Goal: Task Accomplishment & Management: Use online tool/utility

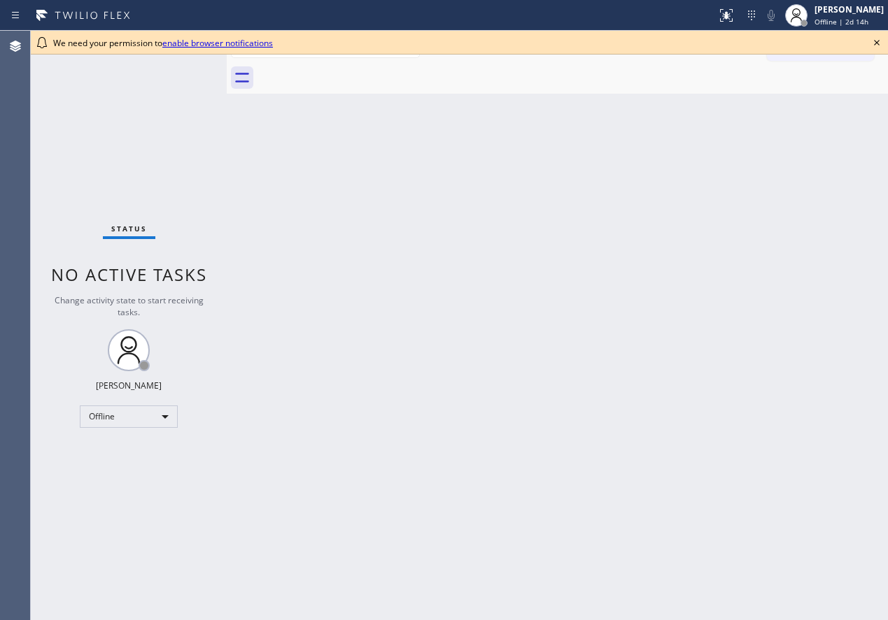
click at [867, 104] on div "Back to Dashboard Change Sender ID Customers Technicians Select a contact Outbo…" at bounding box center [557, 326] width 661 height 590
click at [876, 45] on icon at bounding box center [876, 42] width 17 height 17
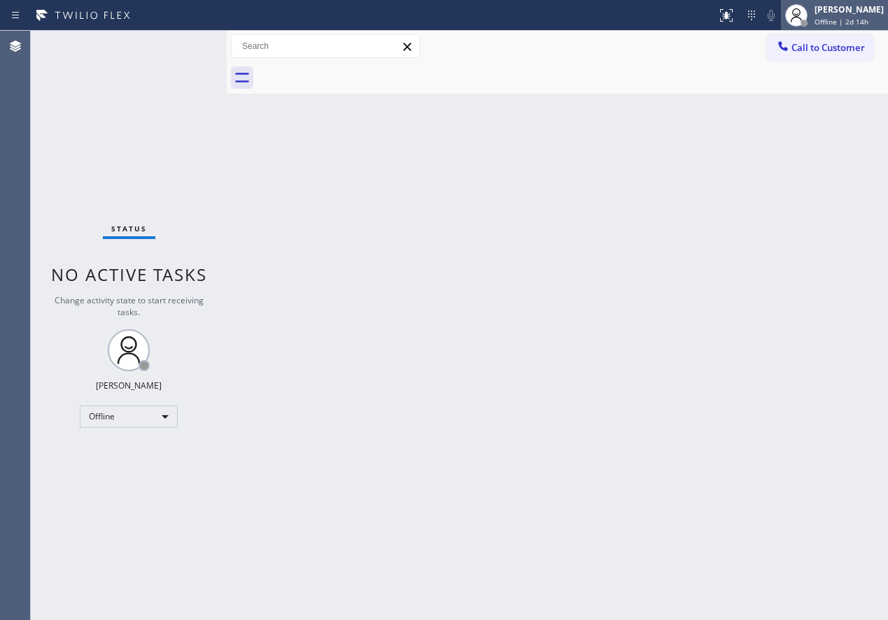
click at [846, 14] on div "[PERSON_NAME]" at bounding box center [848, 9] width 69 height 12
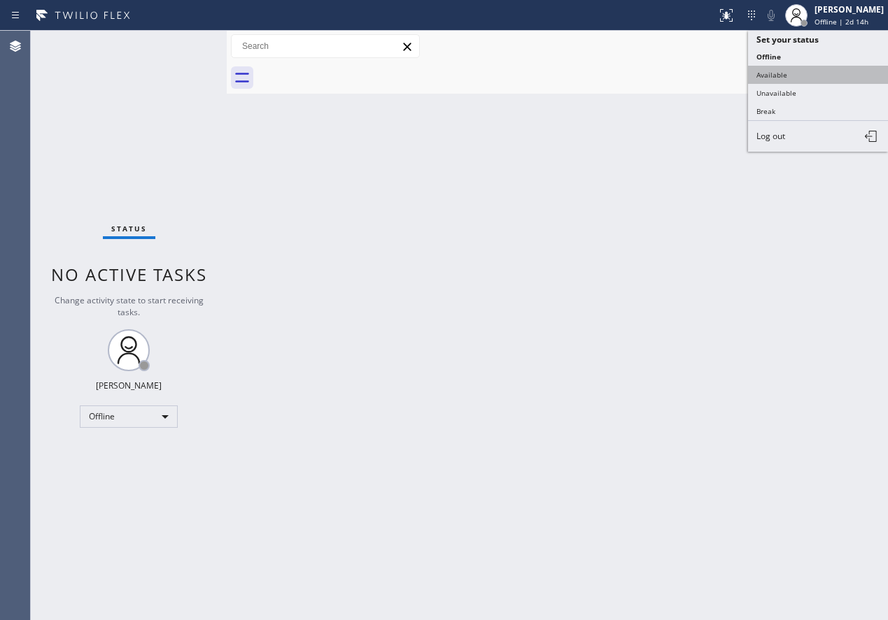
click at [800, 71] on button "Available" at bounding box center [818, 75] width 140 height 18
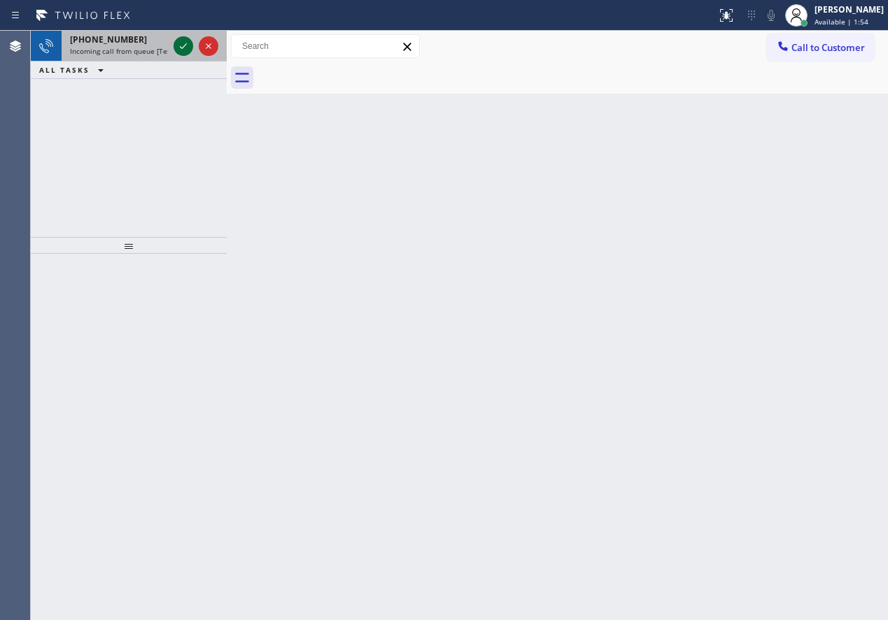
click at [180, 44] on icon at bounding box center [183, 46] width 17 height 17
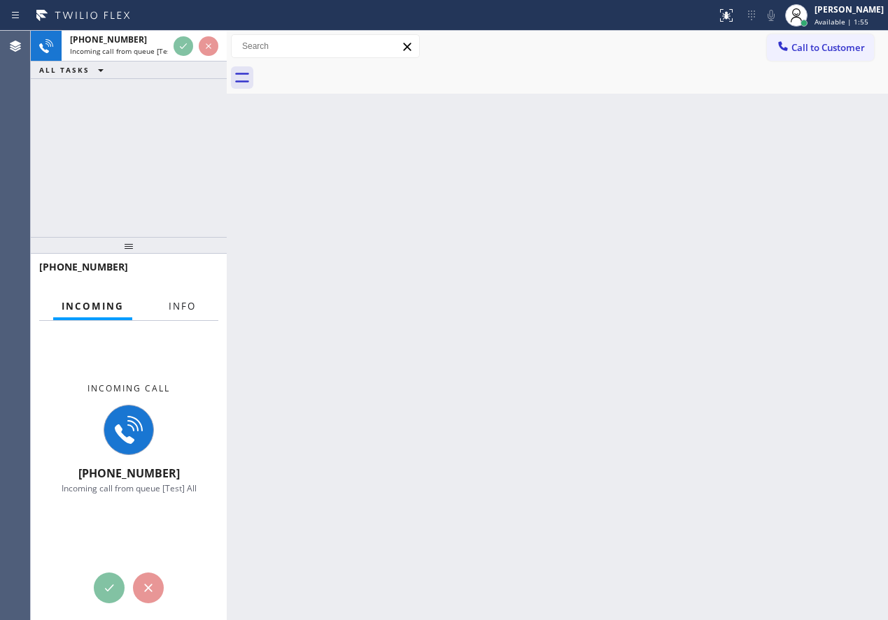
click at [177, 300] on span "Info" at bounding box center [182, 306] width 27 height 13
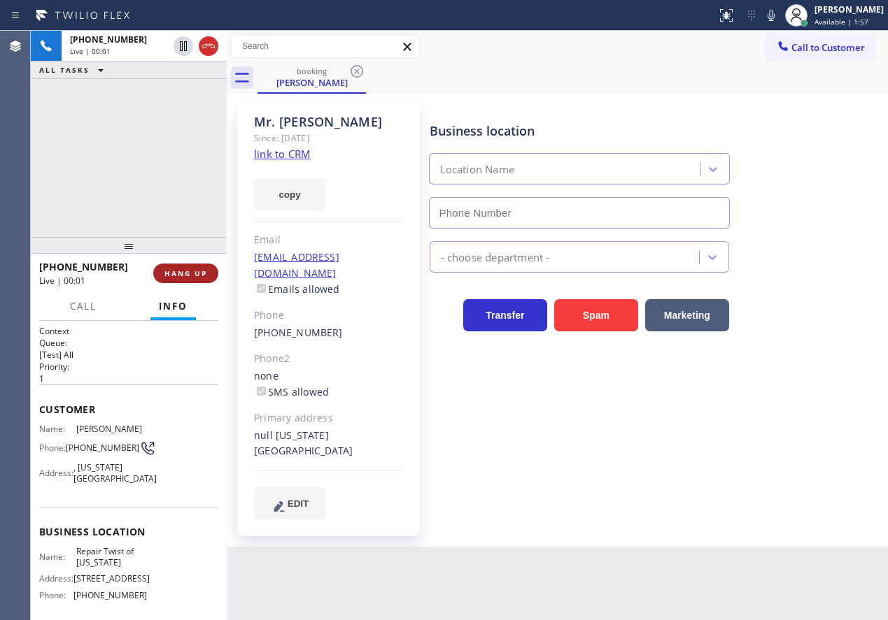
click at [183, 273] on span "HANG UP" at bounding box center [185, 274] width 43 height 10
type input "[PHONE_NUMBER]"
click at [186, 274] on span "HANG UP" at bounding box center [185, 274] width 43 height 10
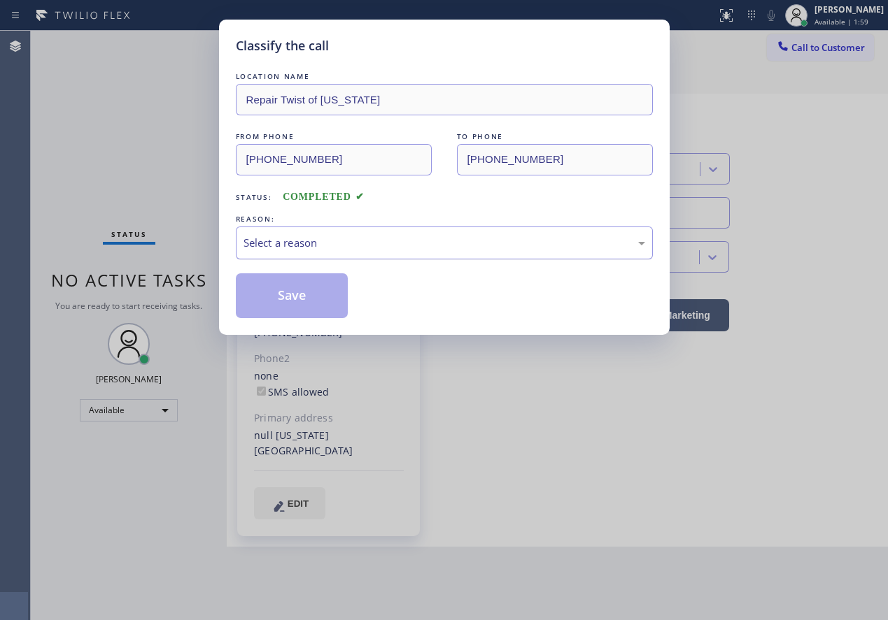
click at [338, 242] on div "Select a reason" at bounding box center [444, 243] width 402 height 16
click at [295, 290] on button "Save" at bounding box center [292, 296] width 113 height 45
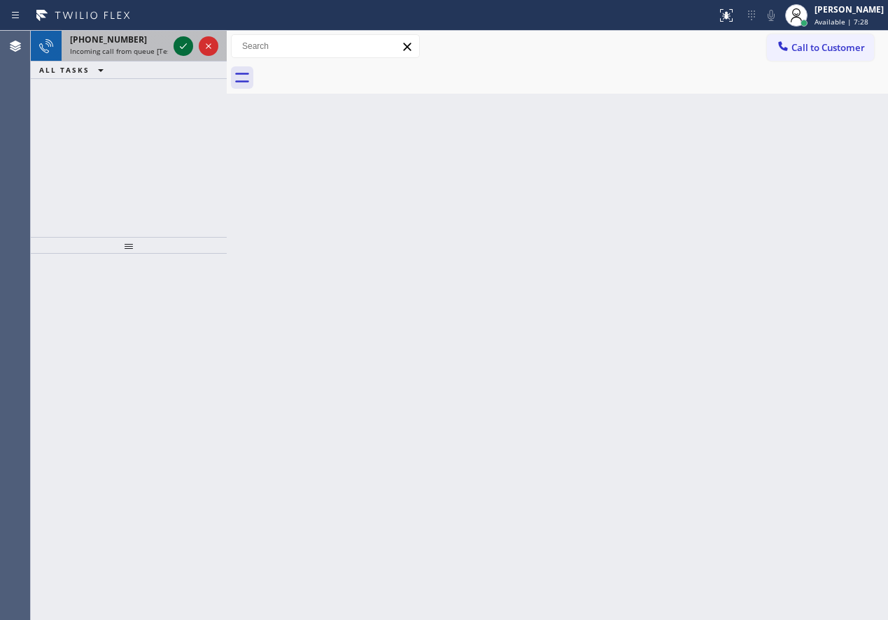
click at [176, 42] on icon at bounding box center [183, 46] width 17 height 17
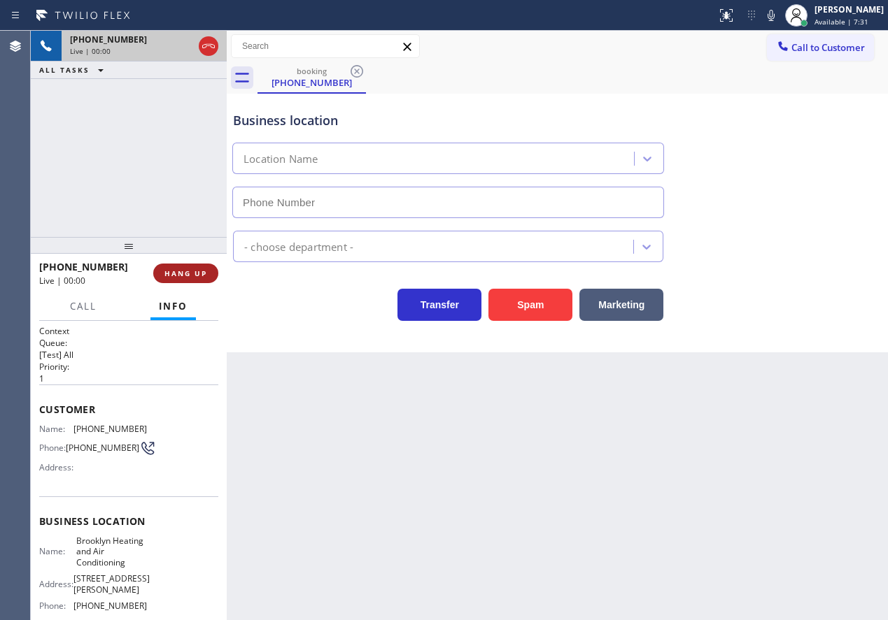
type input "[PHONE_NUMBER]"
click at [199, 270] on span "HANG UP" at bounding box center [185, 274] width 43 height 10
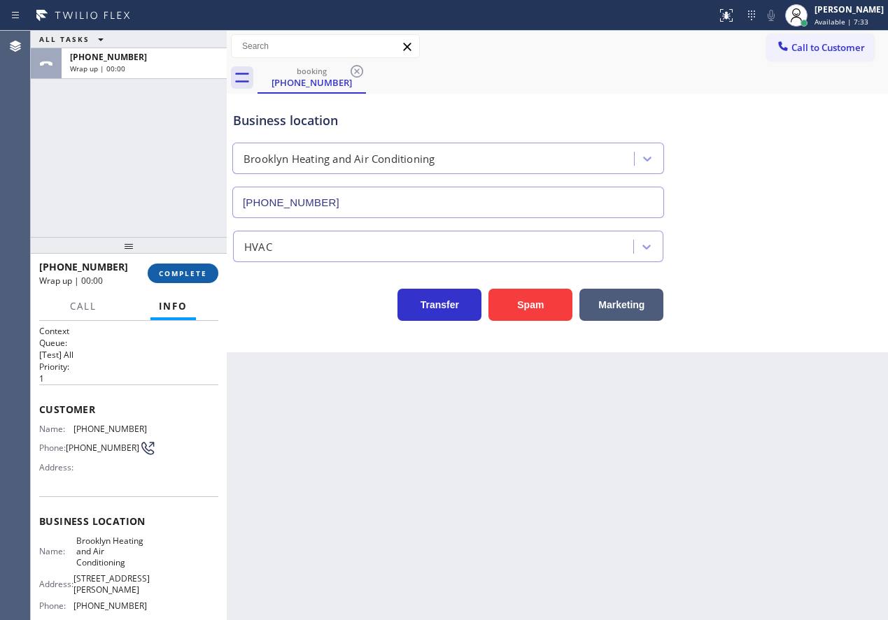
click at [199, 270] on span "COMPLETE" at bounding box center [183, 274] width 48 height 10
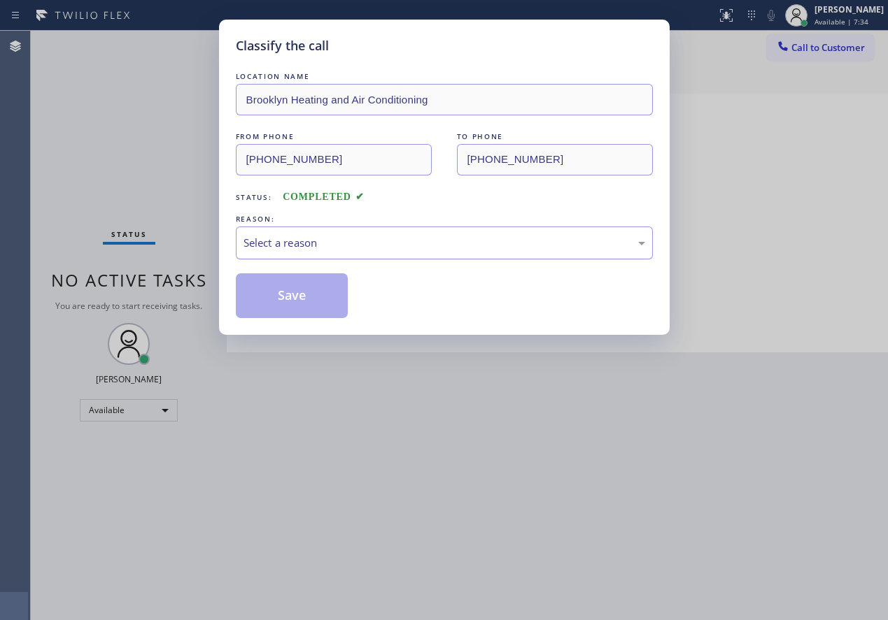
click at [295, 248] on div "Select a reason" at bounding box center [444, 243] width 402 height 16
click at [289, 299] on button "Save" at bounding box center [292, 296] width 113 height 45
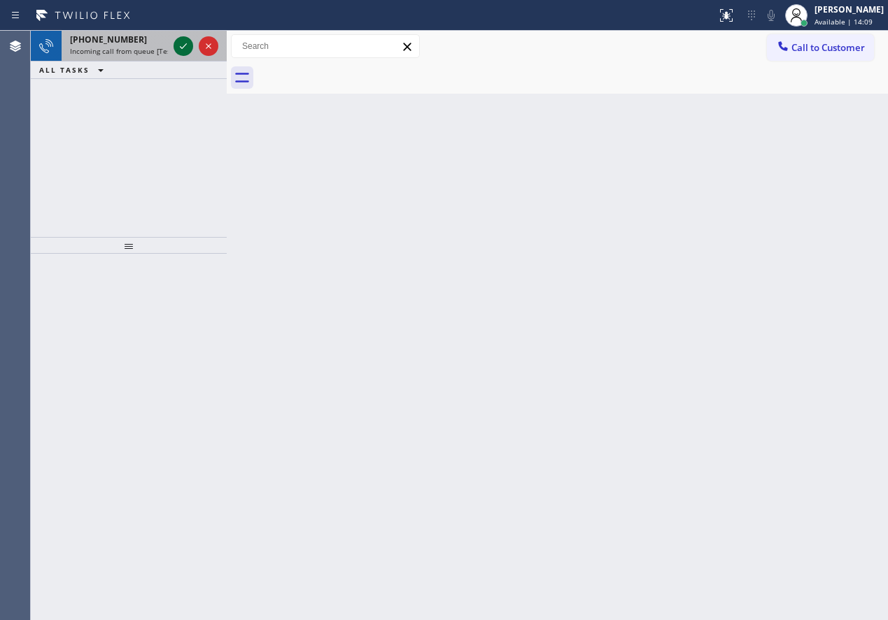
click at [174, 50] on div at bounding box center [183, 46] width 20 height 17
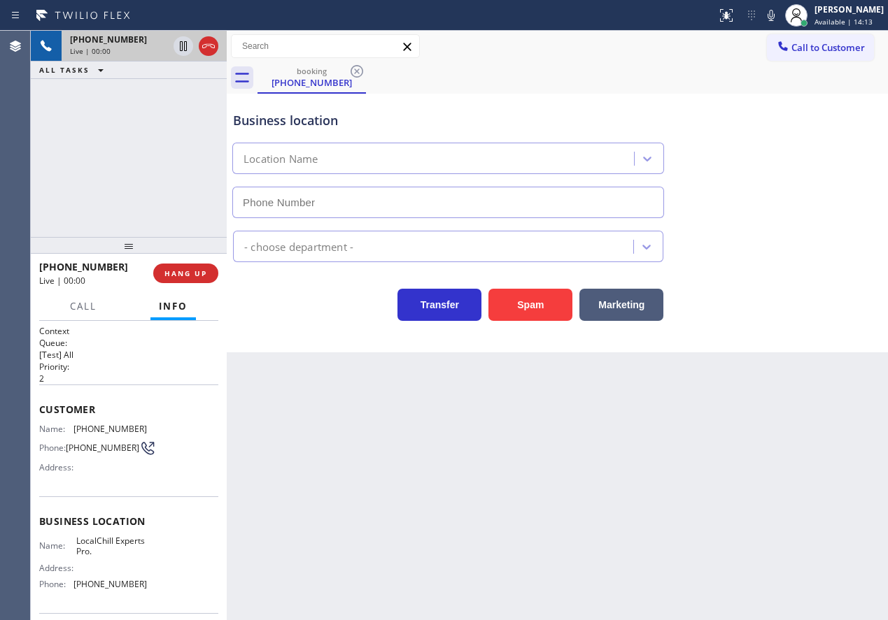
type input "[PHONE_NUMBER]"
click at [100, 307] on button "Call" at bounding box center [83, 306] width 43 height 27
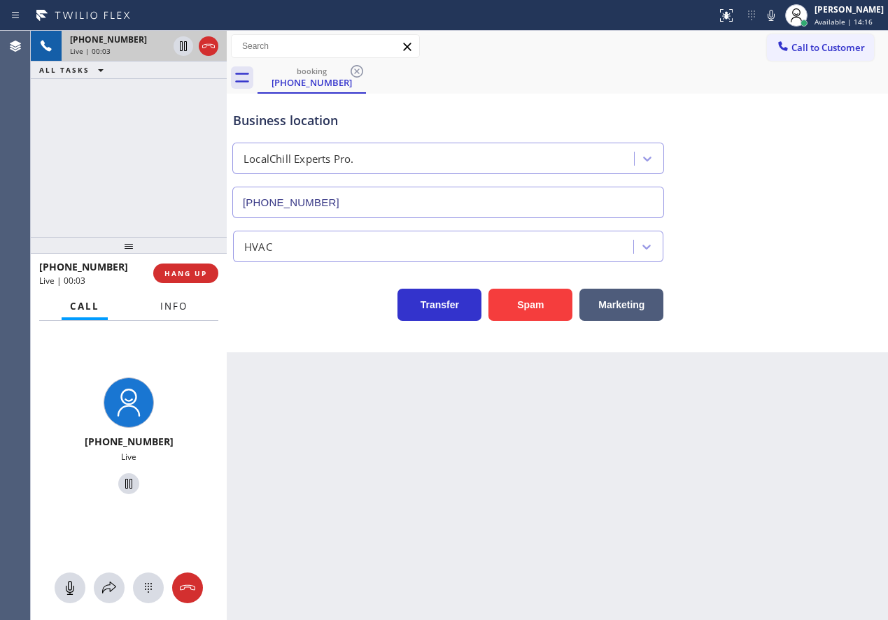
click at [185, 310] on span "Info" at bounding box center [173, 306] width 27 height 13
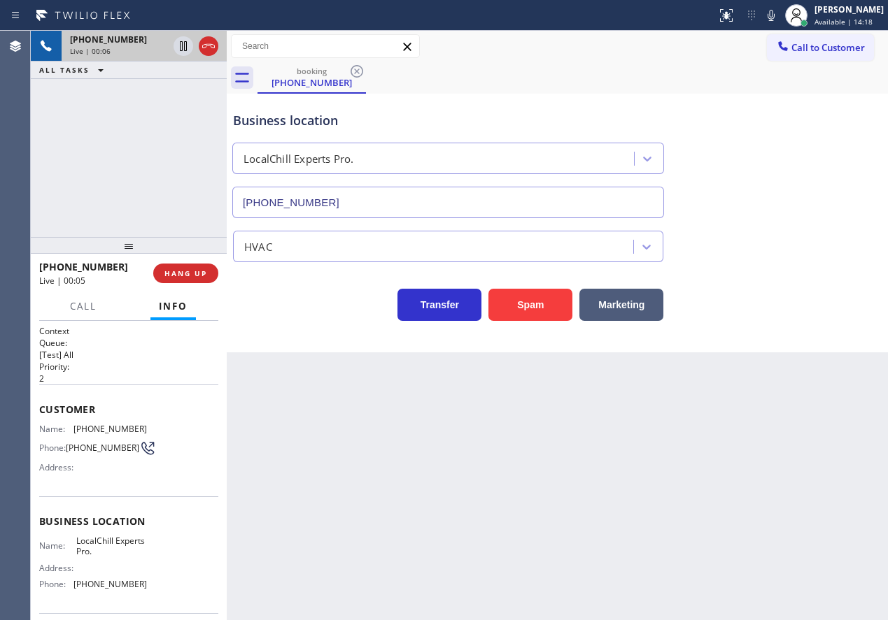
click at [105, 555] on span "LocalChill Experts Pro." at bounding box center [111, 547] width 70 height 22
copy span "LocalChill Experts Pro."
click at [779, 7] on icon at bounding box center [771, 15] width 17 height 17
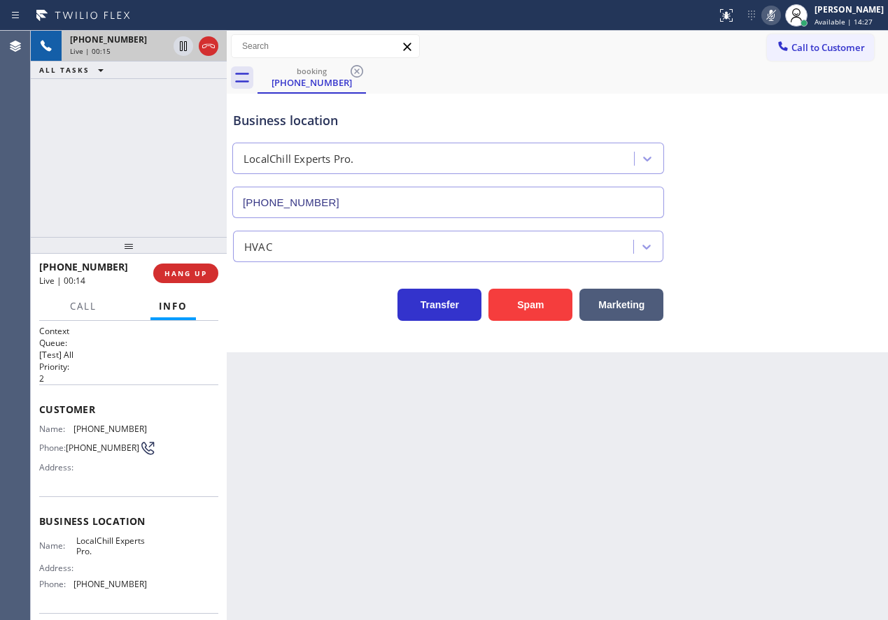
click at [811, 243] on div "HVAC" at bounding box center [557, 243] width 654 height 37
click at [774, 15] on div at bounding box center [771, 15] width 20 height 17
click at [117, 590] on span "[PHONE_NUMBER]" at bounding box center [109, 584] width 73 height 10
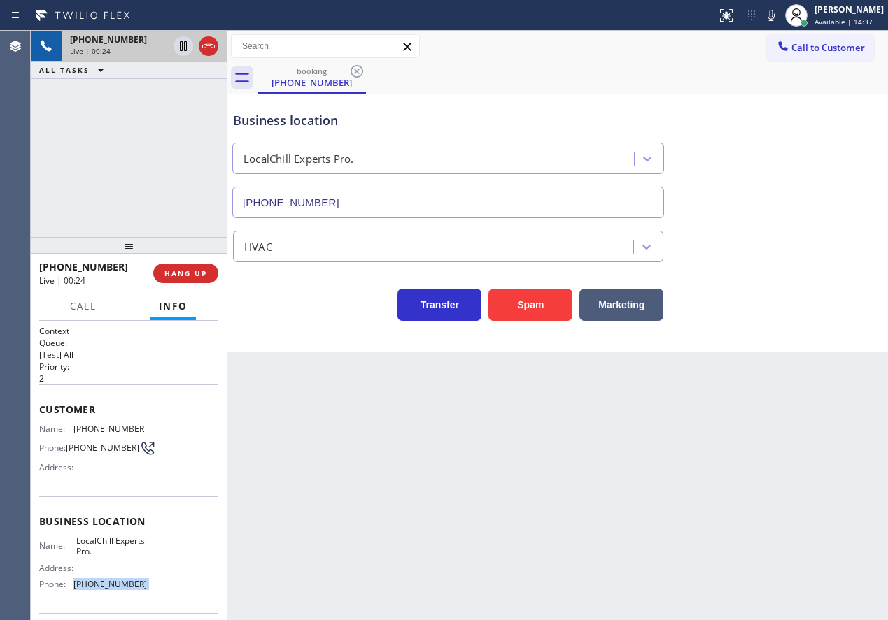
copy span "[PHONE_NUMBER]"
click at [96, 429] on span "[PHONE_NUMBER]" at bounding box center [109, 429] width 73 height 10
copy span "[PHONE_NUMBER]"
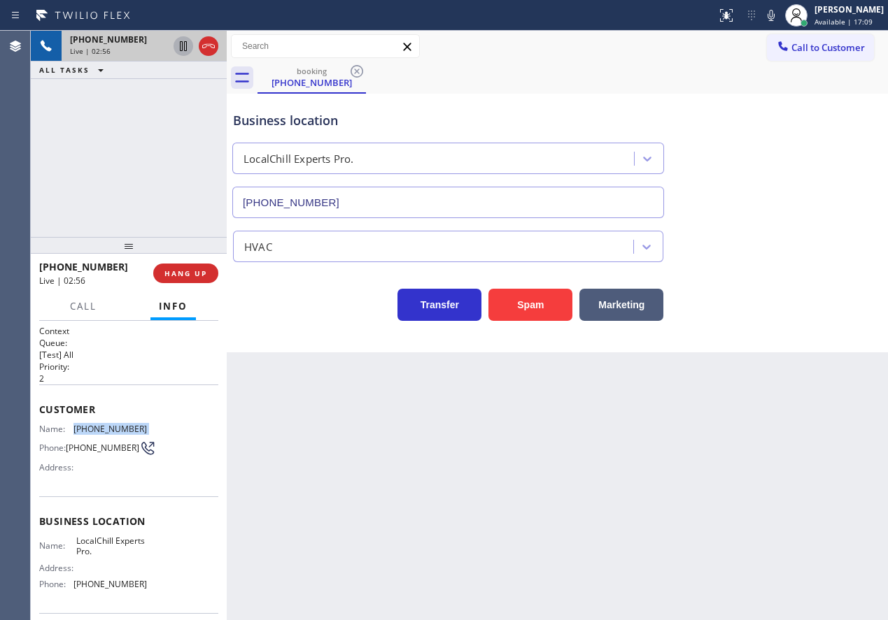
click at [181, 48] on icon at bounding box center [183, 46] width 17 height 17
click at [779, 23] on icon at bounding box center [771, 15] width 17 height 17
click at [181, 48] on icon at bounding box center [183, 46] width 17 height 17
click at [779, 10] on icon at bounding box center [771, 15] width 17 height 17
click at [774, 15] on icon at bounding box center [770, 15] width 7 height 11
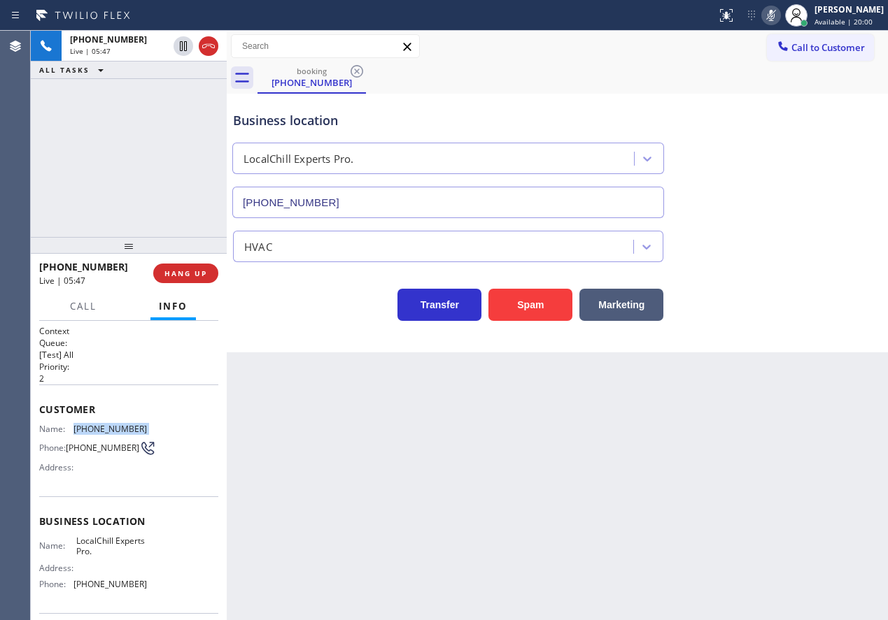
click at [774, 15] on icon at bounding box center [770, 15] width 7 height 11
click at [194, 278] on span "HANG UP" at bounding box center [185, 274] width 43 height 10
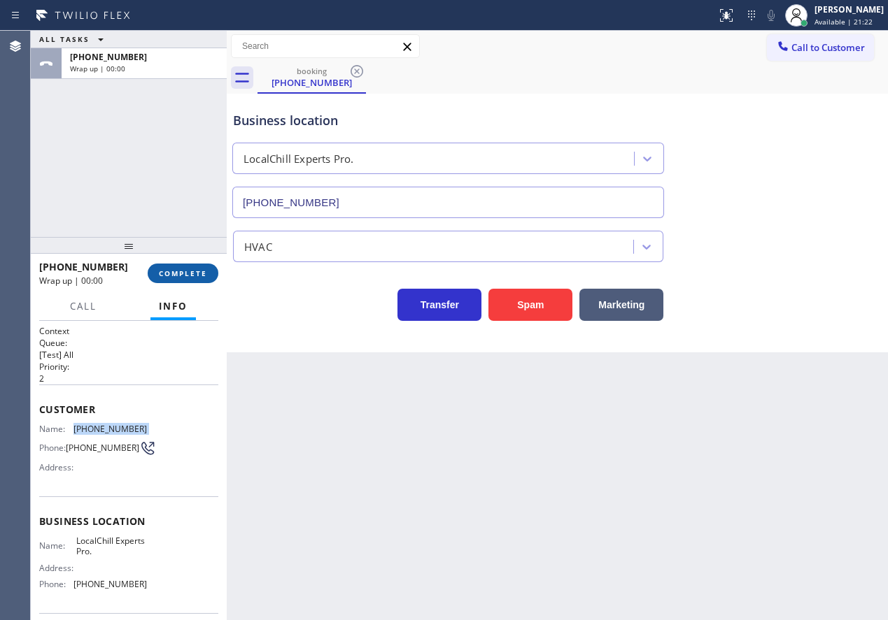
click at [194, 278] on span "COMPLETE" at bounding box center [183, 274] width 48 height 10
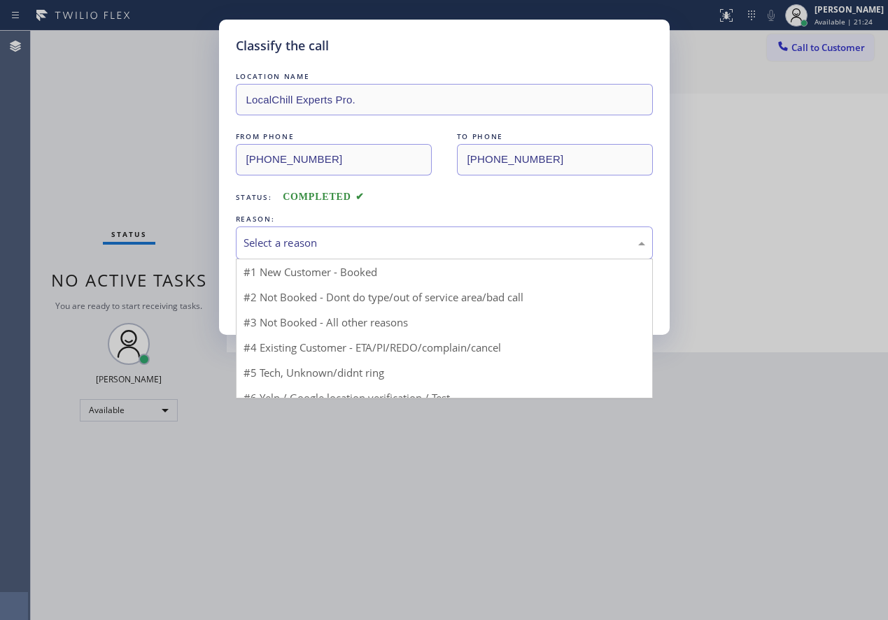
click at [363, 236] on div "Select a reason" at bounding box center [444, 243] width 402 height 16
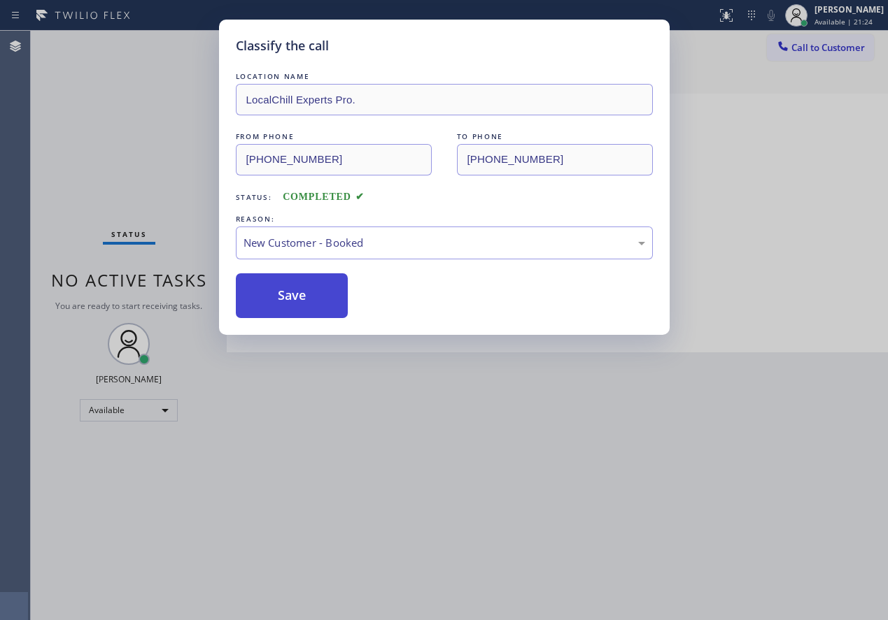
click at [293, 298] on button "Save" at bounding box center [292, 296] width 113 height 45
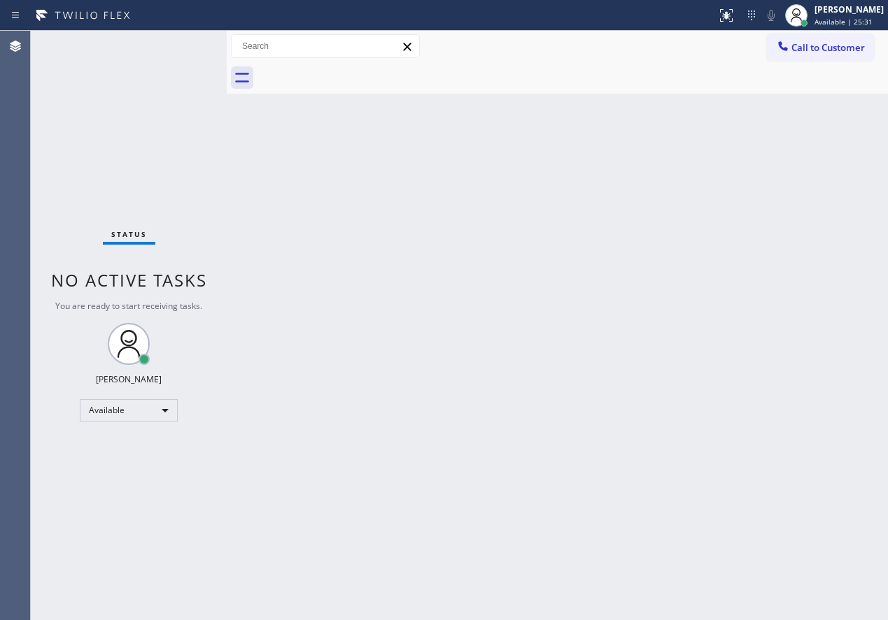
click at [845, 325] on div "Back to Dashboard Change Sender ID Customers Technicians Select a contact Outbo…" at bounding box center [557, 326] width 661 height 590
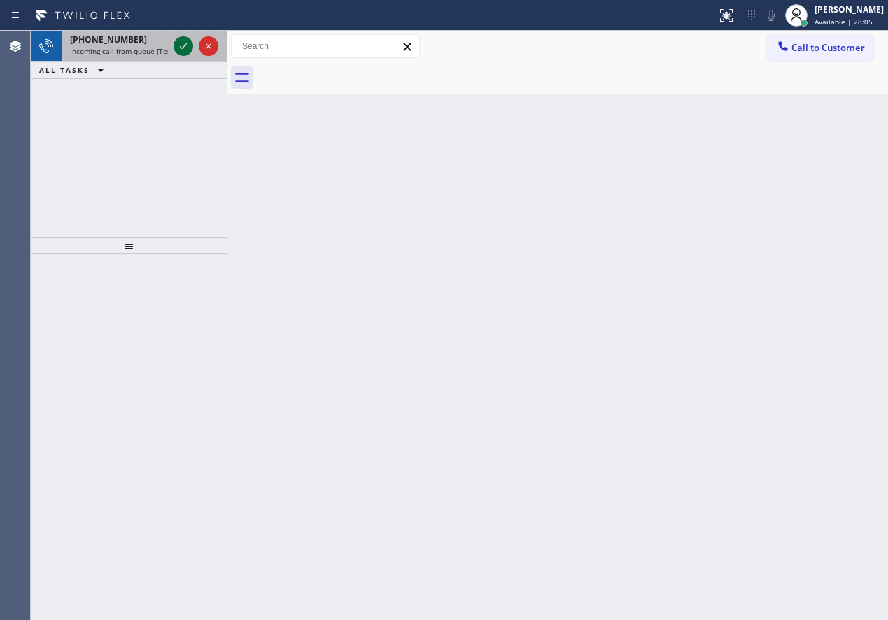
click at [183, 47] on icon at bounding box center [183, 46] width 17 height 17
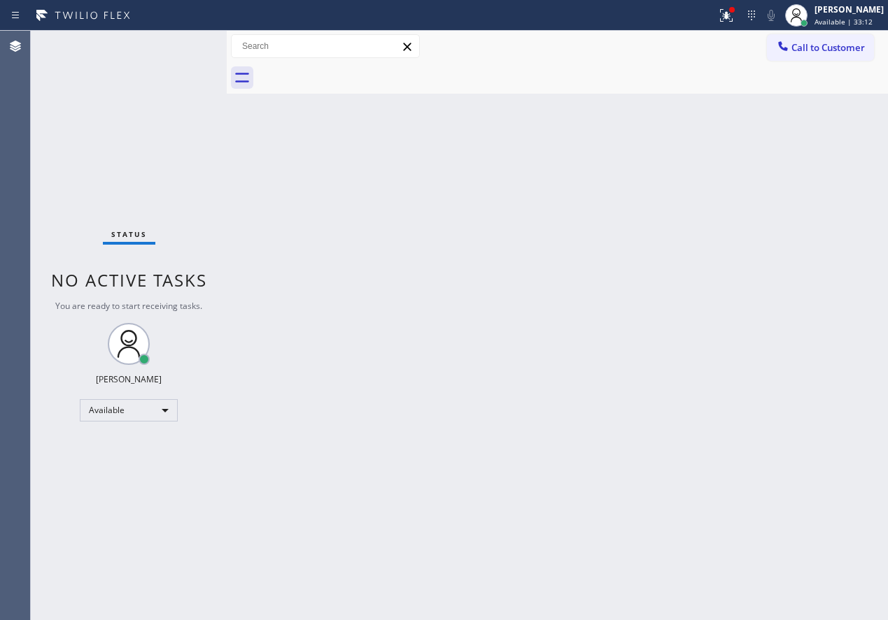
click at [474, 544] on div "Back to Dashboard Change Sender ID Customers Technicians Select a contact Outbo…" at bounding box center [557, 326] width 661 height 590
click at [187, 44] on div "Status No active tasks You are ready to start receiving tasks. [PERSON_NAME] Av…" at bounding box center [129, 326] width 196 height 590
click at [806, 369] on div "Back to Dashboard Change Sender ID Customers Technicians Select a contact Outbo…" at bounding box center [557, 326] width 661 height 590
drag, startPoint x: 872, startPoint y: 318, endPoint x: 867, endPoint y: 326, distance: 9.7
click at [872, 318] on div "Back to Dashboard Change Sender ID Customers Technicians Select a contact Outbo…" at bounding box center [557, 326] width 661 height 590
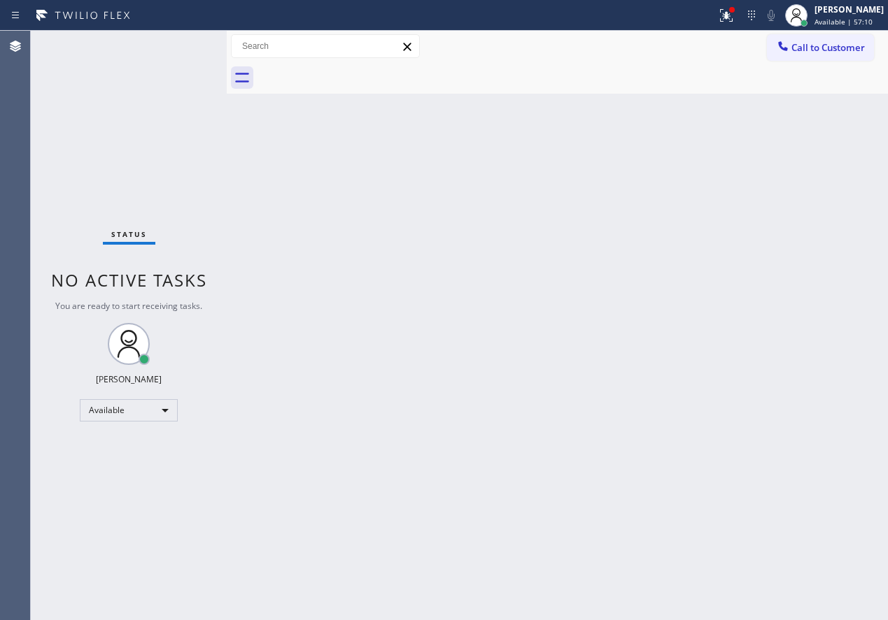
click at [411, 459] on div "Back to Dashboard Change Sender ID Customers Technicians Select a contact Outbo…" at bounding box center [557, 326] width 661 height 590
click at [779, 439] on div "Back to Dashboard Change Sender ID Customers Technicians Select a contact Outbo…" at bounding box center [557, 326] width 661 height 590
click at [361, 373] on div "Back to Dashboard Change Sender ID Customers Technicians Select a contact Outbo…" at bounding box center [557, 326] width 661 height 590
click at [735, 9] on div at bounding box center [732, 10] width 6 height 6
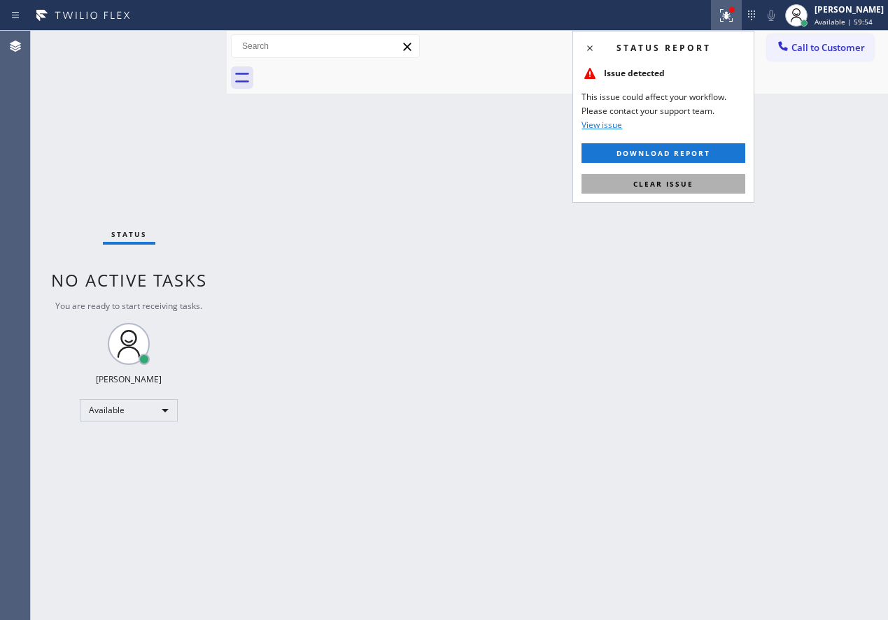
click at [674, 189] on button "Clear issue" at bounding box center [663, 184] width 164 height 20
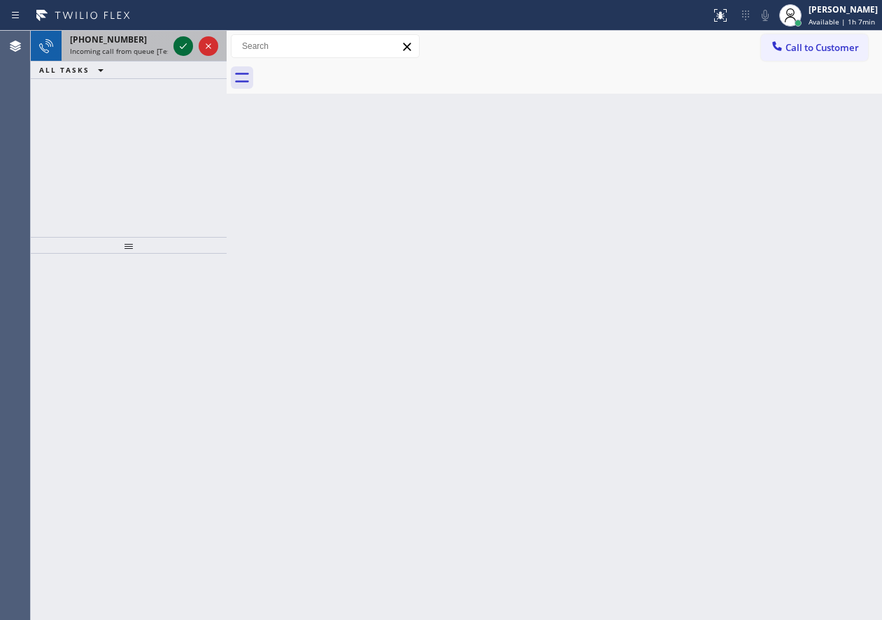
click at [183, 48] on icon at bounding box center [183, 46] width 7 height 6
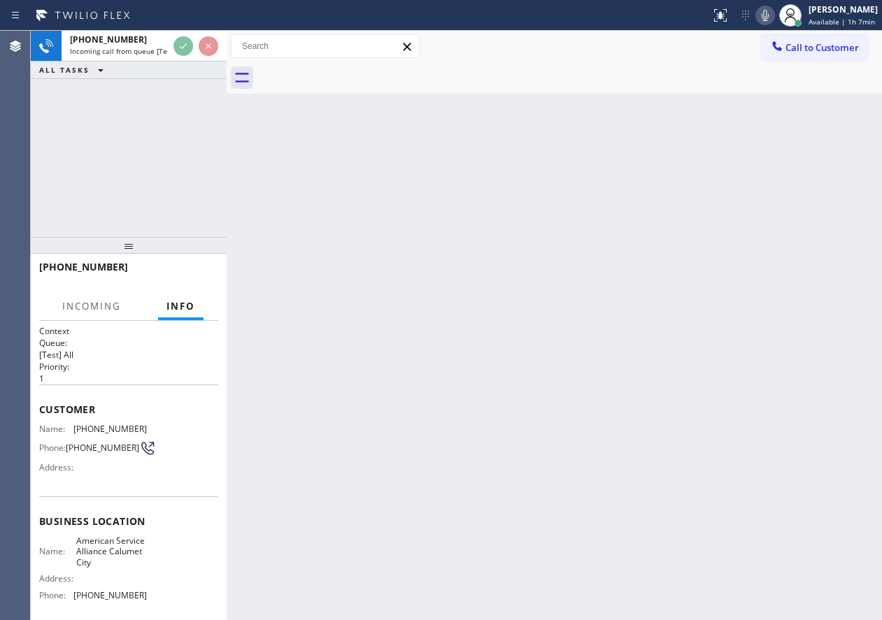
click at [720, 375] on div "Back to Dashboard Change Sender ID Customers Technicians Select a contact Outbo…" at bounding box center [554, 326] width 655 height 590
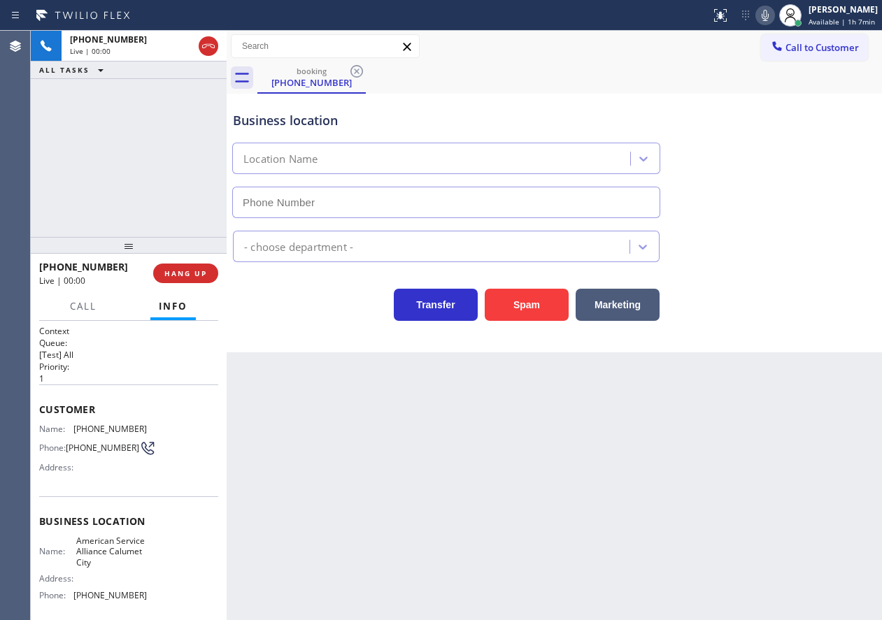
type input "[PHONE_NUMBER]"
click at [91, 562] on span "American Service Alliance Calumet City" at bounding box center [111, 552] width 70 height 32
copy span "American Service Alliance Calumet City"
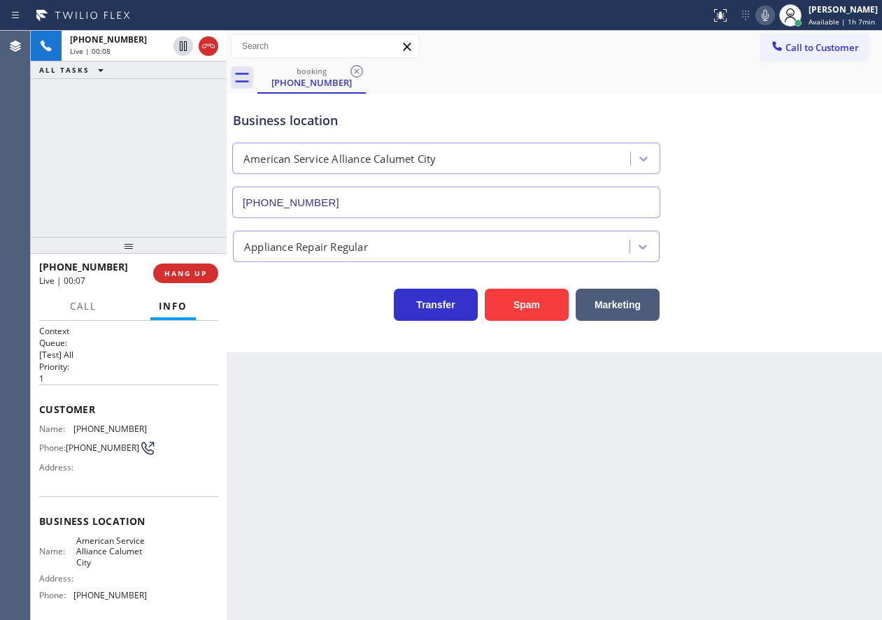
click at [408, 199] on input "[PHONE_NUMBER]" at bounding box center [446, 202] width 428 height 31
click at [408, 200] on input "[PHONE_NUMBER]" at bounding box center [446, 202] width 428 height 31
click at [92, 431] on span "[PHONE_NUMBER]" at bounding box center [109, 429] width 73 height 10
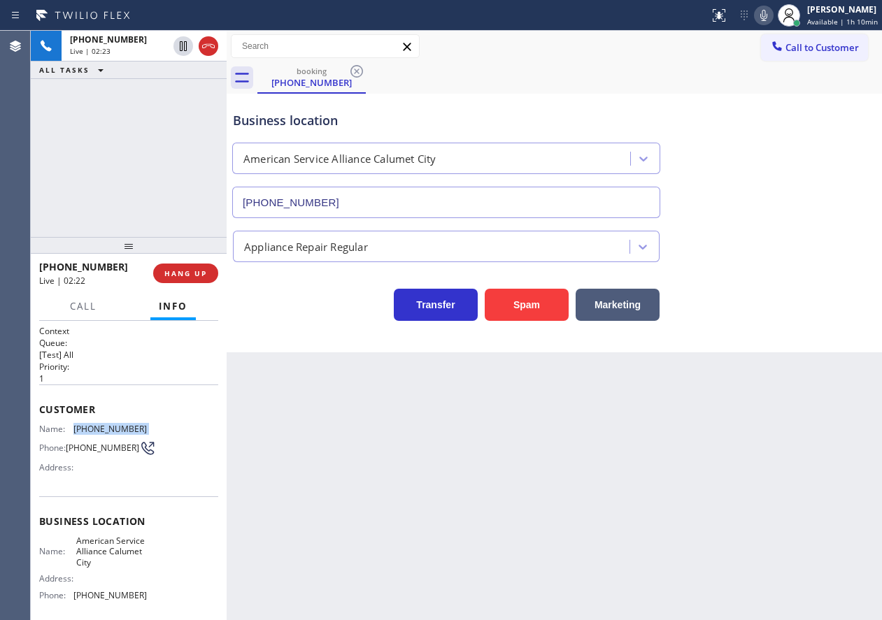
click at [92, 431] on span "[PHONE_NUMBER]" at bounding box center [109, 429] width 73 height 10
copy span "[PHONE_NUMBER]"
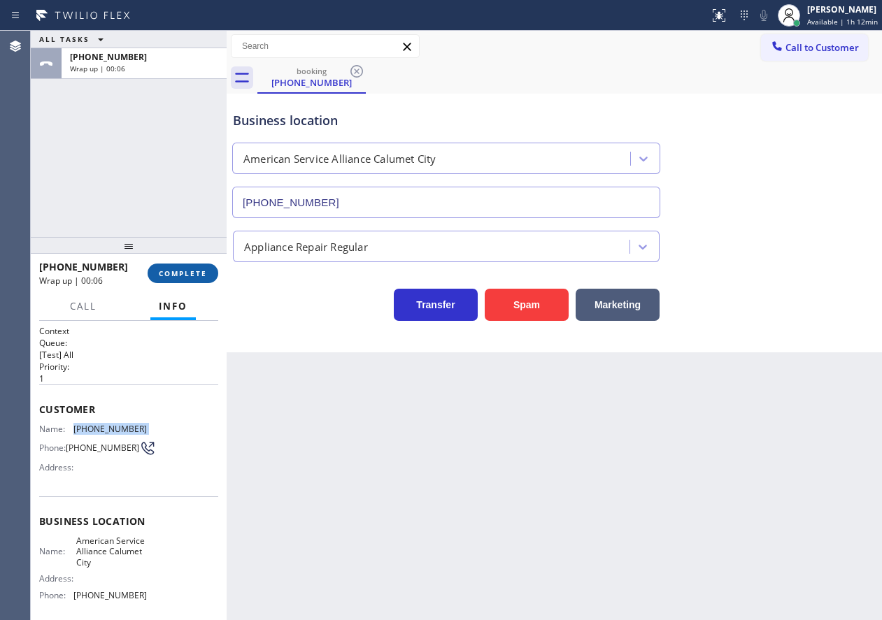
click at [190, 269] on span "COMPLETE" at bounding box center [183, 274] width 48 height 10
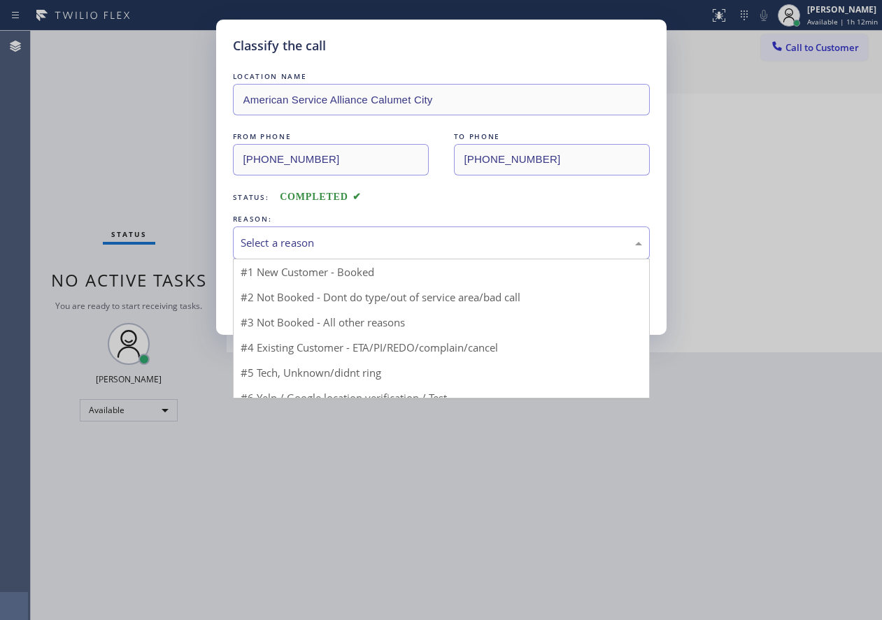
click at [357, 244] on div "Select a reason" at bounding box center [442, 243] width 402 height 16
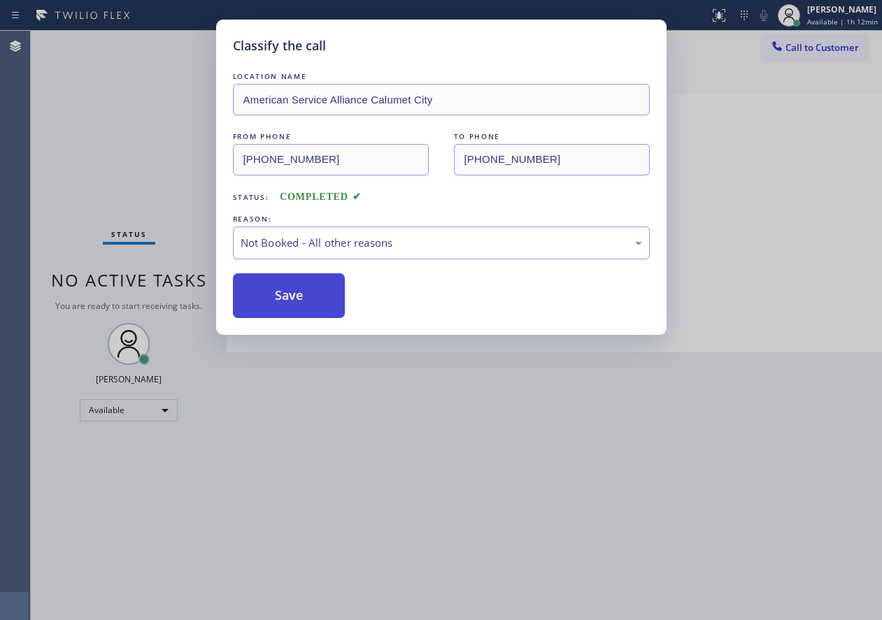
drag, startPoint x: 308, startPoint y: 278, endPoint x: 320, endPoint y: 274, distance: 12.0
click at [309, 278] on button "Save" at bounding box center [289, 296] width 113 height 45
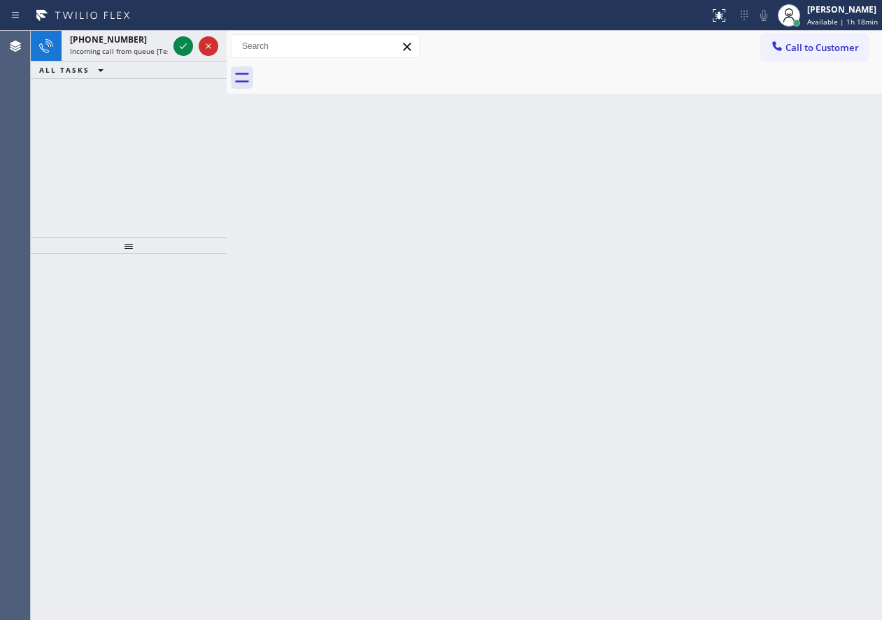
drag, startPoint x: 169, startPoint y: 300, endPoint x: 208, endPoint y: 118, distance: 186.2
click at [161, 302] on div at bounding box center [129, 437] width 196 height 367
click at [179, 46] on icon at bounding box center [183, 46] width 17 height 17
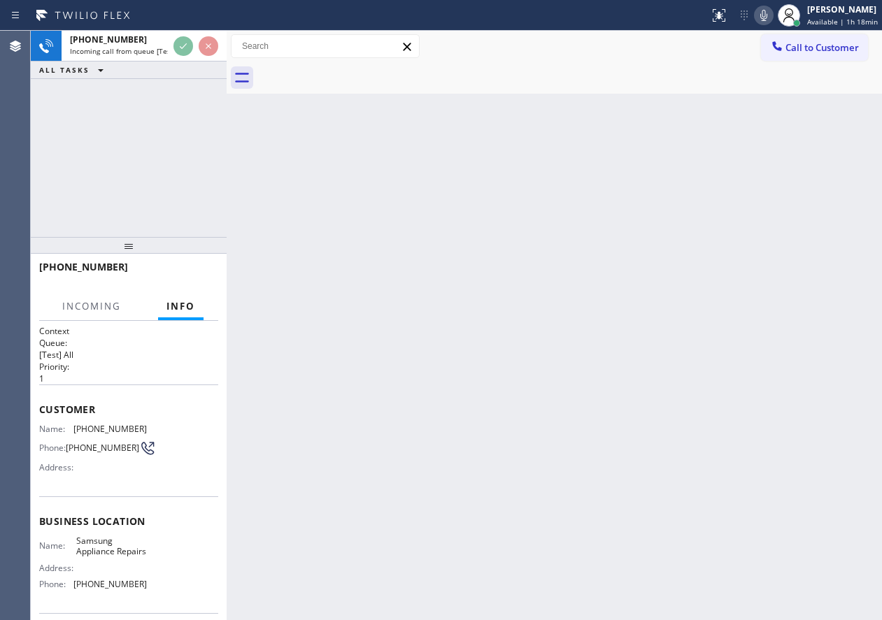
click at [620, 437] on div "Back to Dashboard Change Sender ID Customers Technicians Select a contact Outbo…" at bounding box center [554, 326] width 655 height 590
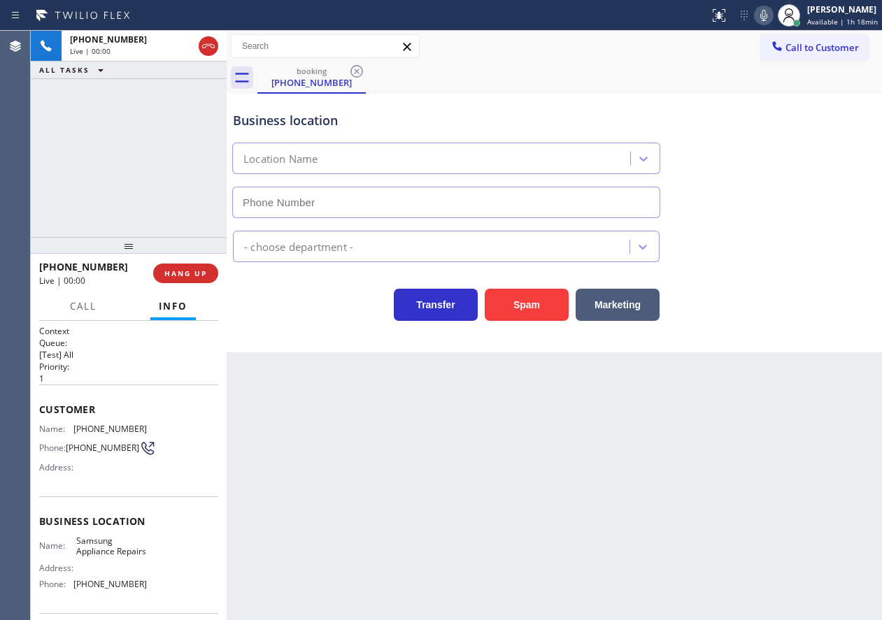
type input "[PHONE_NUMBER]"
click at [119, 550] on span "Samsung Appliance Repairs" at bounding box center [111, 547] width 70 height 22
copy span "Samsung Appliance Repairs"
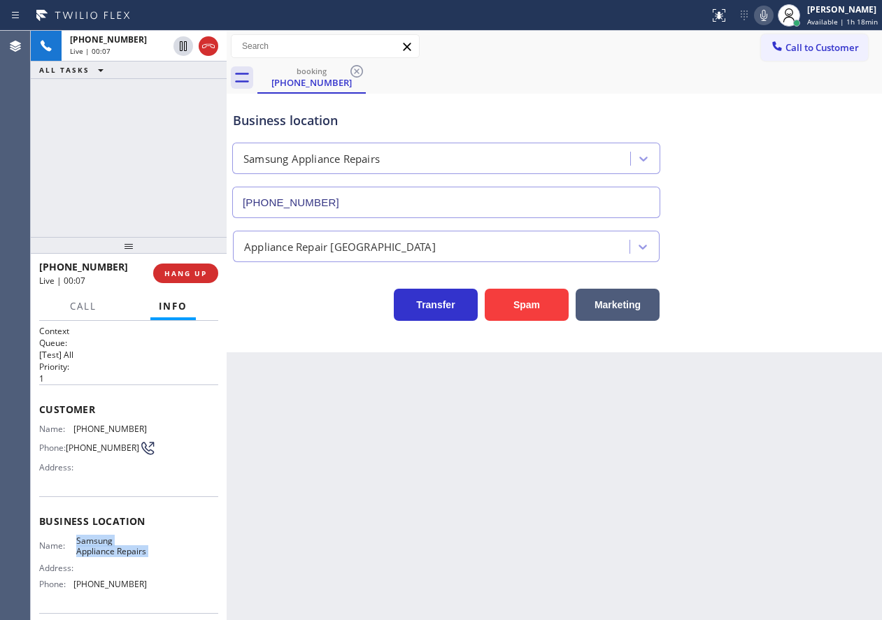
click at [394, 213] on input "[PHONE_NUMBER]" at bounding box center [446, 202] width 428 height 31
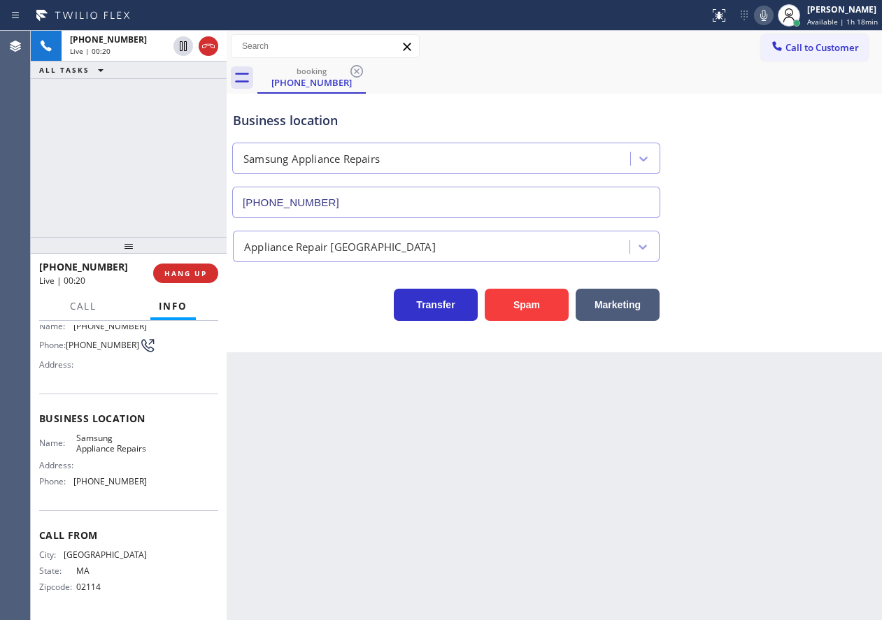
scroll to position [118, 0]
click at [300, 197] on input "[PHONE_NUMBER]" at bounding box center [446, 202] width 428 height 31
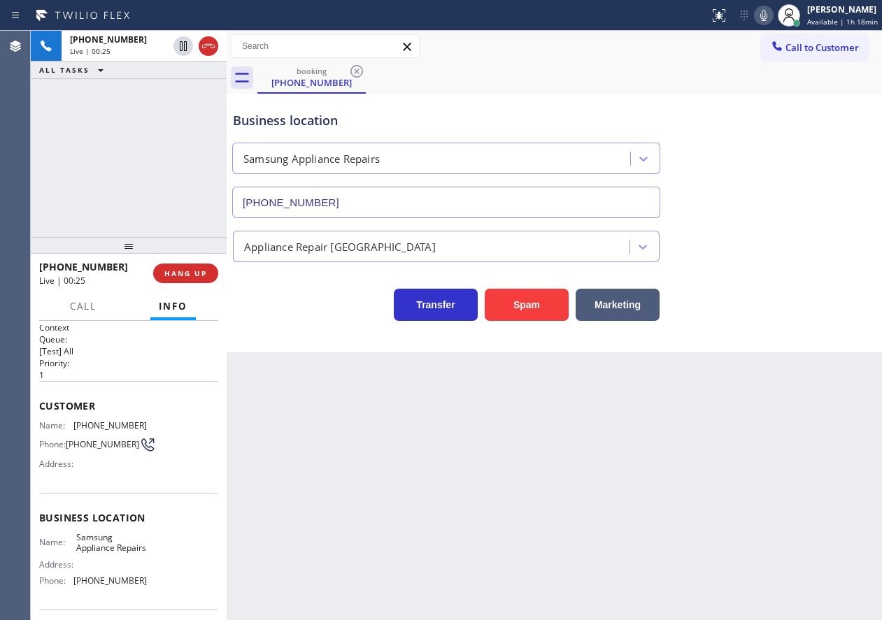
scroll to position [0, 0]
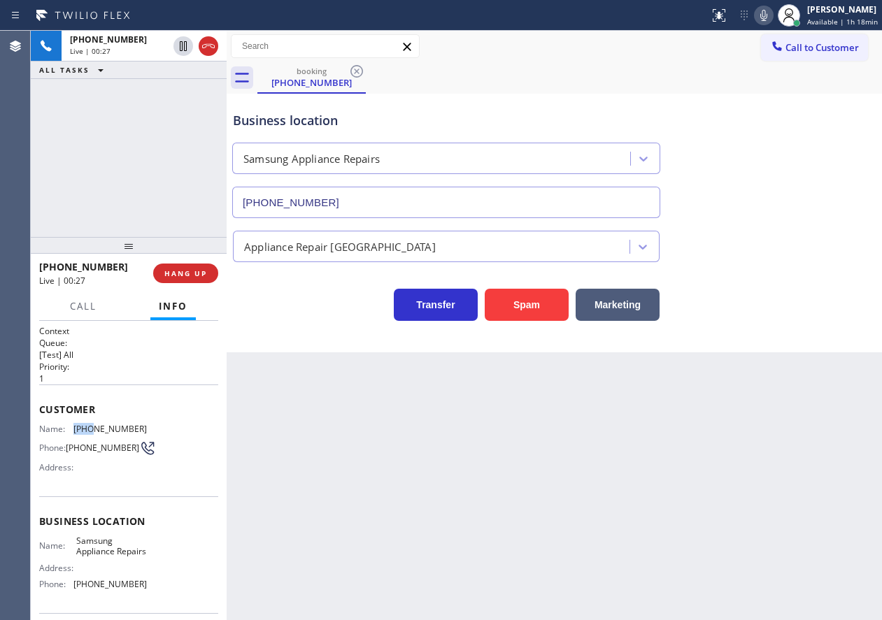
drag, startPoint x: 92, startPoint y: 427, endPoint x: 72, endPoint y: 427, distance: 20.3
click at [72, 427] on div "Name: [PHONE_NUMBER]" at bounding box center [93, 429] width 108 height 10
copy div "(617"
click at [760, 18] on icon at bounding box center [764, 15] width 17 height 17
click at [763, 20] on icon at bounding box center [764, 15] width 17 height 17
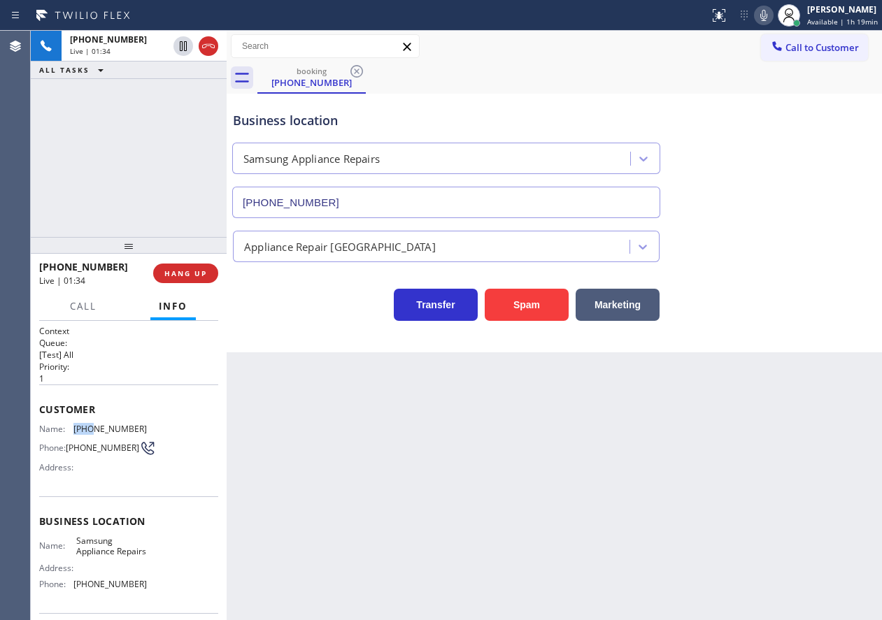
click at [763, 13] on icon at bounding box center [764, 15] width 17 height 17
click at [765, 15] on icon at bounding box center [764, 15] width 17 height 17
click at [772, 15] on icon at bounding box center [764, 15] width 17 height 17
click at [104, 426] on span "[PHONE_NUMBER]" at bounding box center [109, 429] width 73 height 10
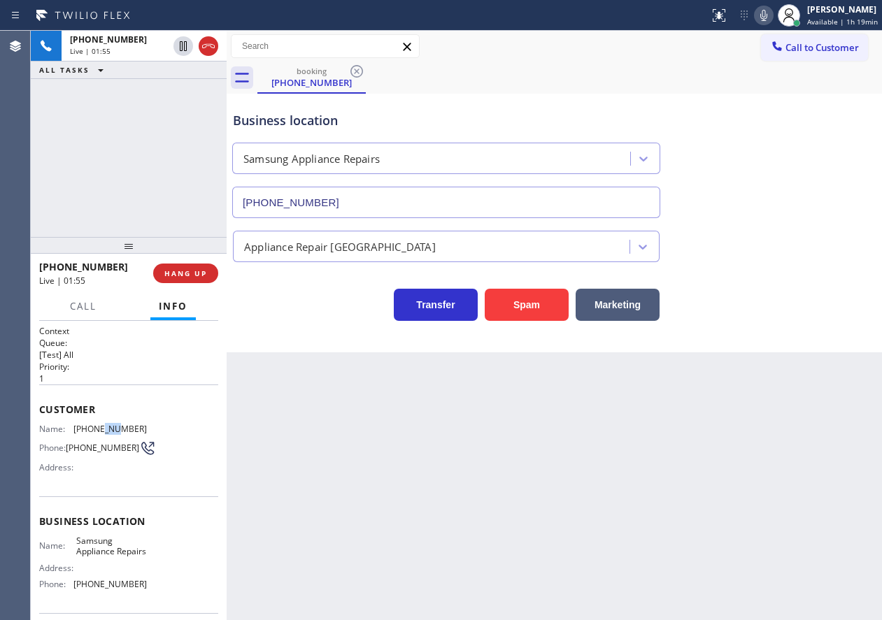
click at [104, 426] on span "[PHONE_NUMBER]" at bounding box center [109, 429] width 73 height 10
copy span "[PHONE_NUMBER]"
click at [758, 15] on icon at bounding box center [764, 15] width 17 height 17
click at [761, 13] on icon at bounding box center [764, 15] width 17 height 17
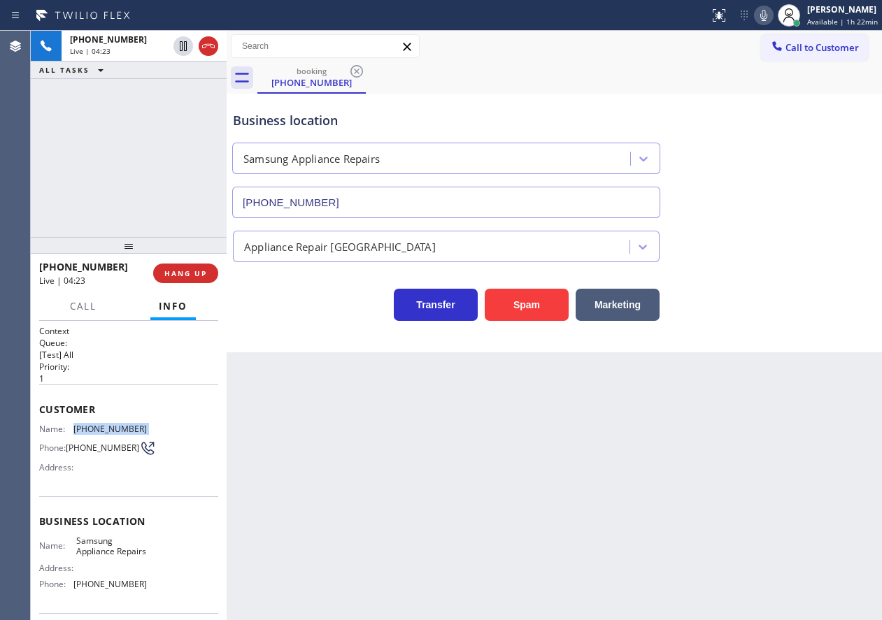
click at [762, 10] on icon at bounding box center [764, 15] width 17 height 17
click at [762, 16] on icon at bounding box center [764, 15] width 17 height 17
click at [765, 17] on icon at bounding box center [764, 15] width 17 height 17
click at [765, 17] on rect at bounding box center [764, 14] width 10 height 10
click at [202, 274] on span "HANG UP" at bounding box center [185, 274] width 43 height 10
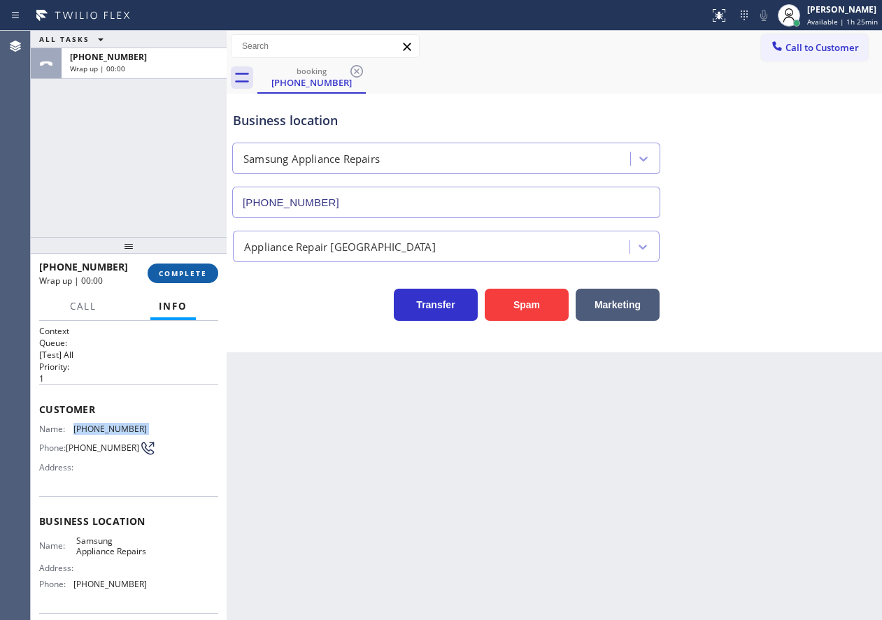
click at [202, 273] on span "COMPLETE" at bounding box center [183, 274] width 48 height 10
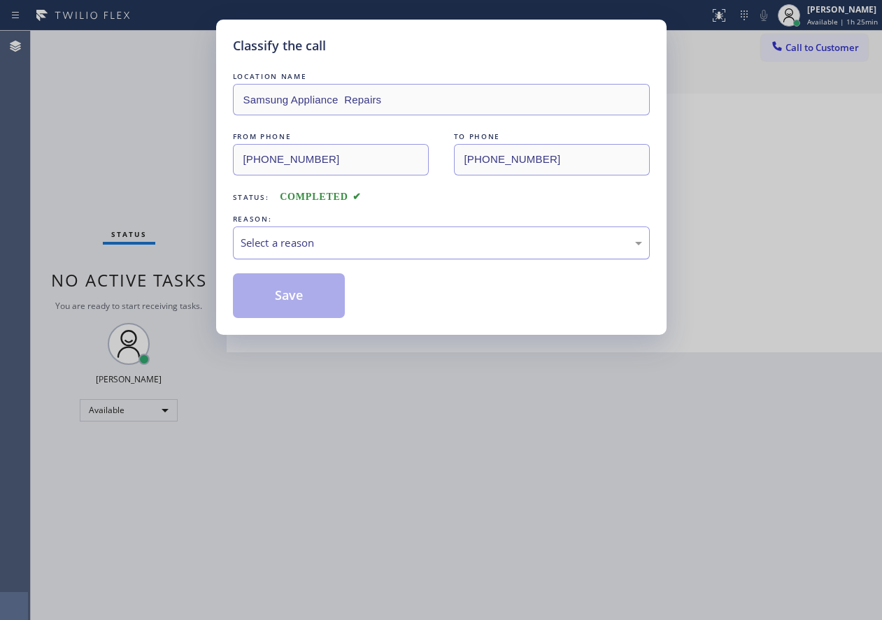
click at [352, 242] on div "Select a reason" at bounding box center [442, 243] width 402 height 16
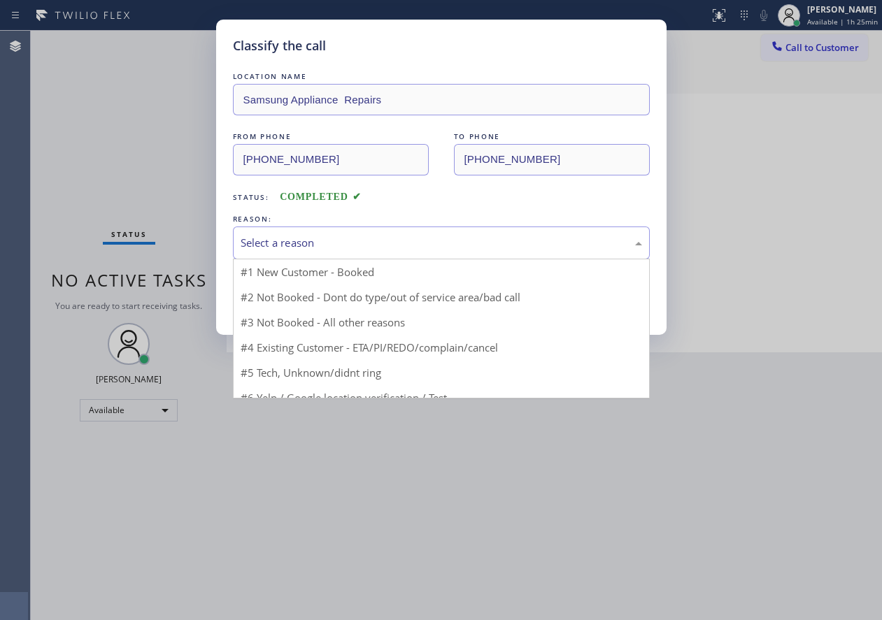
drag, startPoint x: 326, startPoint y: 273, endPoint x: 312, endPoint y: 278, distance: 14.8
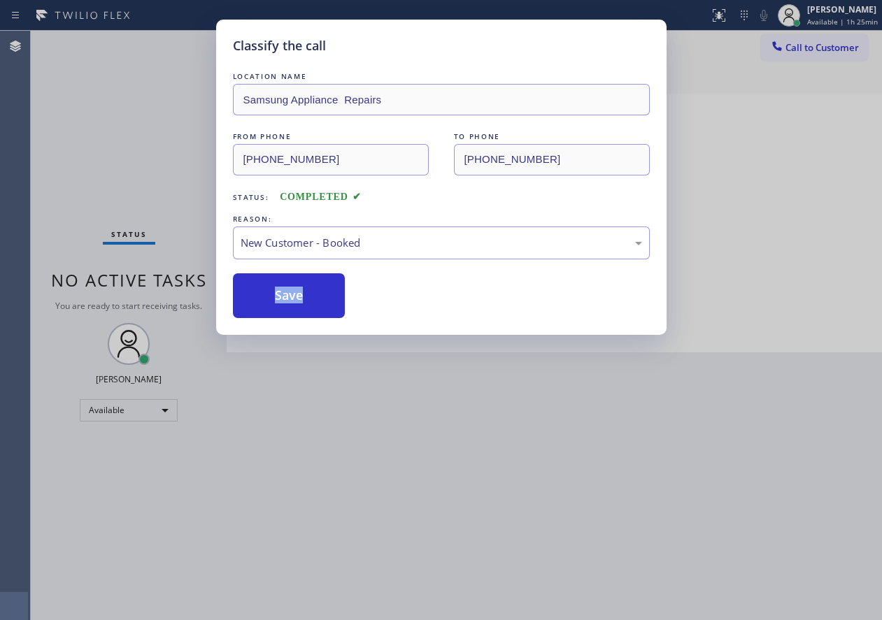
drag, startPoint x: 312, startPoint y: 278, endPoint x: 324, endPoint y: 262, distance: 20.0
click at [311, 278] on button "Save" at bounding box center [289, 296] width 113 height 45
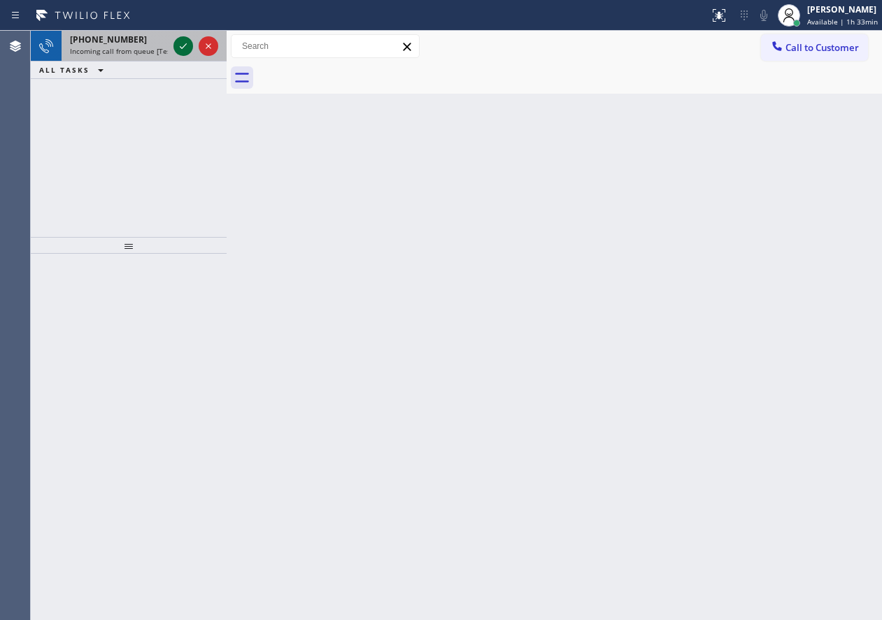
click at [183, 42] on icon at bounding box center [183, 46] width 17 height 17
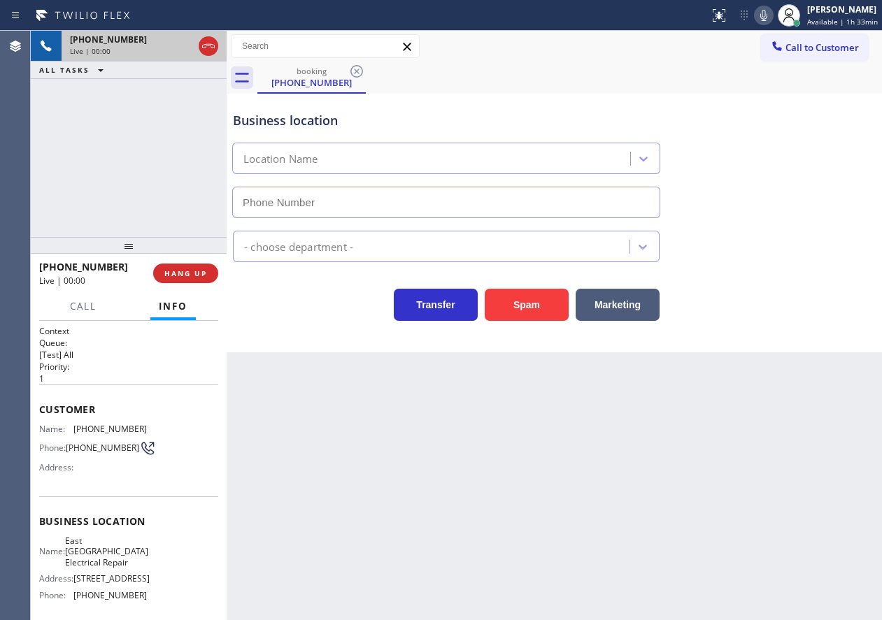
type input "[PHONE_NUMBER]"
click at [187, 273] on span "HANG UP" at bounding box center [185, 274] width 43 height 10
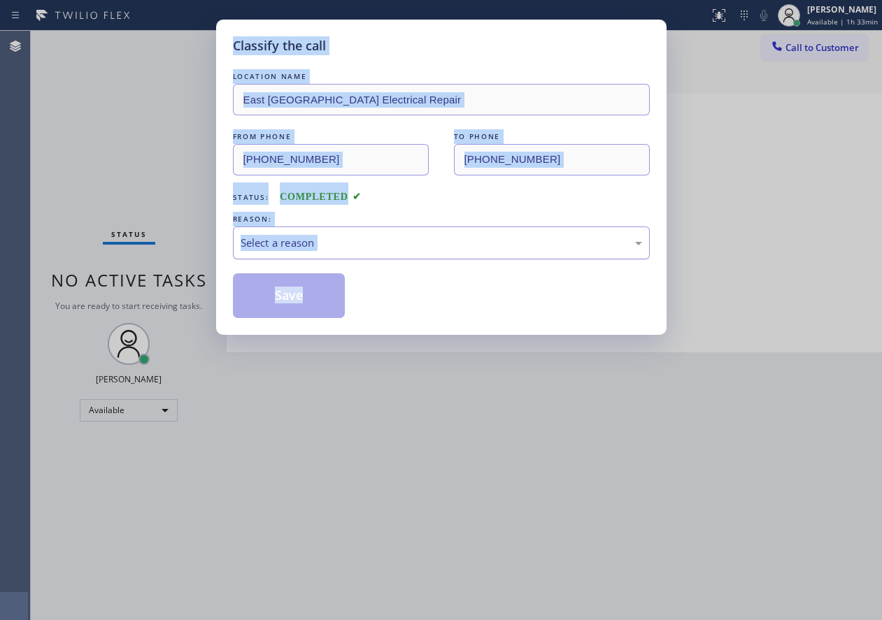
drag, startPoint x: 385, startPoint y: 245, endPoint x: 378, endPoint y: 257, distance: 14.4
click at [385, 245] on div "Select a reason" at bounding box center [442, 243] width 402 height 16
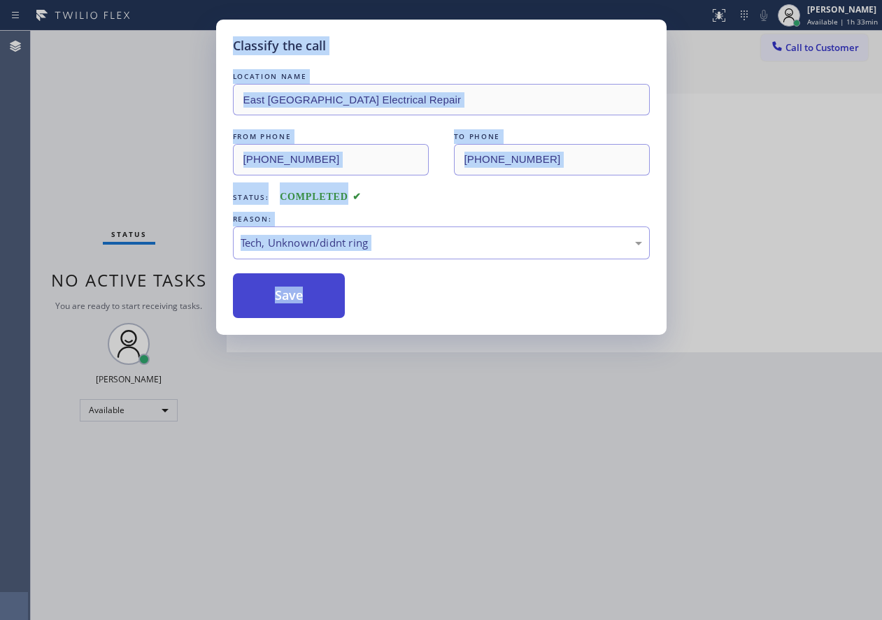
drag, startPoint x: 301, startPoint y: 290, endPoint x: 313, endPoint y: 262, distance: 30.0
click at [301, 289] on button "Save" at bounding box center [289, 296] width 113 height 45
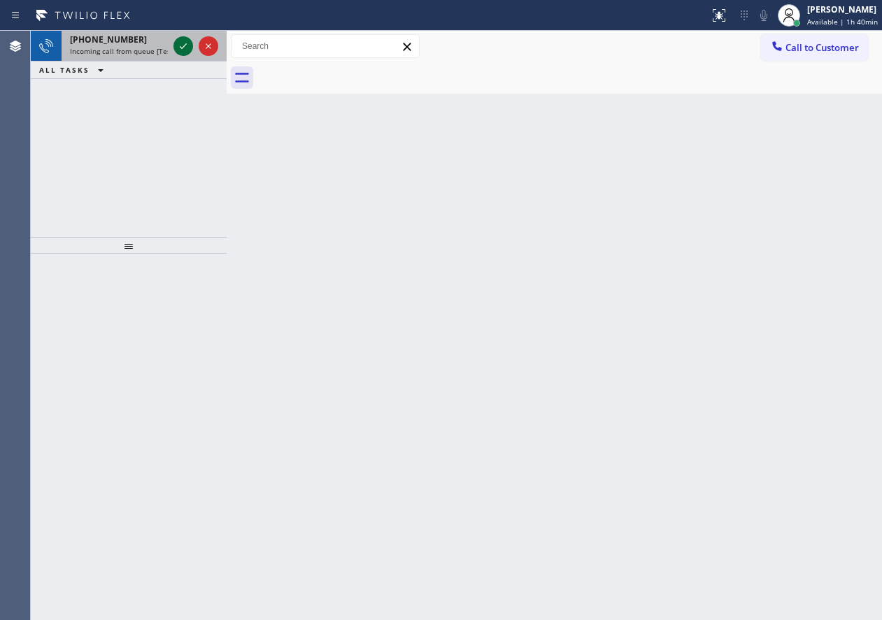
click at [187, 43] on icon at bounding box center [183, 46] width 17 height 17
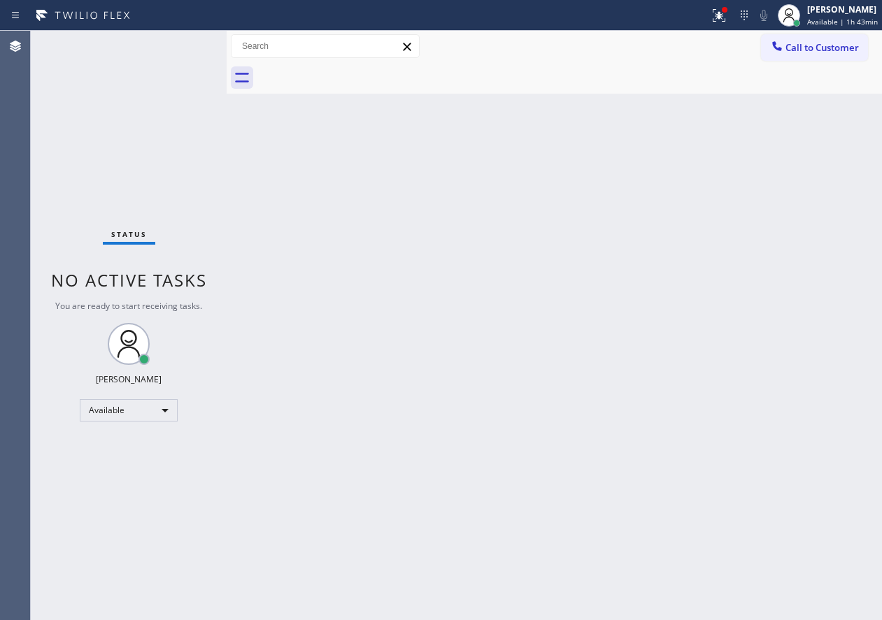
click at [762, 494] on div "Back to Dashboard Change Sender ID Customers Technicians Select a contact Outbo…" at bounding box center [554, 326] width 655 height 590
click at [713, 17] on div at bounding box center [719, 15] width 31 height 17
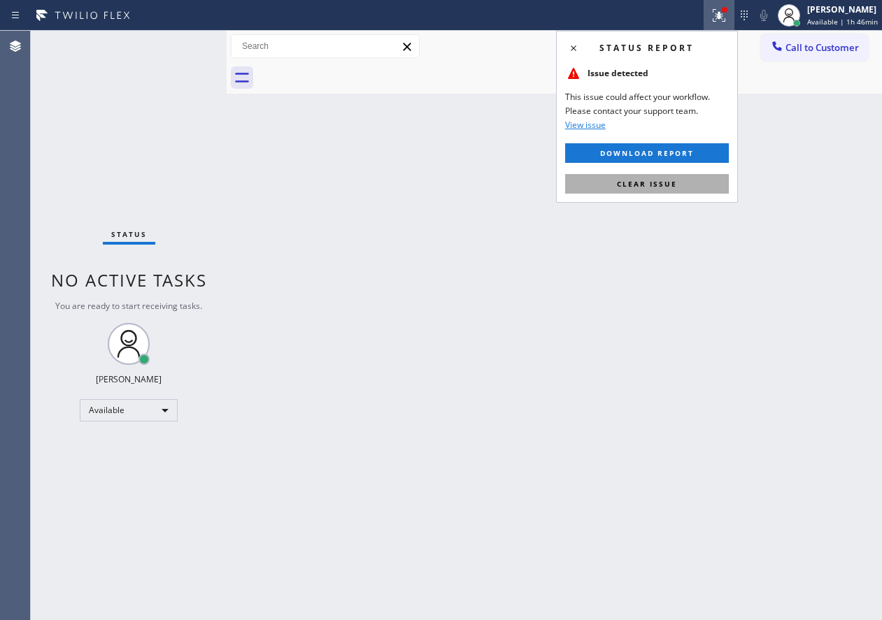
click at [707, 179] on button "Clear issue" at bounding box center [647, 184] width 164 height 20
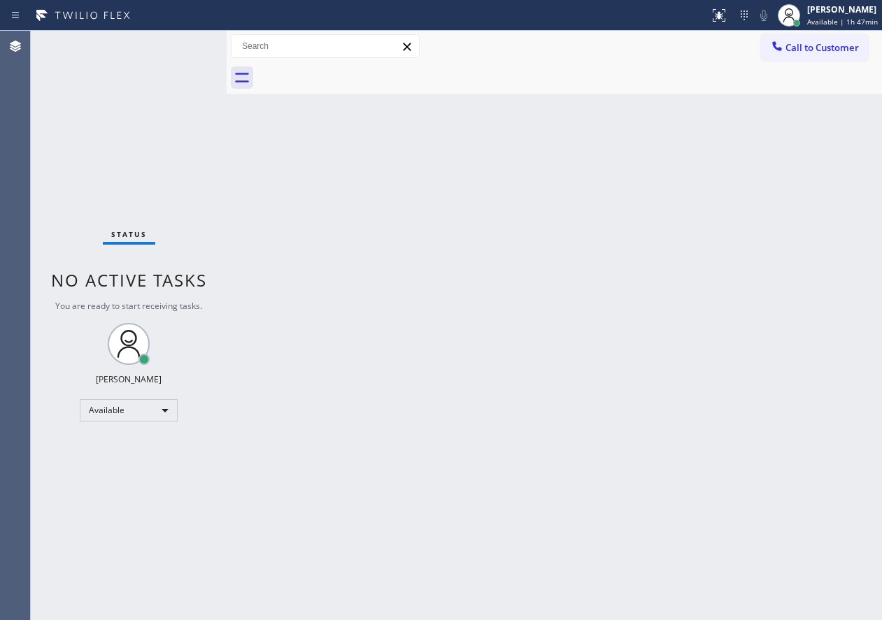
click at [636, 454] on div "Back to Dashboard Change Sender ID Customers Technicians Select a contact Outbo…" at bounding box center [554, 326] width 655 height 590
click at [753, 489] on div "Back to Dashboard Change Sender ID Customers Technicians Select a contact Outbo…" at bounding box center [554, 326] width 655 height 590
click at [830, 206] on div "Back to Dashboard Change Sender ID Customers Technicians Select a contact Outbo…" at bounding box center [554, 326] width 655 height 590
click at [855, 13] on div "[PERSON_NAME]" at bounding box center [843, 9] width 69 height 12
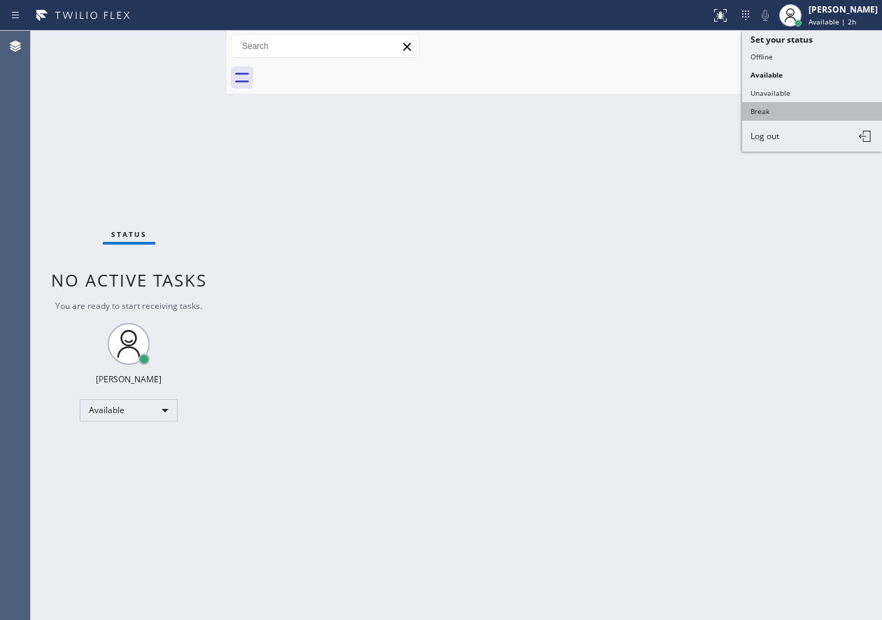
click at [794, 117] on button "Break" at bounding box center [812, 111] width 140 height 18
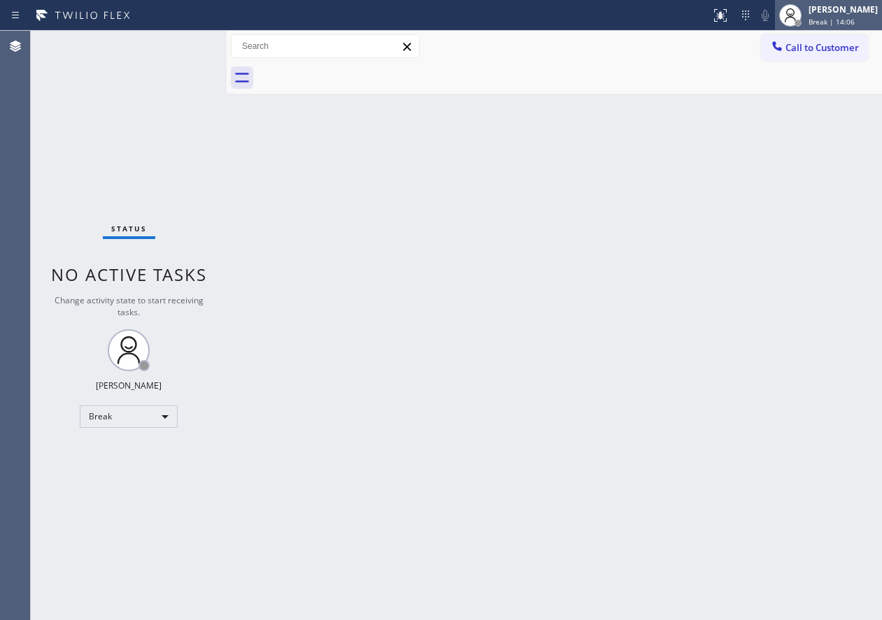
click at [826, 13] on div "[PERSON_NAME]" at bounding box center [843, 9] width 69 height 12
drag, startPoint x: 836, startPoint y: 287, endPoint x: 830, endPoint y: 185, distance: 102.3
click at [836, 286] on div "Back to Dashboard Change Sender ID Customers Technicians Select a contact Outbo…" at bounding box center [554, 326] width 655 height 590
click at [799, 14] on icon at bounding box center [790, 15] width 17 height 17
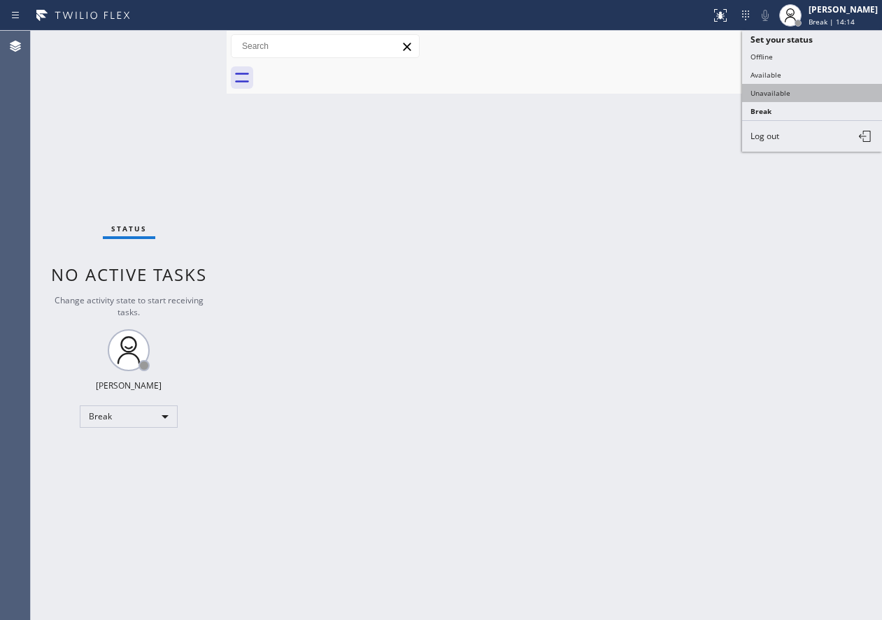
click at [802, 99] on button "Unavailable" at bounding box center [812, 93] width 140 height 18
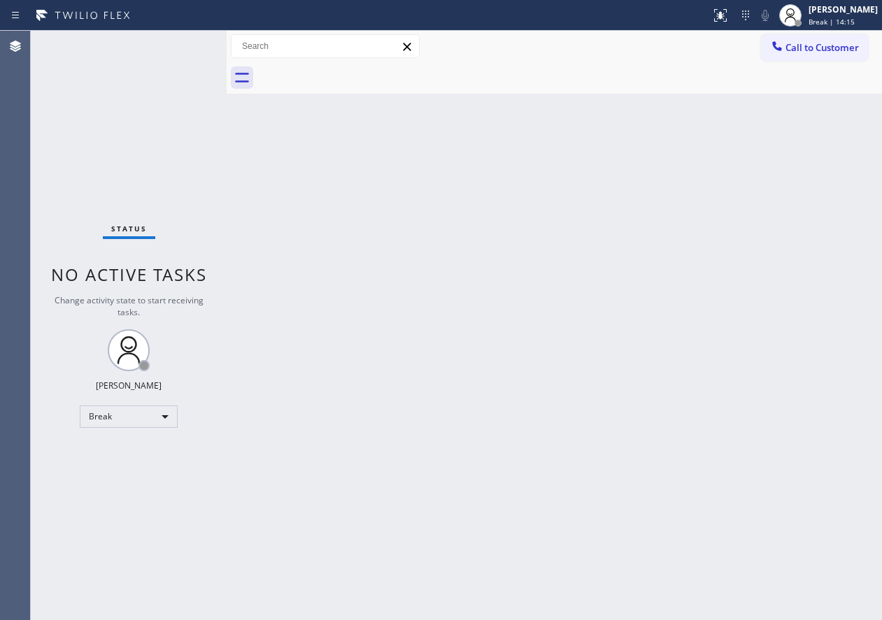
click at [751, 283] on div "Back to Dashboard Change Sender ID Customers Technicians Select a contact Outbo…" at bounding box center [554, 326] width 655 height 590
click at [854, 16] on div "[PERSON_NAME] Unavailable | 3:12" at bounding box center [844, 15] width 76 height 24
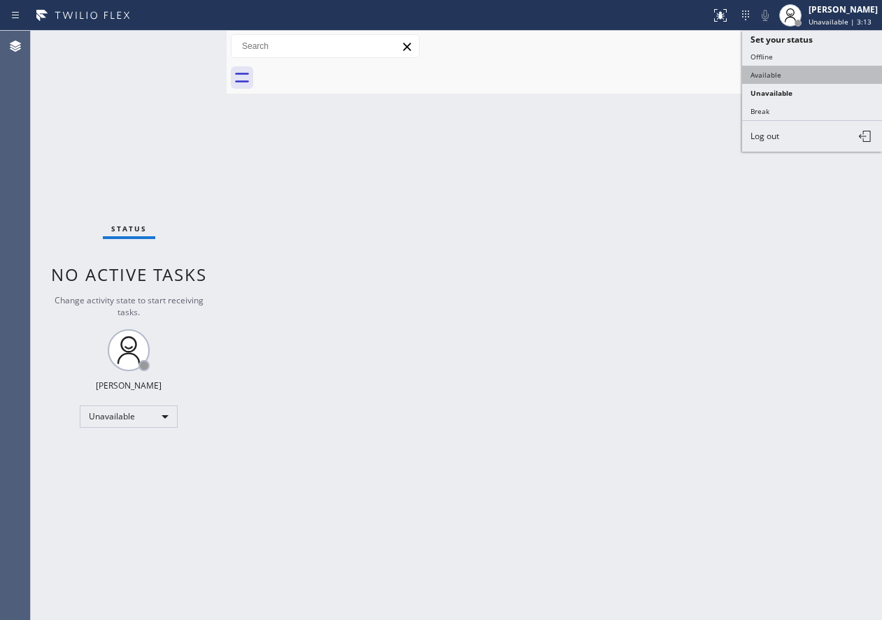
click at [788, 71] on button "Available" at bounding box center [812, 75] width 140 height 18
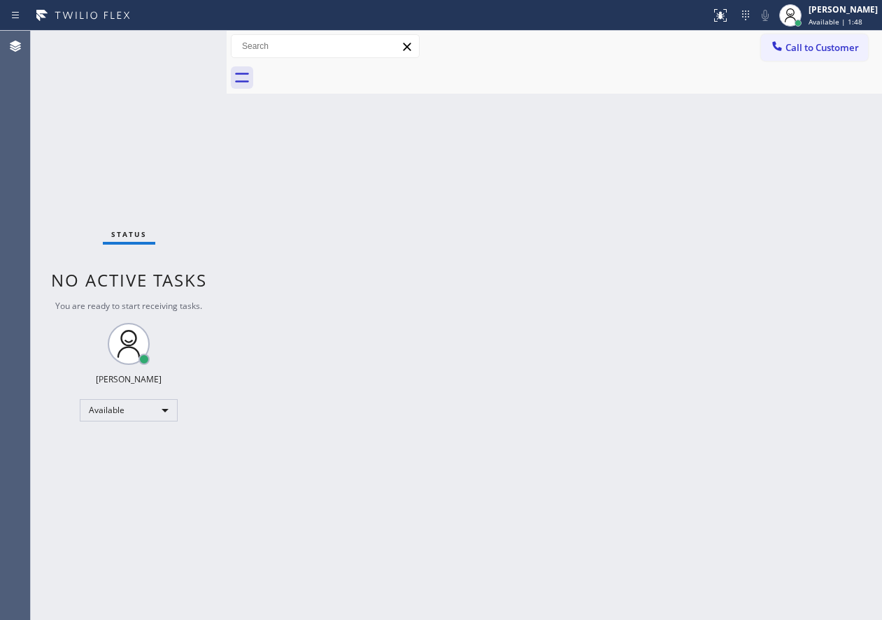
click at [811, 178] on div "Back to Dashboard Change Sender ID Customers Technicians Select a contact Outbo…" at bounding box center [554, 326] width 655 height 590
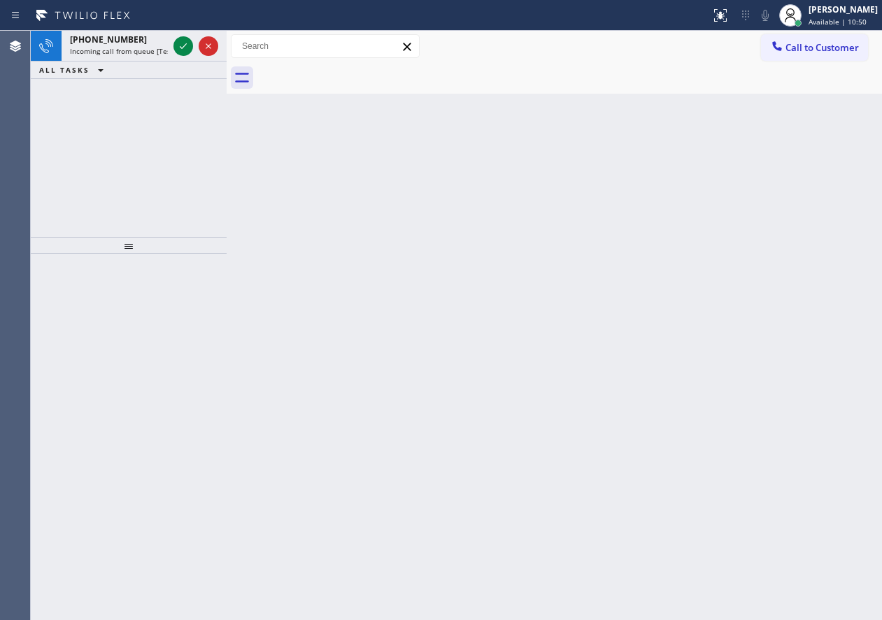
click at [768, 215] on div "Back to Dashboard Change Sender ID Customers Technicians Select a contact Outbo…" at bounding box center [554, 326] width 655 height 590
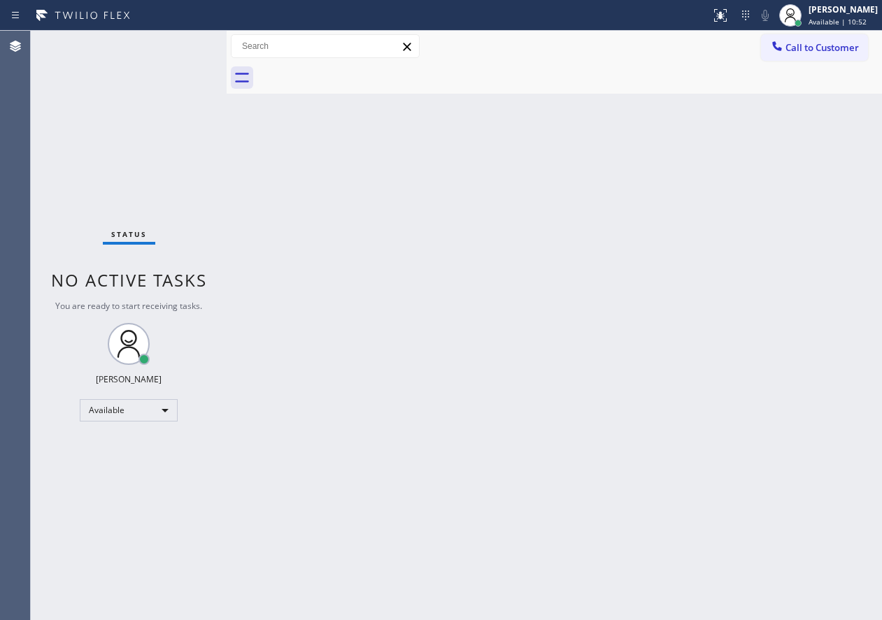
click at [179, 45] on div "Status No active tasks You are ready to start receiving tasks. [PERSON_NAME] Av…" at bounding box center [129, 326] width 196 height 590
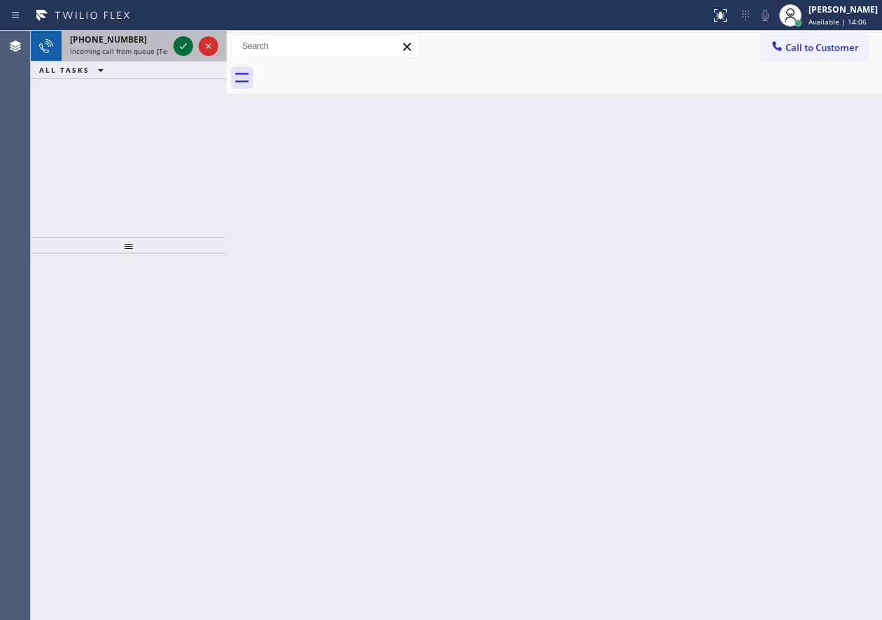
click at [180, 42] on icon at bounding box center [183, 46] width 17 height 17
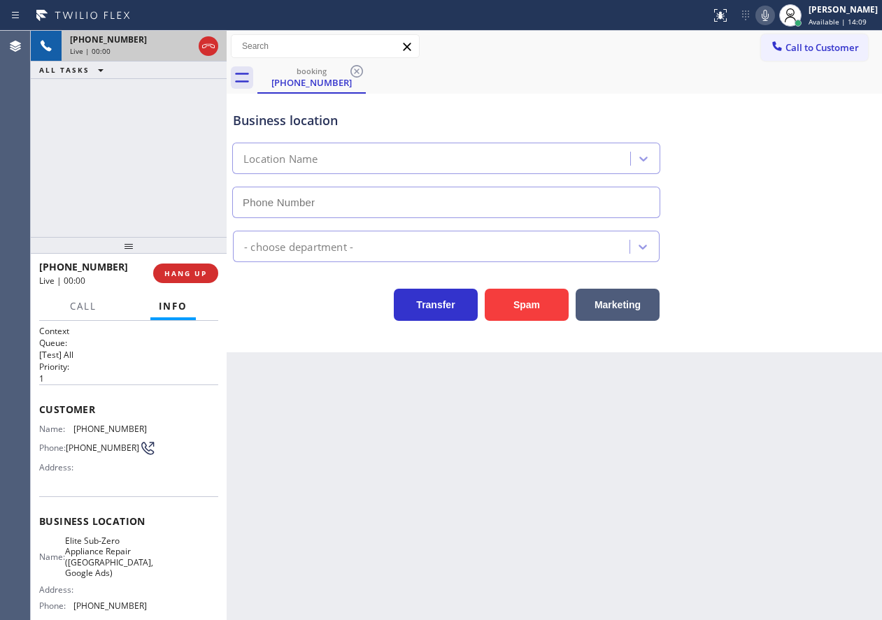
type input "[PHONE_NUMBER]"
click at [108, 549] on span "Elite Sub-Zero Appliance Repair ([GEOGRAPHIC_DATA], Google Ads)" at bounding box center [109, 557] width 88 height 43
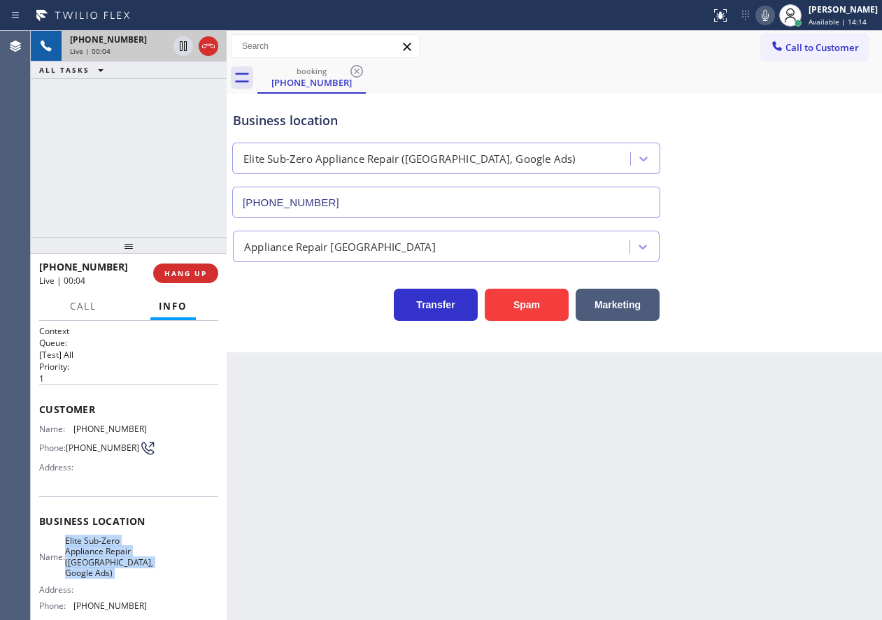
click at [108, 549] on span "Elite Sub-Zero Appliance Repair ([GEOGRAPHIC_DATA], Google Ads)" at bounding box center [109, 557] width 88 height 43
copy span "Elite Sub-Zero Appliance Repair ([GEOGRAPHIC_DATA], Google Ads)"
click at [373, 197] on input "[PHONE_NUMBER]" at bounding box center [446, 202] width 428 height 31
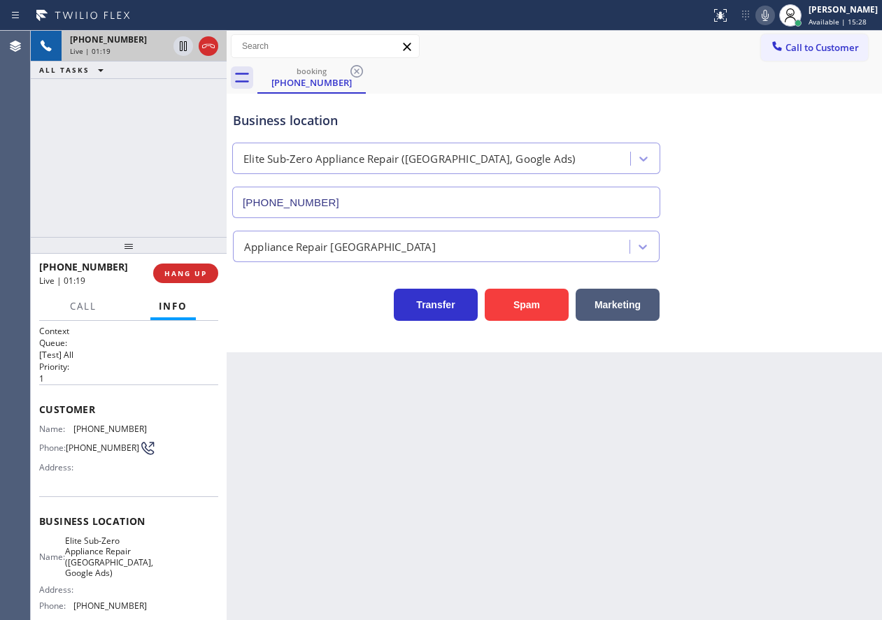
click at [90, 424] on span "[PHONE_NUMBER]" at bounding box center [109, 429] width 73 height 10
copy span "[PHONE_NUMBER]"
drag, startPoint x: 793, startPoint y: 17, endPoint x: 781, endPoint y: 17, distance: 11.2
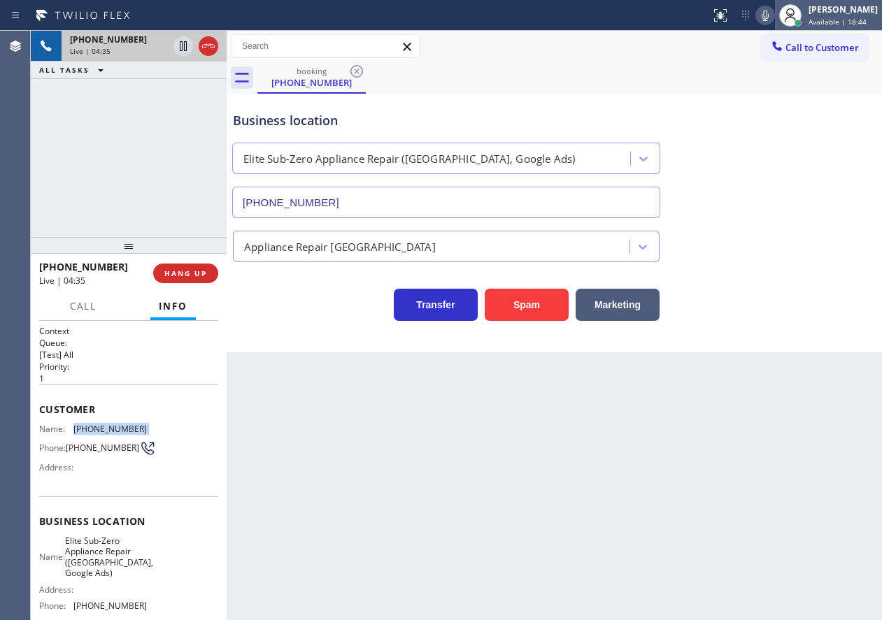
click at [788, 17] on div at bounding box center [790, 15] width 31 height 31
click at [769, 17] on icon at bounding box center [765, 15] width 7 height 11
click at [769, 18] on icon at bounding box center [765, 15] width 7 height 11
click at [190, 271] on span "HANG UP" at bounding box center [185, 274] width 43 height 10
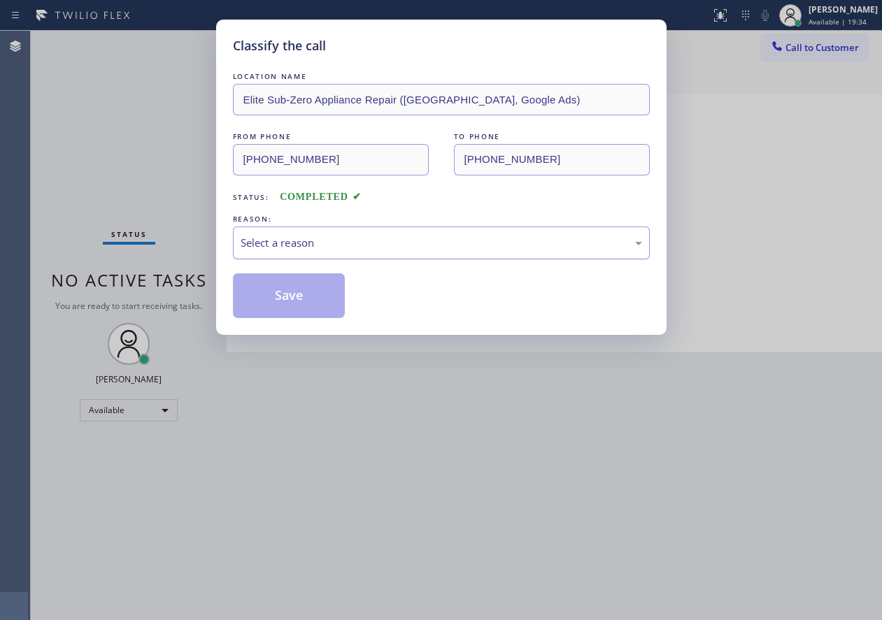
click at [314, 255] on div "Select a reason" at bounding box center [441, 243] width 417 height 33
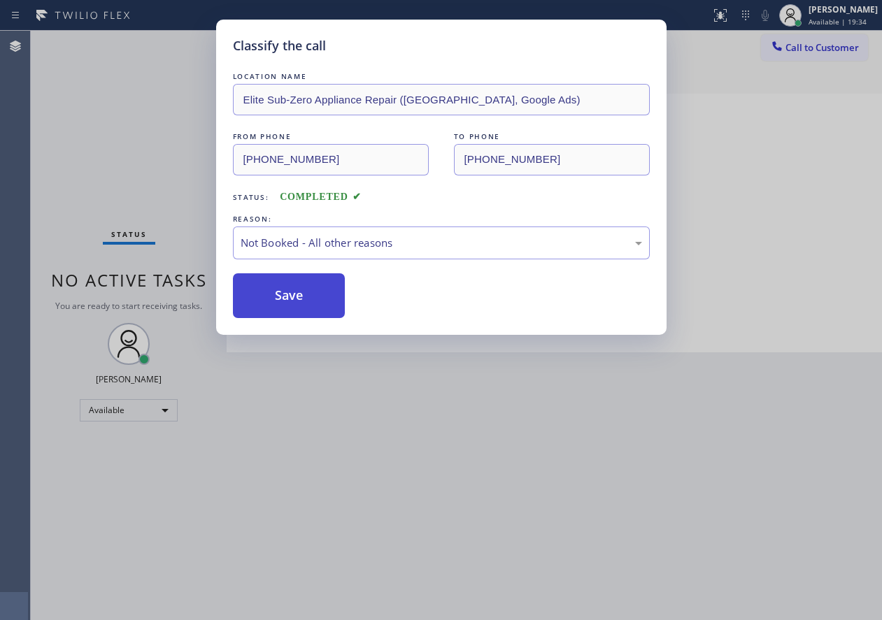
click at [297, 291] on button "Save" at bounding box center [289, 296] width 113 height 45
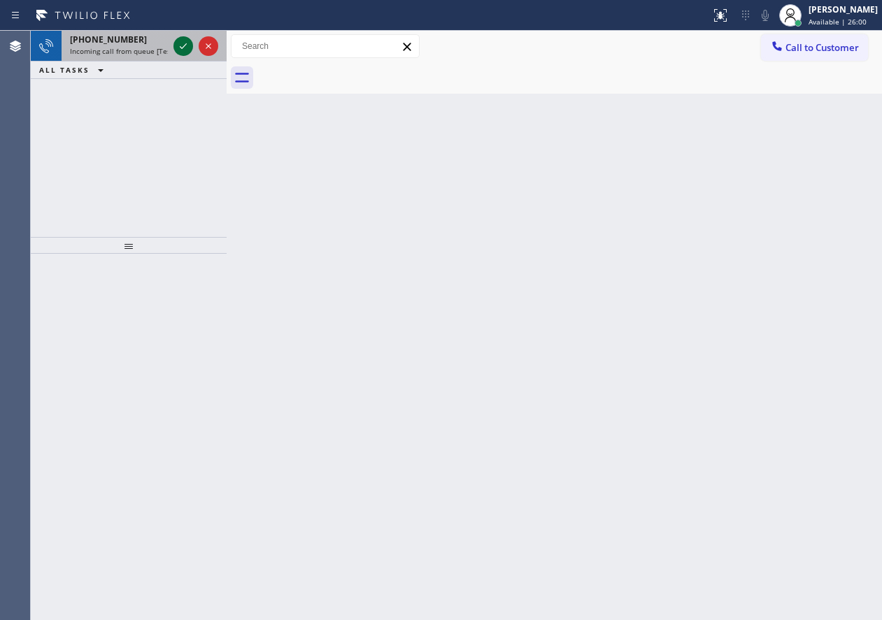
click at [179, 45] on icon at bounding box center [183, 46] width 17 height 17
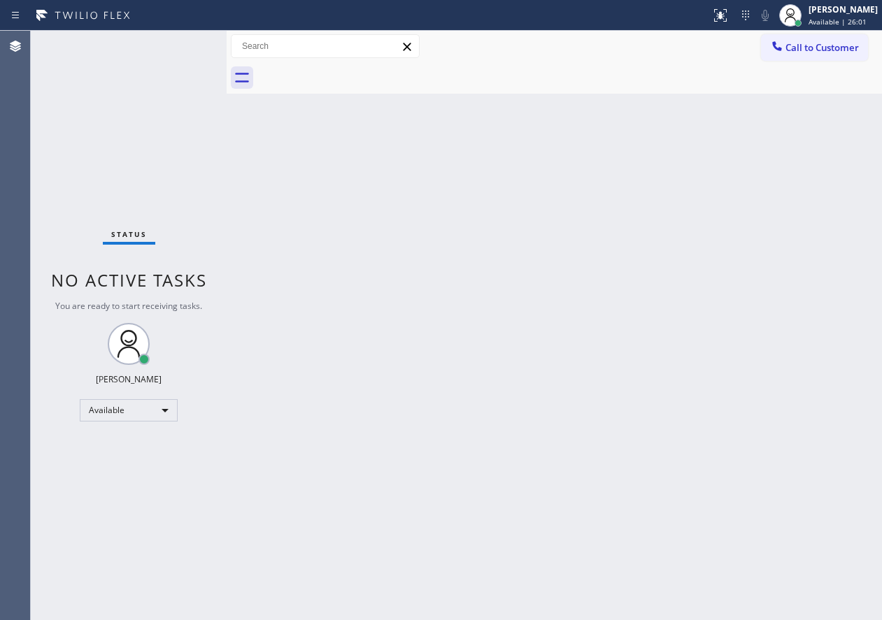
click at [180, 45] on div "Status No active tasks You are ready to start receiving tasks. [PERSON_NAME] Av…" at bounding box center [129, 326] width 196 height 590
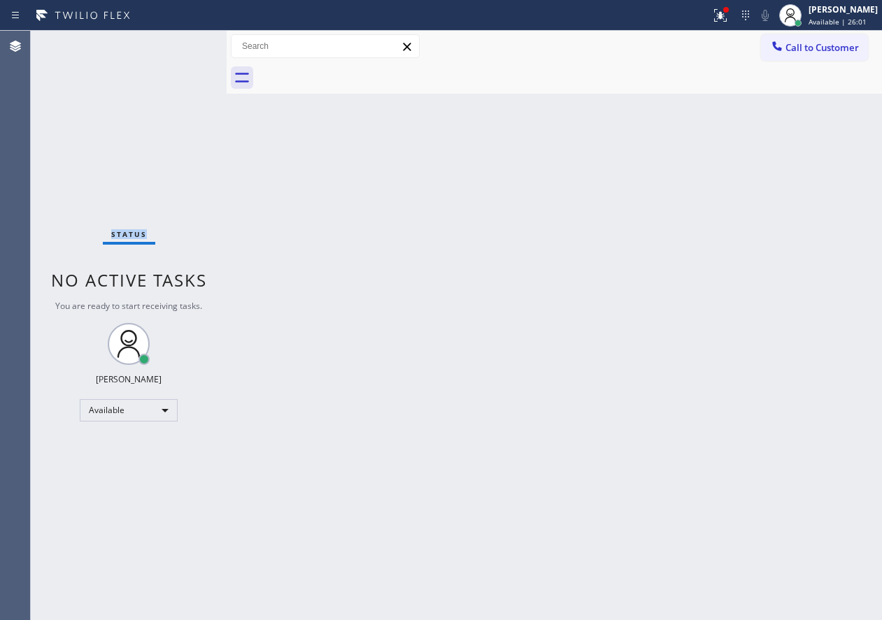
click at [180, 45] on div "Status No active tasks You are ready to start receiving tasks. [PERSON_NAME] Av…" at bounding box center [129, 326] width 196 height 590
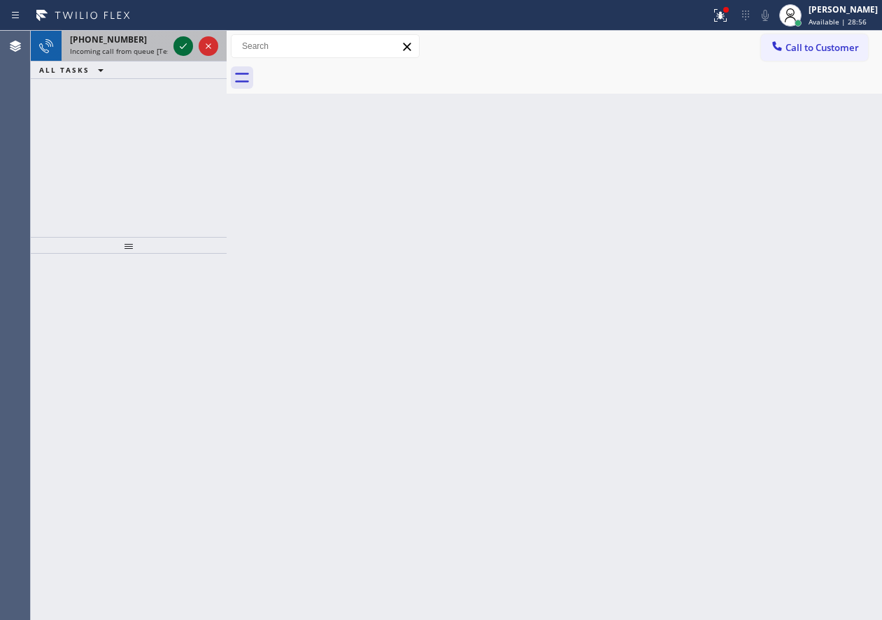
click at [180, 45] on icon at bounding box center [183, 46] width 17 height 17
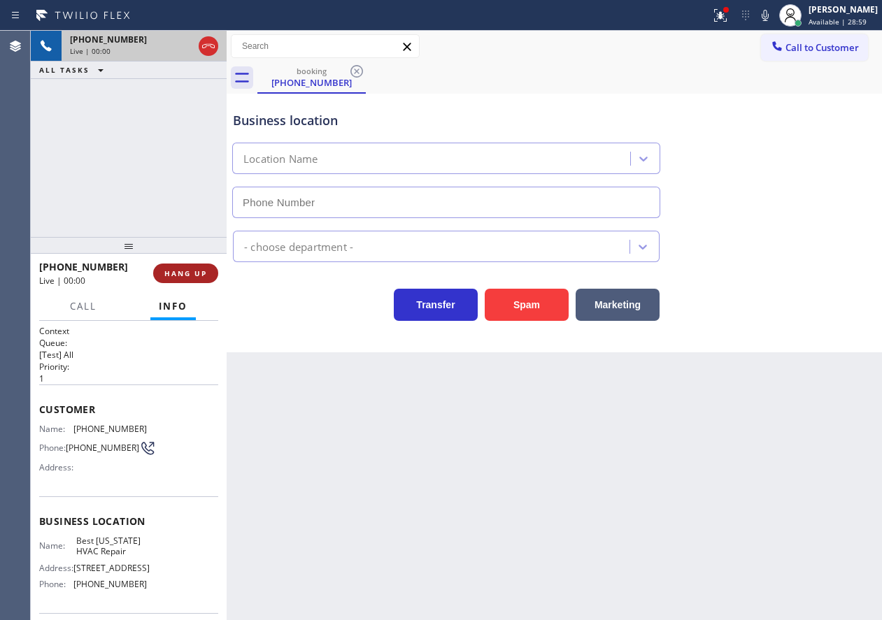
type input "[PHONE_NUMBER]"
click at [187, 270] on span "HANG UP" at bounding box center [185, 274] width 43 height 10
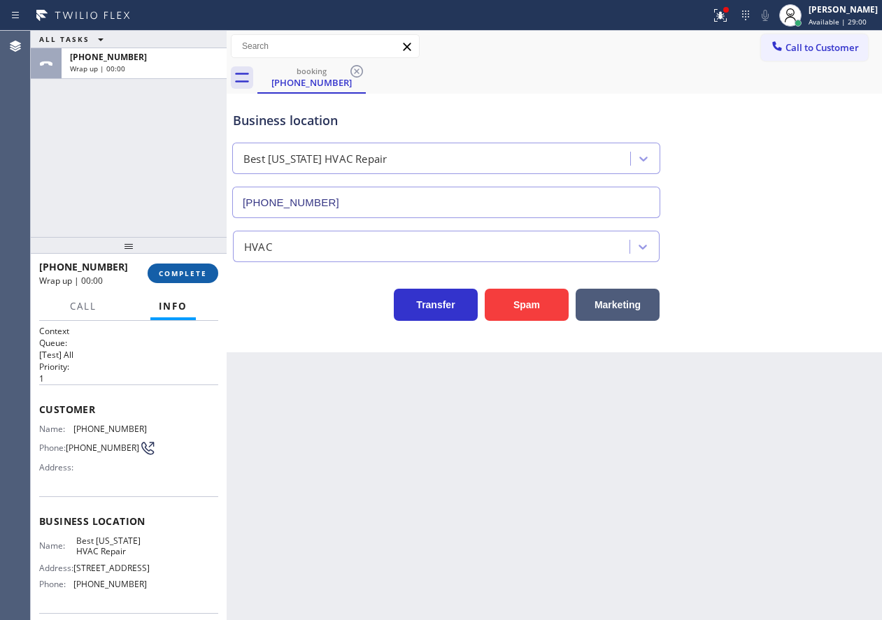
click at [187, 270] on span "COMPLETE" at bounding box center [183, 274] width 48 height 10
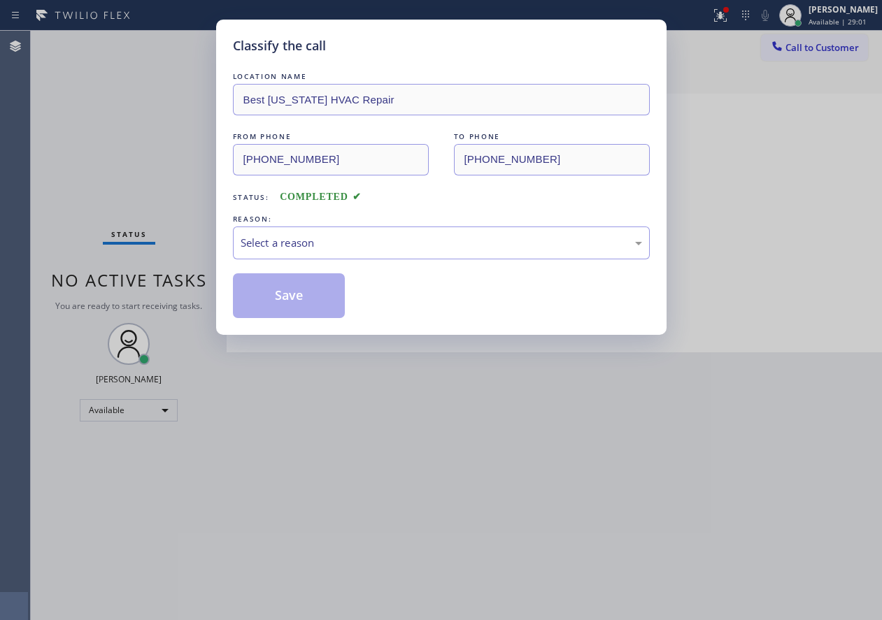
click at [334, 241] on div "Select a reason" at bounding box center [442, 243] width 402 height 16
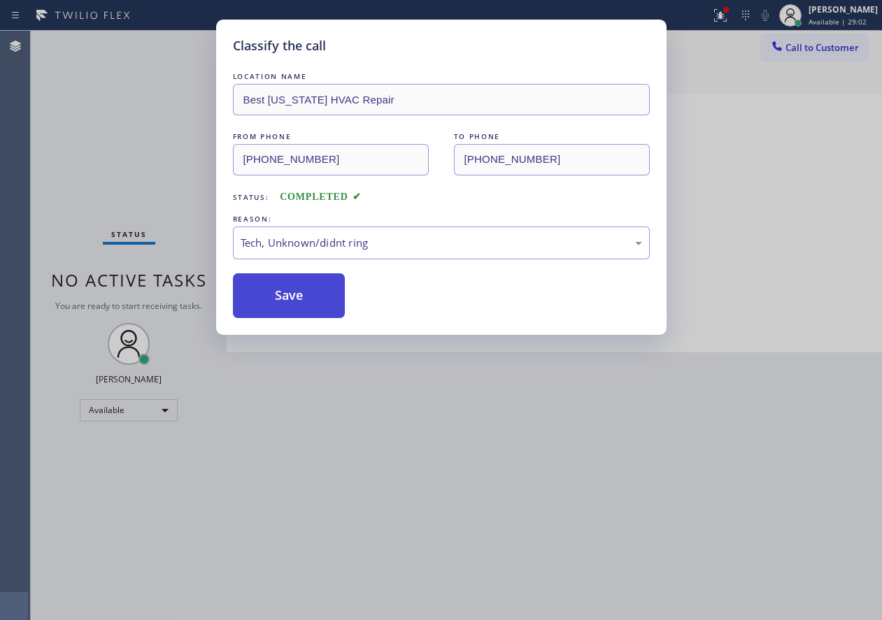
click at [317, 306] on button "Save" at bounding box center [289, 296] width 113 height 45
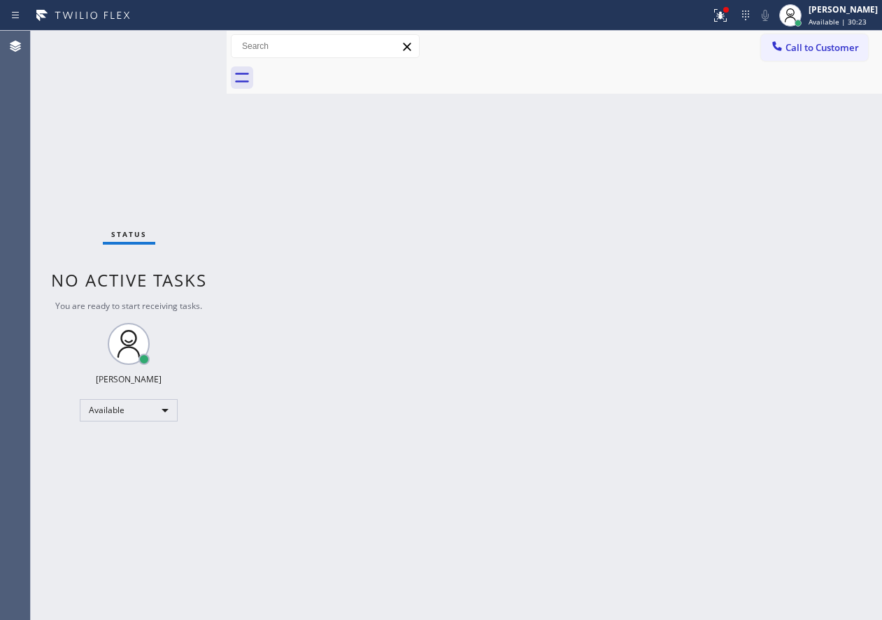
click at [835, 281] on div "Back to Dashboard Change Sender ID Customers Technicians Select a contact Outbo…" at bounding box center [554, 326] width 655 height 590
click at [779, 409] on div "Back to Dashboard Change Sender ID Customers Technicians Select a contact Outbo…" at bounding box center [554, 326] width 655 height 590
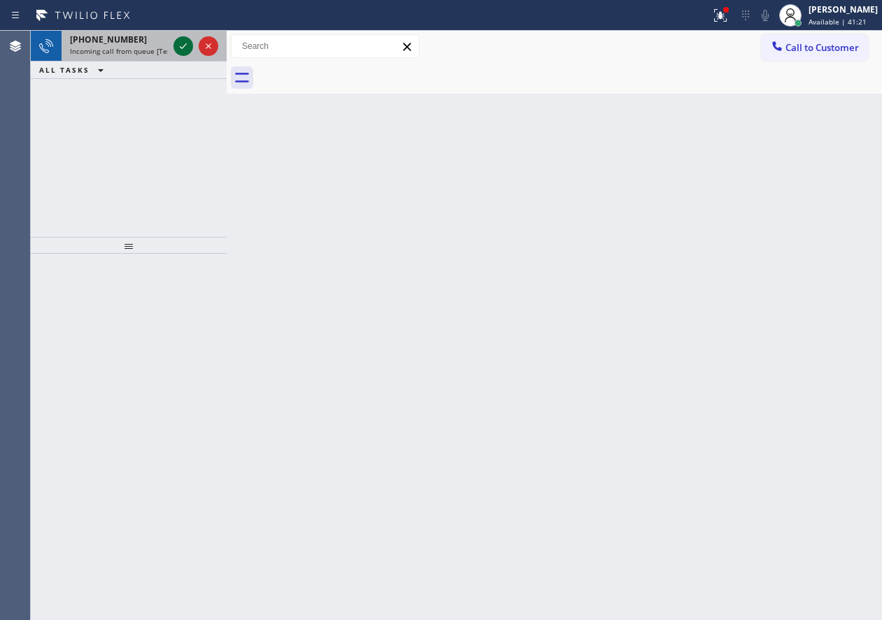
click at [178, 45] on icon at bounding box center [183, 46] width 17 height 17
click at [181, 48] on icon at bounding box center [183, 46] width 7 height 6
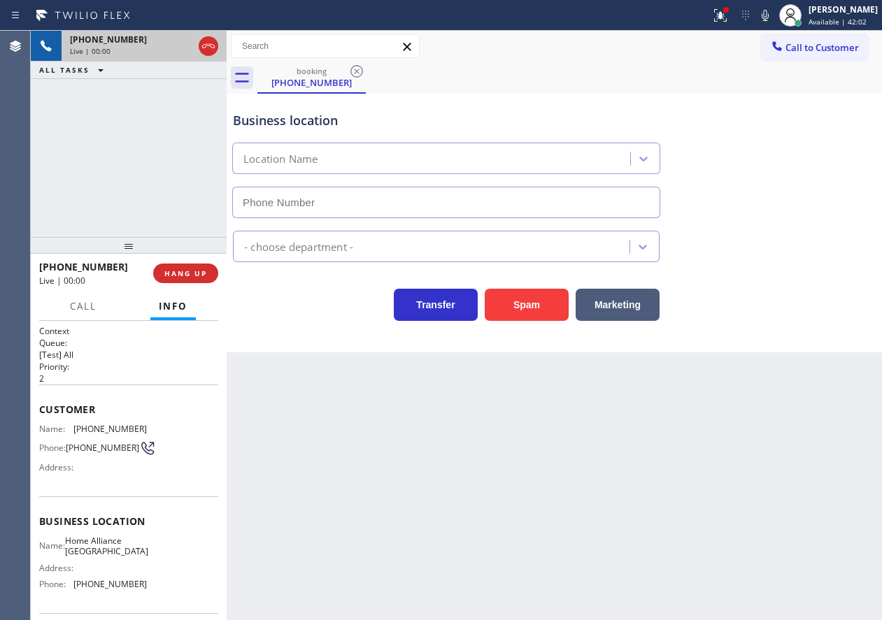
type input "[PHONE_NUMBER]"
click at [183, 268] on button "HANG UP" at bounding box center [185, 274] width 65 height 20
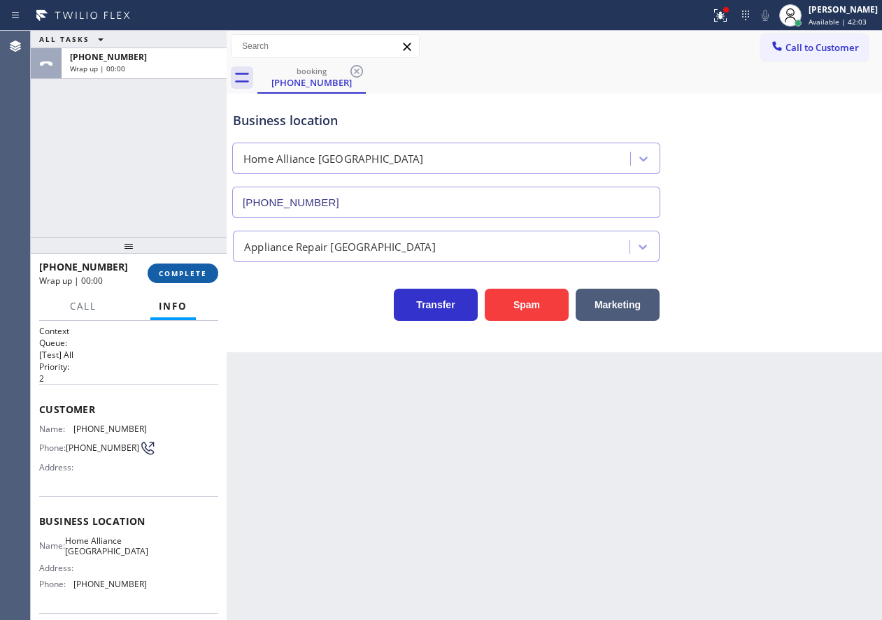
click at [181, 269] on span "COMPLETE" at bounding box center [183, 274] width 48 height 10
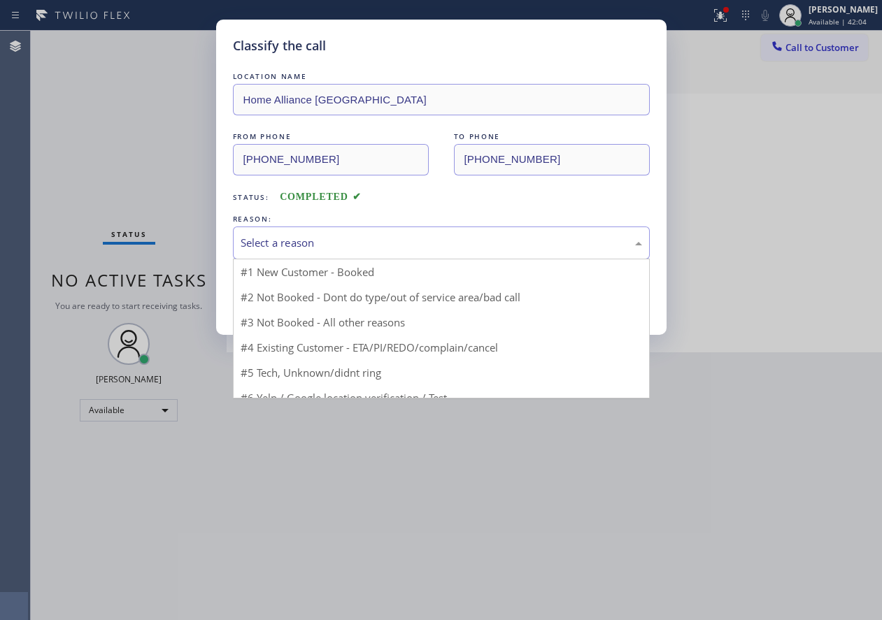
click at [324, 244] on div "Select a reason" at bounding box center [442, 243] width 402 height 16
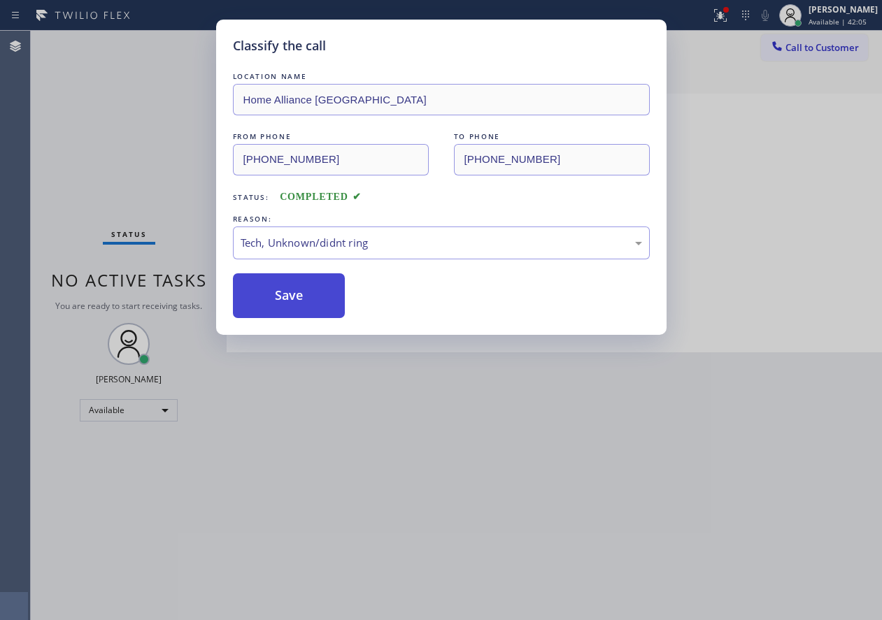
drag, startPoint x: 283, startPoint y: 315, endPoint x: 285, endPoint y: 462, distance: 146.9
click at [283, 315] on button "Save" at bounding box center [289, 296] width 113 height 45
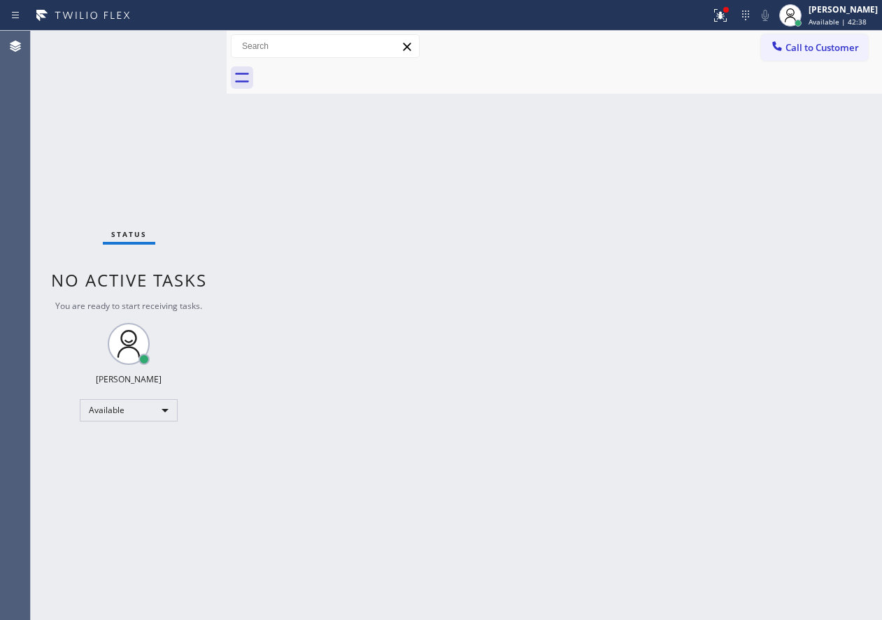
click at [729, 325] on div "Back to Dashboard Change Sender ID Customers Technicians Select a contact Outbo…" at bounding box center [554, 326] width 655 height 590
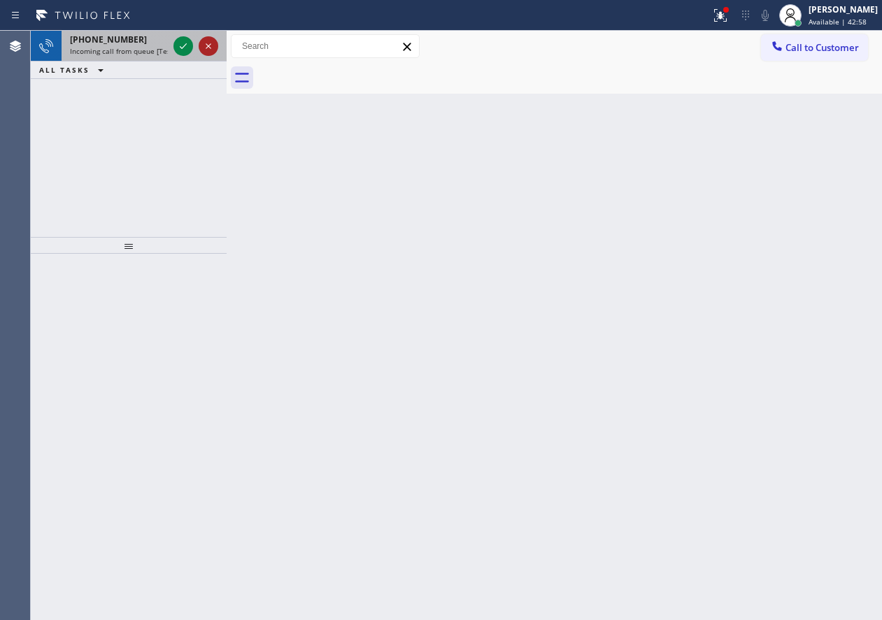
drag, startPoint x: 178, startPoint y: 45, endPoint x: 204, endPoint y: 46, distance: 25.9
click at [178, 45] on icon at bounding box center [183, 46] width 17 height 17
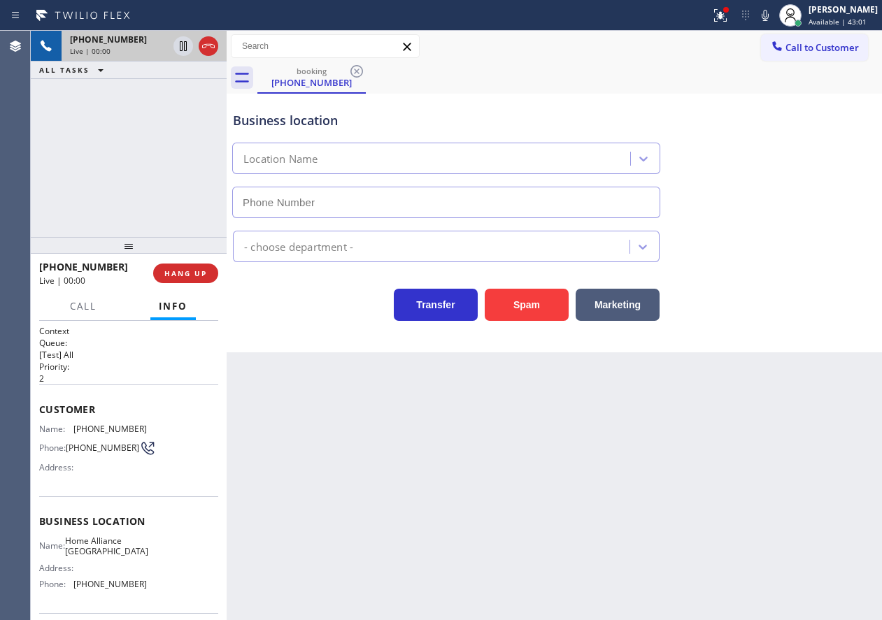
type input "[PHONE_NUMBER]"
click at [99, 553] on span "Home Alliance [GEOGRAPHIC_DATA]" at bounding box center [106, 547] width 83 height 22
click at [390, 204] on input "[PHONE_NUMBER]" at bounding box center [446, 202] width 428 height 31
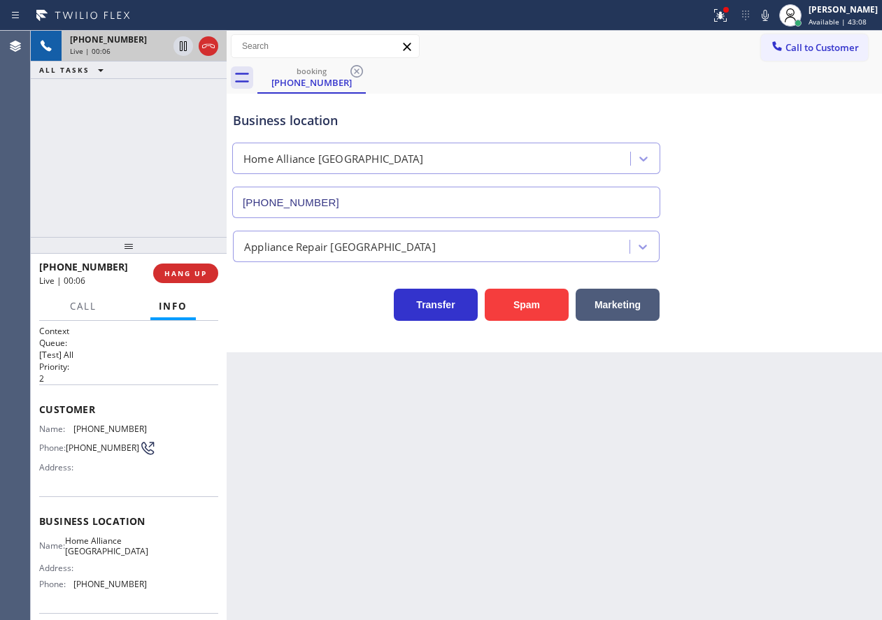
click at [390, 204] on input "[PHONE_NUMBER]" at bounding box center [446, 202] width 428 height 31
drag, startPoint x: 815, startPoint y: 308, endPoint x: 544, endPoint y: 283, distance: 271.8
click at [808, 308] on div "Transfer Spam Marketing" at bounding box center [554, 298] width 648 height 45
click at [184, 275] on span "HANG UP" at bounding box center [185, 274] width 43 height 10
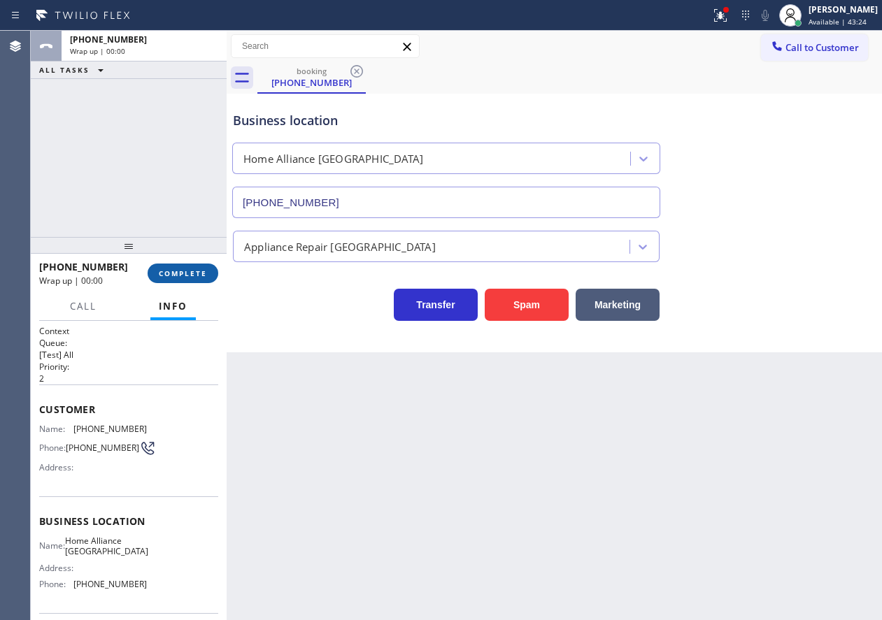
click at [184, 275] on span "COMPLETE" at bounding box center [183, 274] width 48 height 10
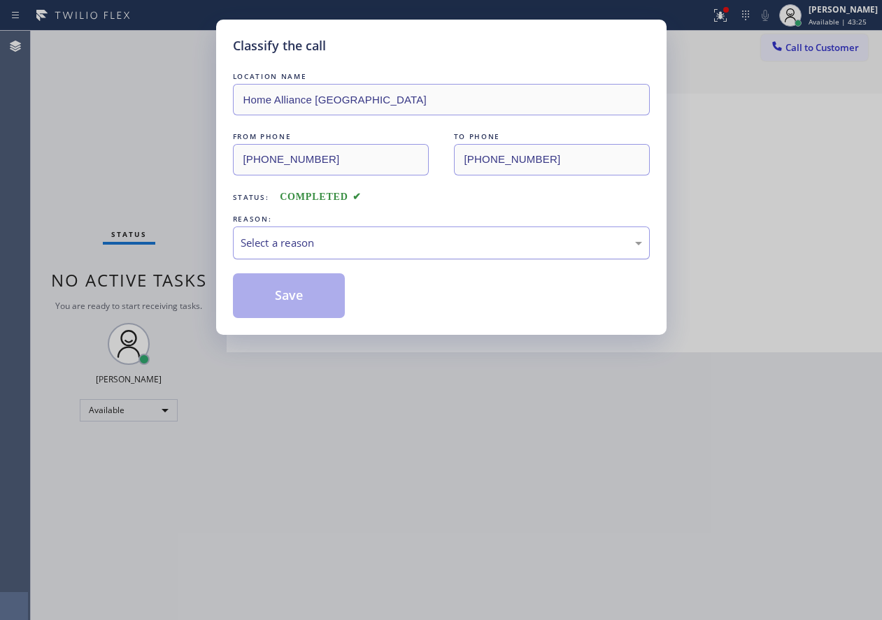
drag, startPoint x: 451, startPoint y: 239, endPoint x: 449, endPoint y: 246, distance: 8.0
click at [450, 242] on div "Select a reason" at bounding box center [442, 243] width 402 height 16
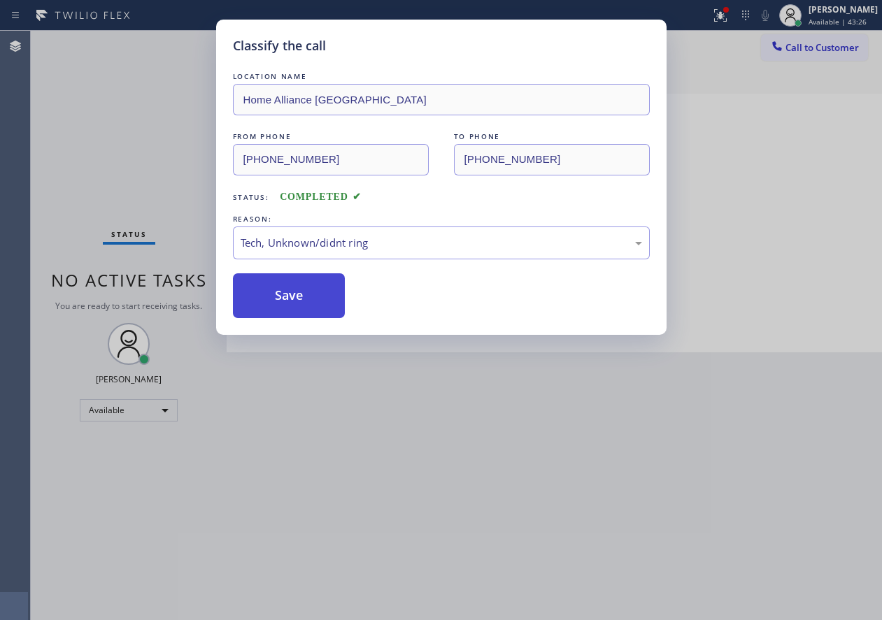
click at [325, 300] on button "Save" at bounding box center [289, 296] width 113 height 45
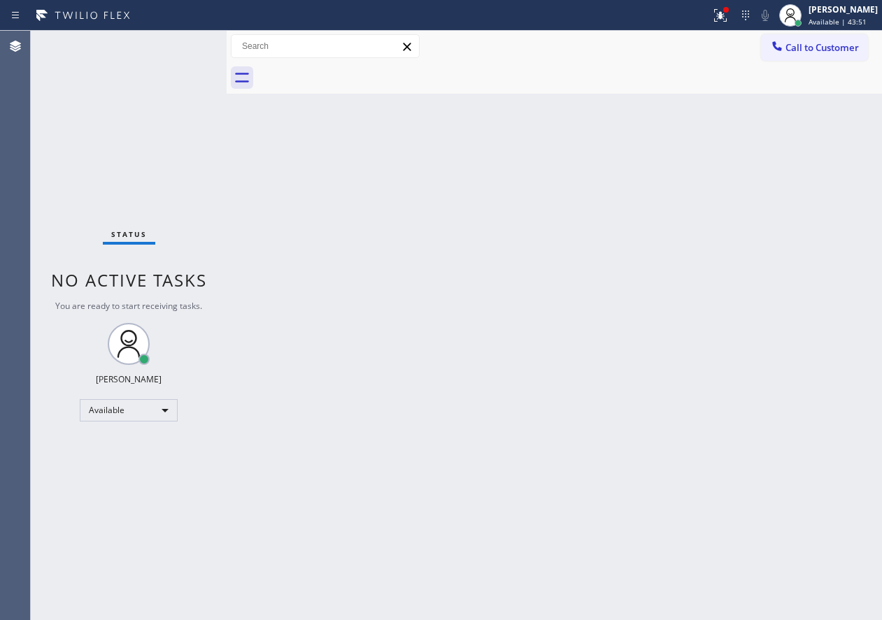
click at [744, 308] on div "Back to Dashboard Change Sender ID Customers Technicians Select a contact Outbo…" at bounding box center [554, 326] width 655 height 590
click at [762, 366] on div "Back to Dashboard Change Sender ID Customers Technicians Select a contact Outbo…" at bounding box center [554, 326] width 655 height 590
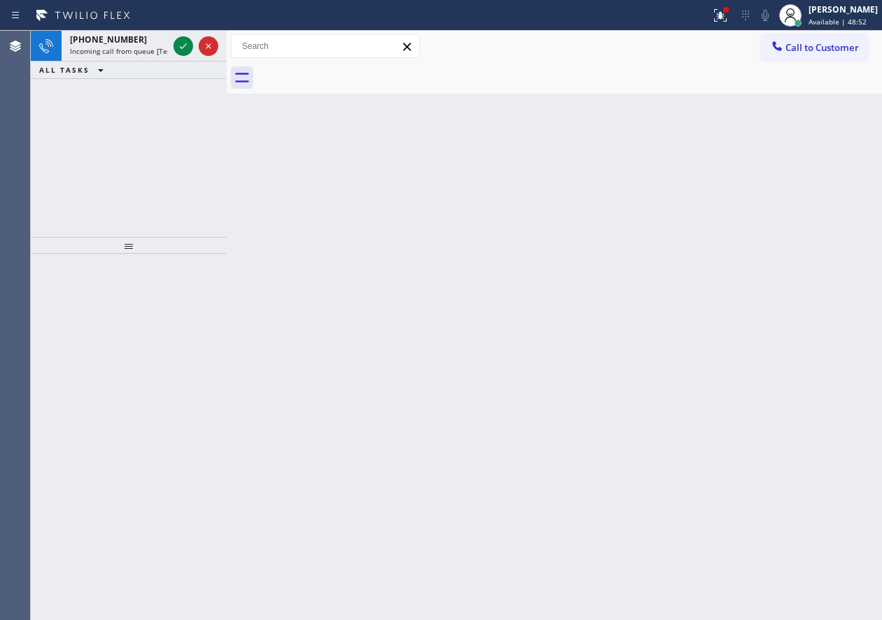
drag, startPoint x: 790, startPoint y: 316, endPoint x: 624, endPoint y: 253, distance: 177.3
click at [790, 315] on div "Back to Dashboard Change Sender ID Customers Technicians Select a contact Outbo…" at bounding box center [554, 326] width 655 height 590
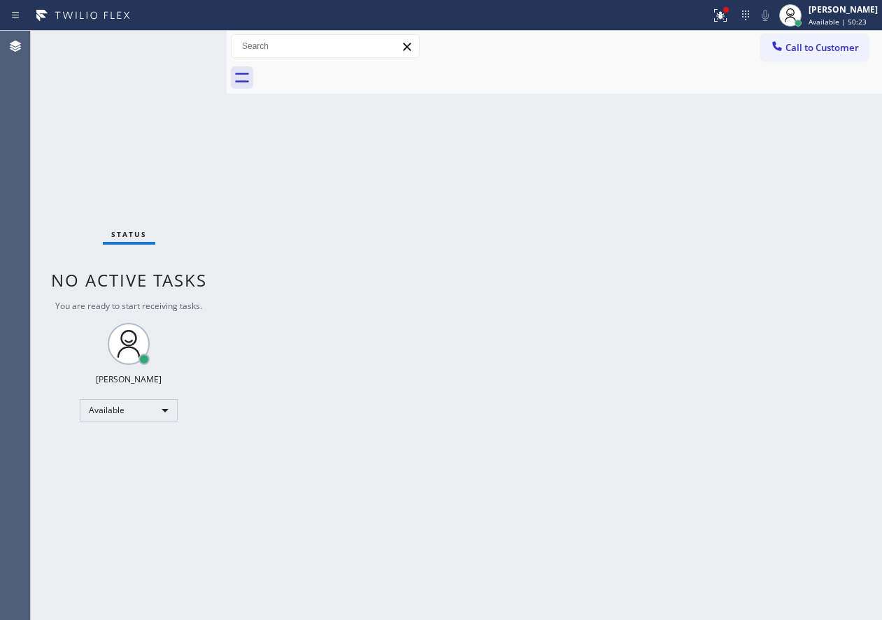
click at [762, 312] on div "Back to Dashboard Change Sender ID Customers Technicians Select a contact Outbo…" at bounding box center [554, 326] width 655 height 590
click at [729, 20] on icon at bounding box center [720, 15] width 17 height 17
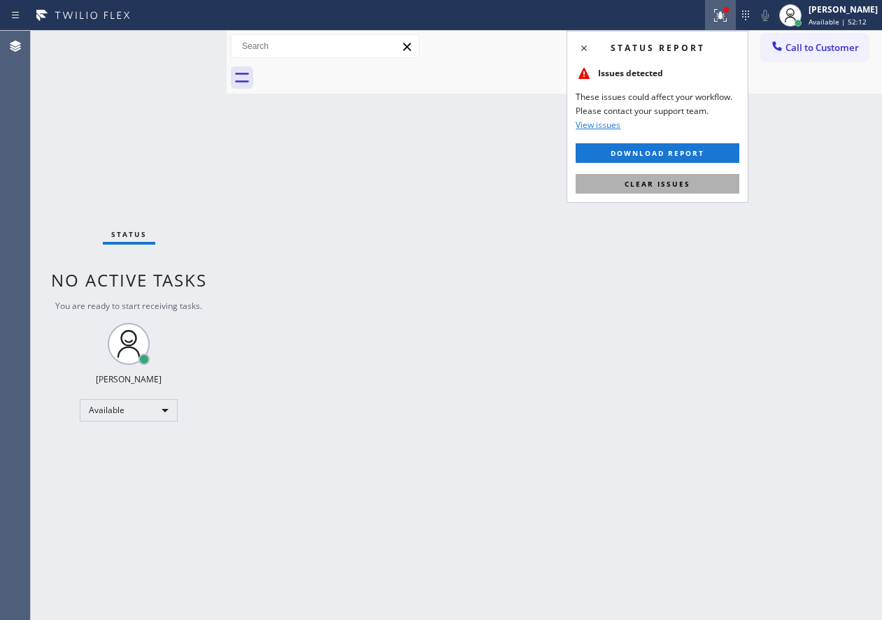
click at [663, 189] on button "Clear issues" at bounding box center [658, 184] width 164 height 20
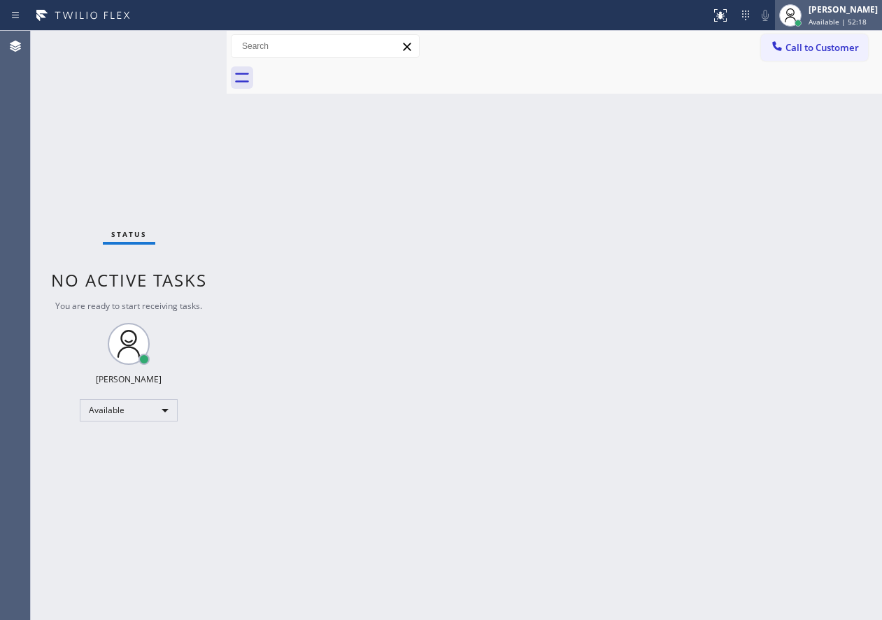
click at [841, 13] on div "[PERSON_NAME]" at bounding box center [843, 9] width 69 height 12
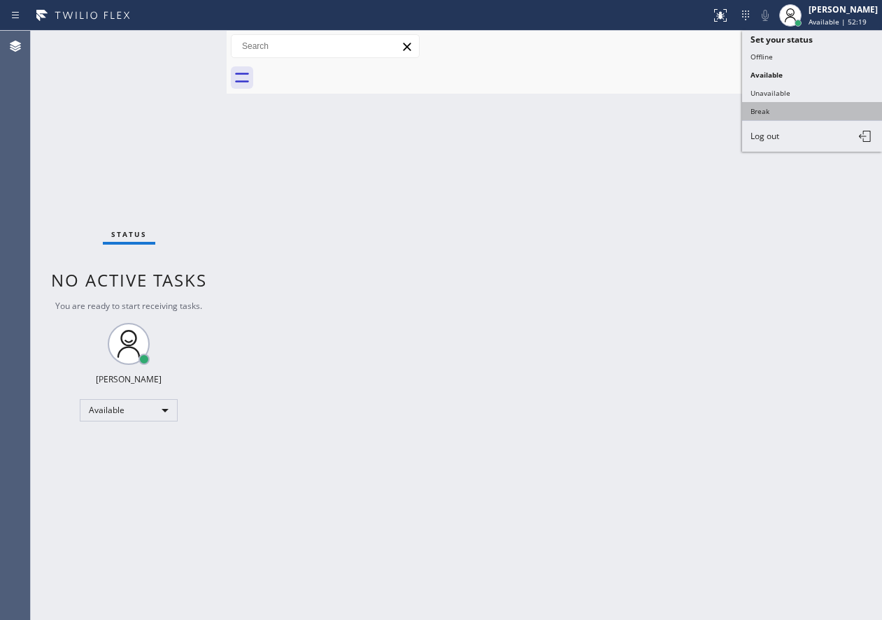
click at [769, 114] on button "Break" at bounding box center [812, 111] width 140 height 18
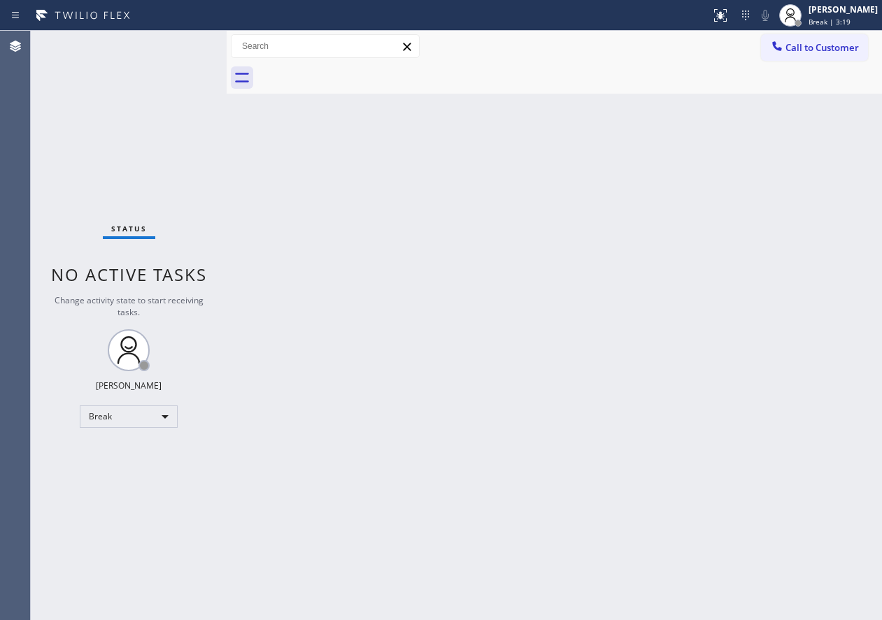
drag, startPoint x: 821, startPoint y: 22, endPoint x: 796, endPoint y: 53, distance: 40.3
click at [821, 22] on span "Break | 3:19" at bounding box center [830, 22] width 42 height 10
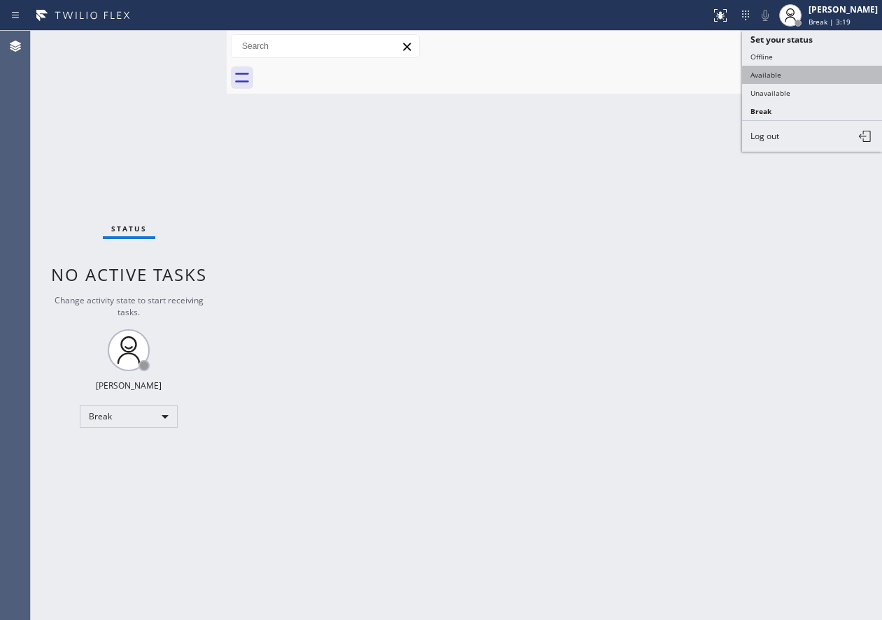
click at [776, 78] on button "Available" at bounding box center [812, 75] width 140 height 18
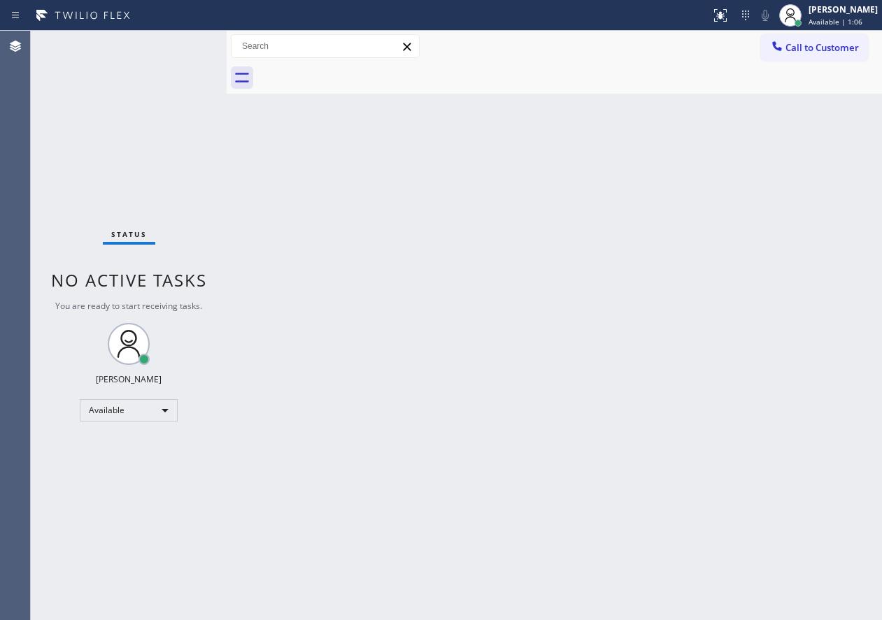
click at [781, 246] on div "Back to Dashboard Change Sender ID Customers Technicians Select a contact Outbo…" at bounding box center [554, 326] width 655 height 590
click at [780, 301] on div "Back to Dashboard Change Sender ID Customers Technicians Select a contact Outbo…" at bounding box center [554, 326] width 655 height 590
click at [718, 303] on div "Back to Dashboard Change Sender ID Customers Technicians Select a contact Outbo…" at bounding box center [554, 326] width 655 height 590
click at [845, 306] on div "Back to Dashboard Change Sender ID Customers Technicians Select a contact Outbo…" at bounding box center [554, 326] width 655 height 590
click at [774, 401] on div "Back to Dashboard Change Sender ID Customers Technicians Select a contact Outbo…" at bounding box center [554, 326] width 655 height 590
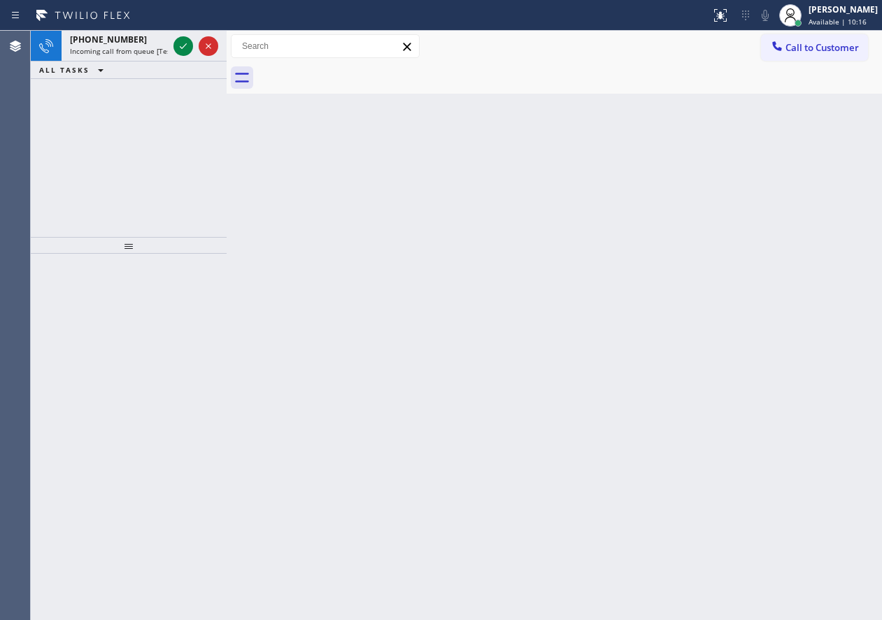
click at [823, 329] on div "Back to Dashboard Change Sender ID Customers Technicians Select a contact Outbo…" at bounding box center [554, 326] width 655 height 590
click at [183, 45] on icon at bounding box center [183, 46] width 17 height 17
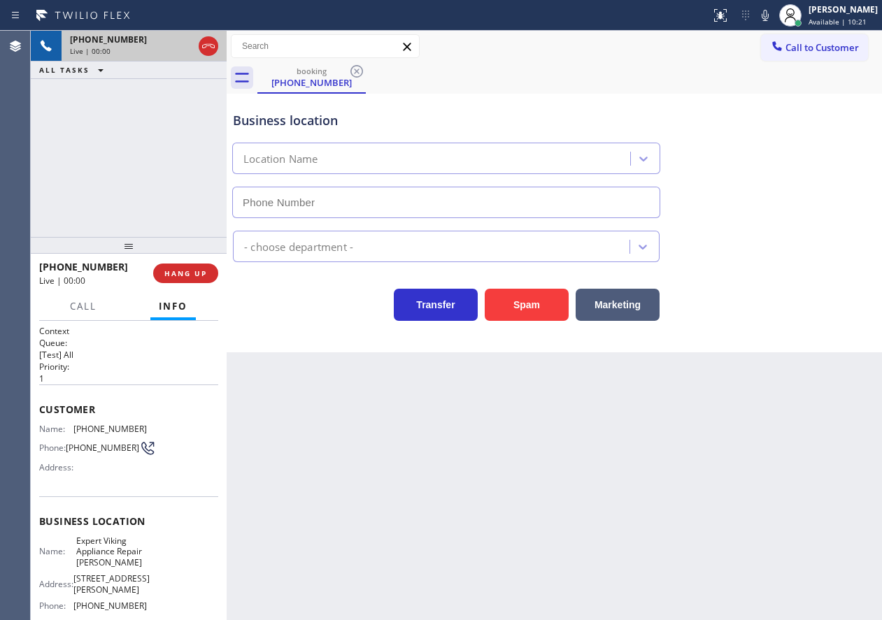
type input "[PHONE_NUMBER]"
click at [115, 551] on span "Expert Viking Appliance Repair [PERSON_NAME]" at bounding box center [111, 552] width 70 height 32
click at [114, 551] on span "Expert Viking Appliance Repair [PERSON_NAME]" at bounding box center [111, 552] width 70 height 32
click at [97, 555] on span "Expert Viking Appliance Repair [PERSON_NAME]" at bounding box center [111, 552] width 70 height 32
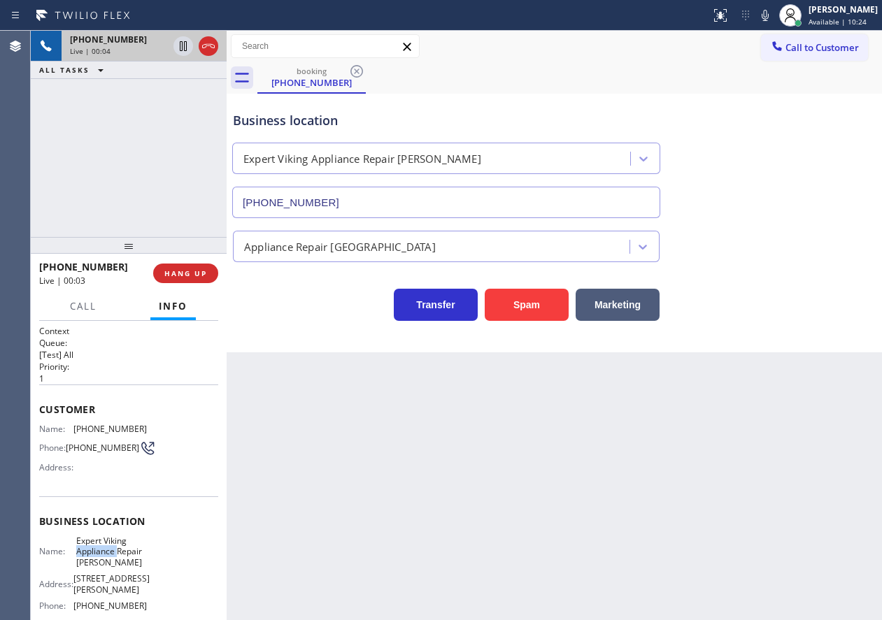
click at [97, 555] on span "Expert Viking Appliance Repair [PERSON_NAME]" at bounding box center [111, 552] width 70 height 32
click at [395, 206] on input "[PHONE_NUMBER]" at bounding box center [446, 202] width 428 height 31
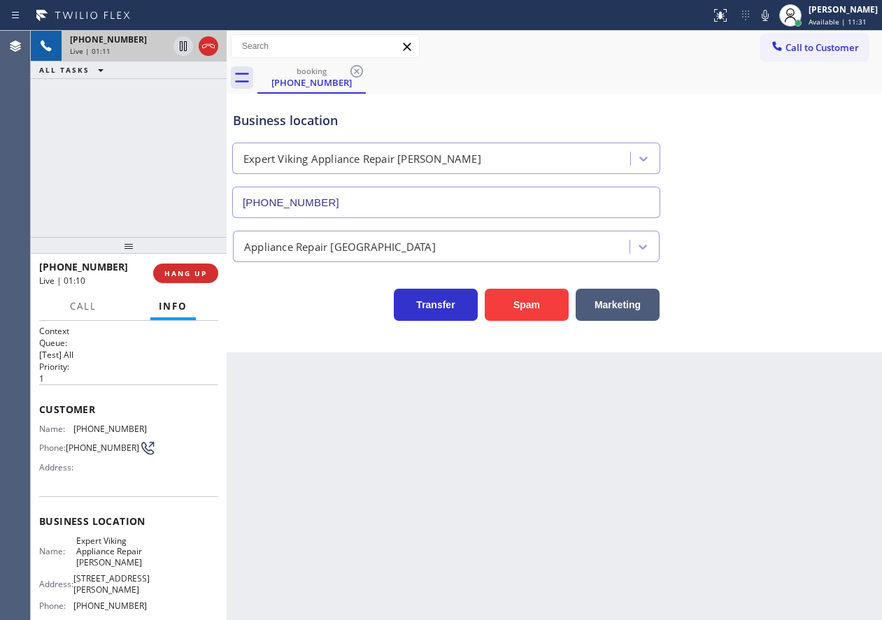
click at [92, 427] on span "[PHONE_NUMBER]" at bounding box center [109, 429] width 73 height 10
click at [183, 41] on icon at bounding box center [183, 46] width 17 height 17
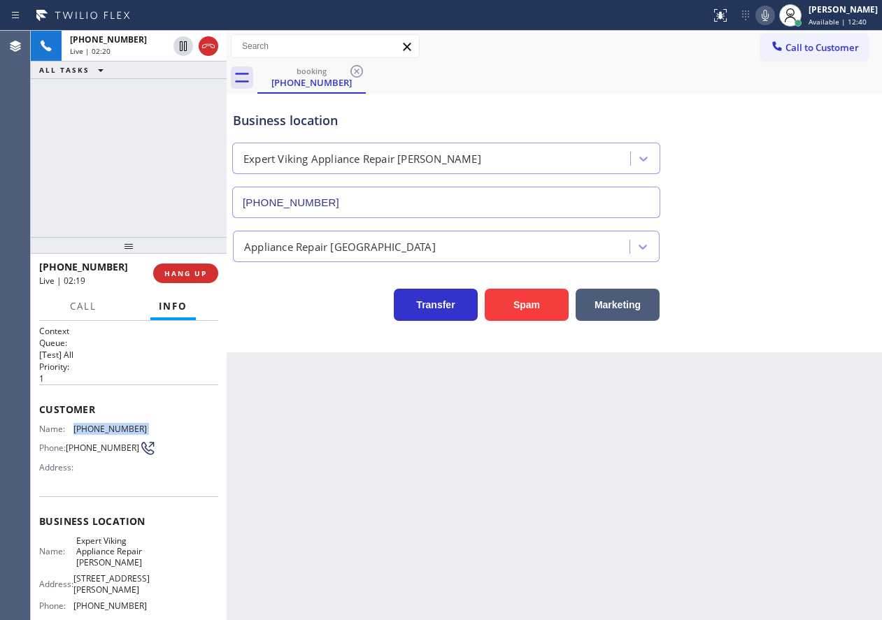
click at [774, 10] on icon at bounding box center [765, 15] width 17 height 17
click at [819, 293] on div "Transfer Spam Marketing" at bounding box center [554, 298] width 648 height 45
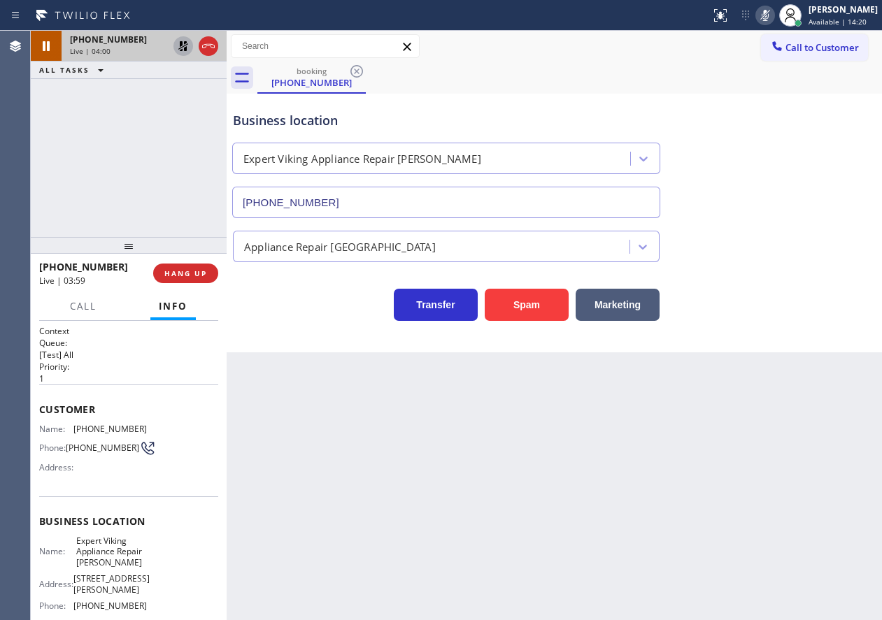
click at [178, 47] on icon at bounding box center [183, 46] width 17 height 17
click at [769, 20] on div at bounding box center [766, 15] width 20 height 17
click at [825, 274] on div "Transfer Spam Marketing" at bounding box center [554, 291] width 648 height 59
click at [774, 9] on icon at bounding box center [765, 15] width 17 height 17
click at [774, 15] on icon at bounding box center [765, 15] width 17 height 17
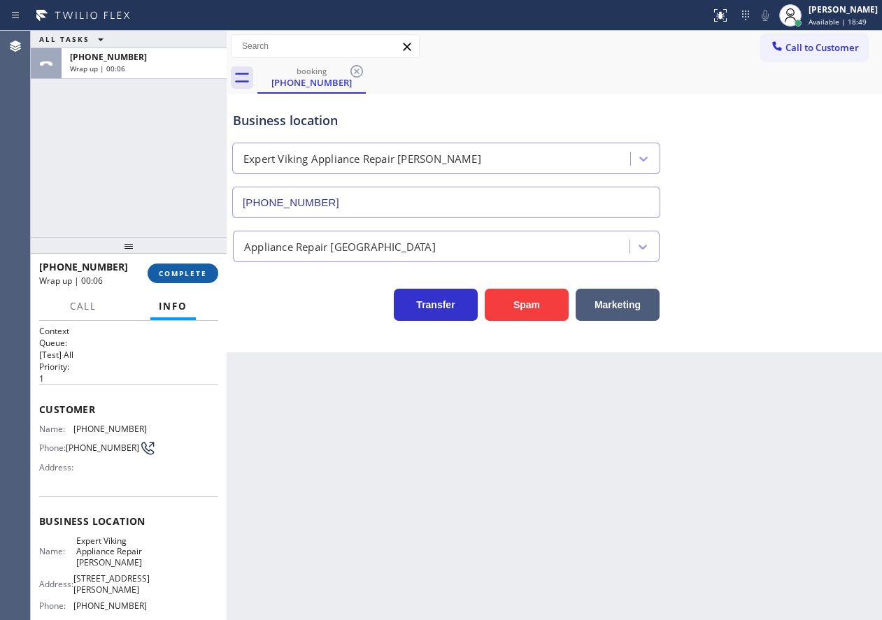
click at [187, 269] on span "COMPLETE" at bounding box center [183, 274] width 48 height 10
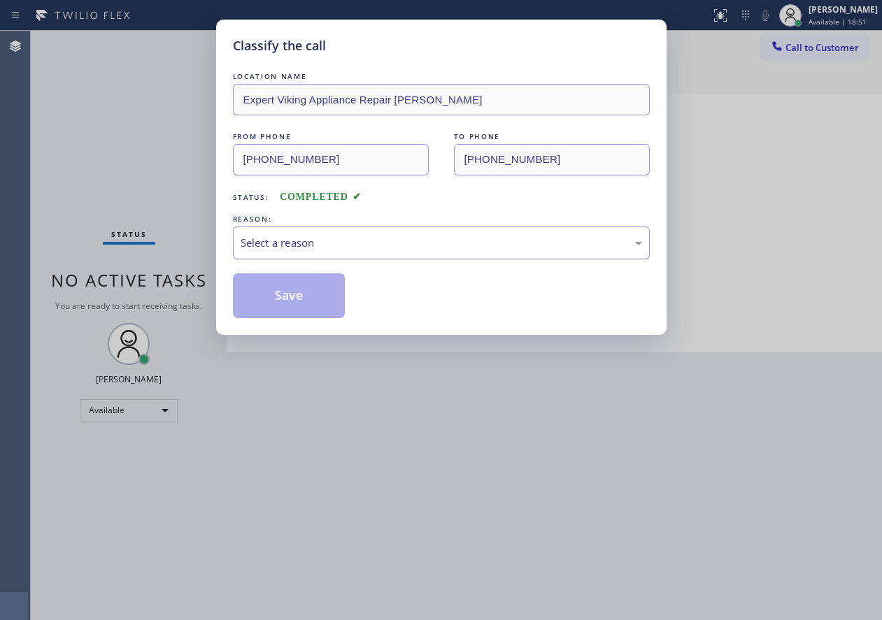
click at [324, 255] on div "Select a reason" at bounding box center [441, 243] width 417 height 33
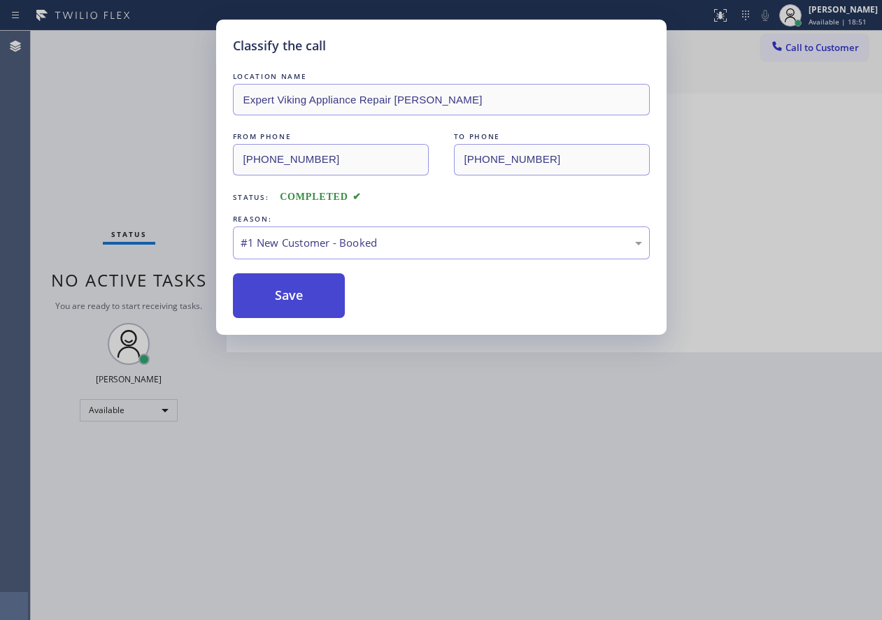
click at [283, 295] on button "Save" at bounding box center [289, 296] width 113 height 45
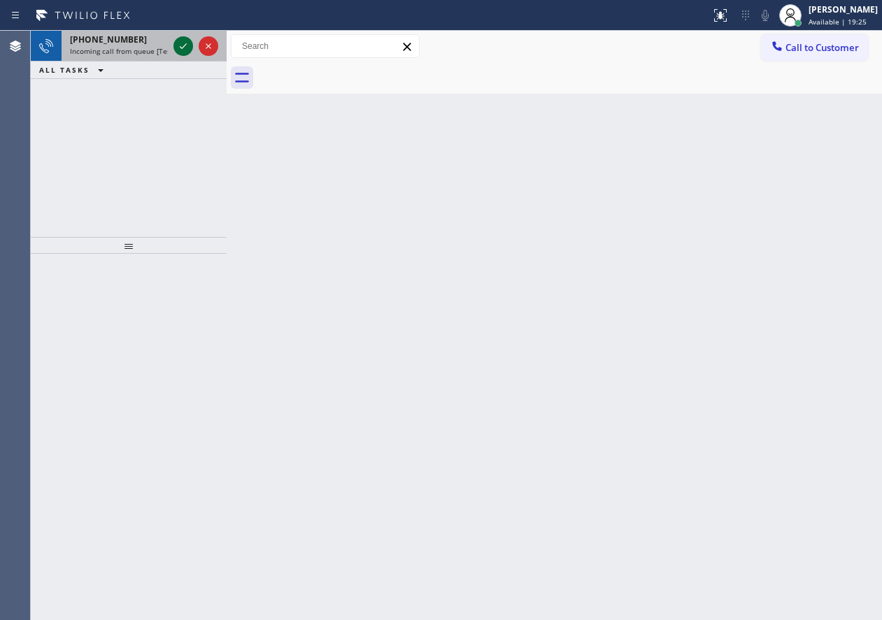
click at [184, 46] on icon at bounding box center [183, 46] width 7 height 6
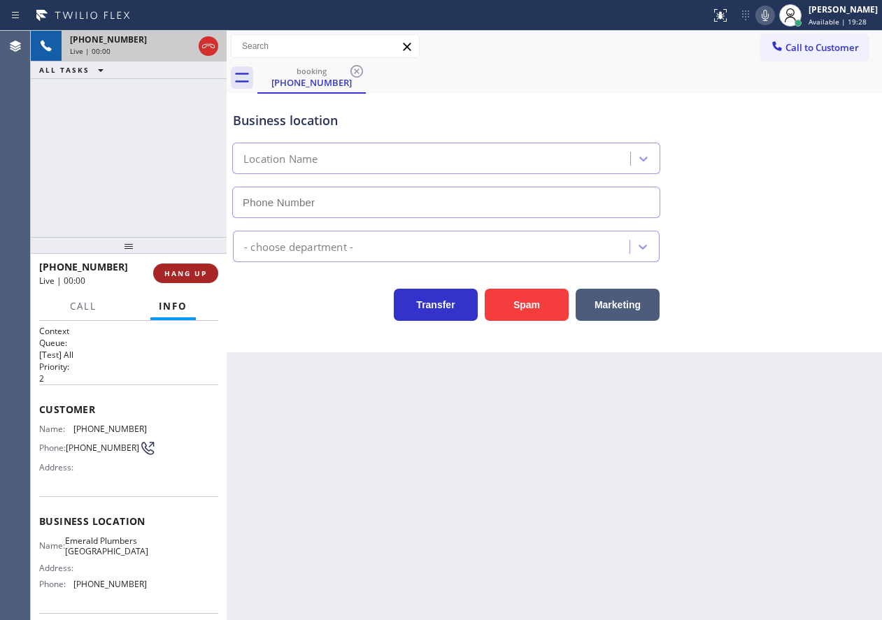
type input "[PHONE_NUMBER]"
click at [201, 274] on span "HANG UP" at bounding box center [185, 274] width 43 height 10
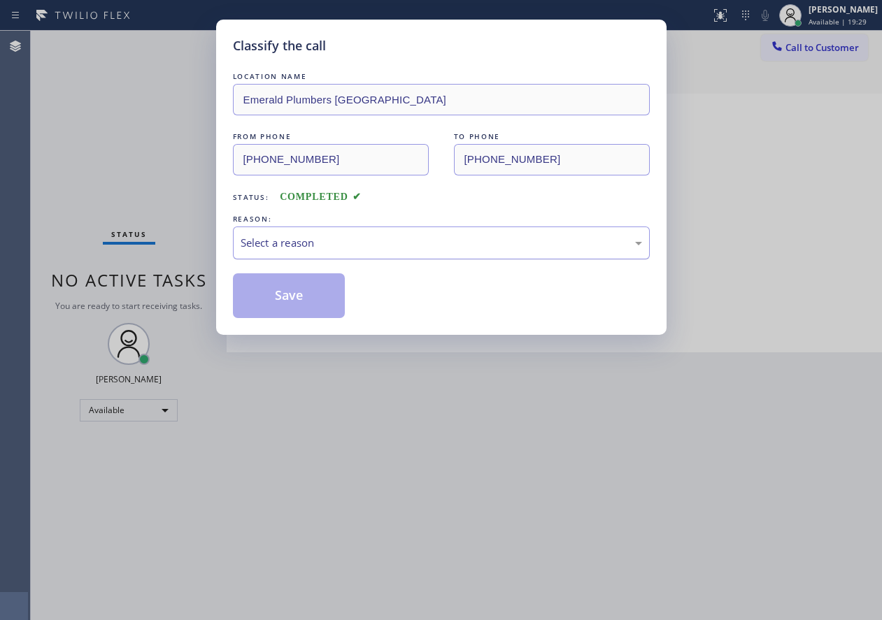
drag, startPoint x: 343, startPoint y: 248, endPoint x: 340, endPoint y: 256, distance: 8.8
click at [340, 256] on div "Select a reason" at bounding box center [441, 243] width 417 height 33
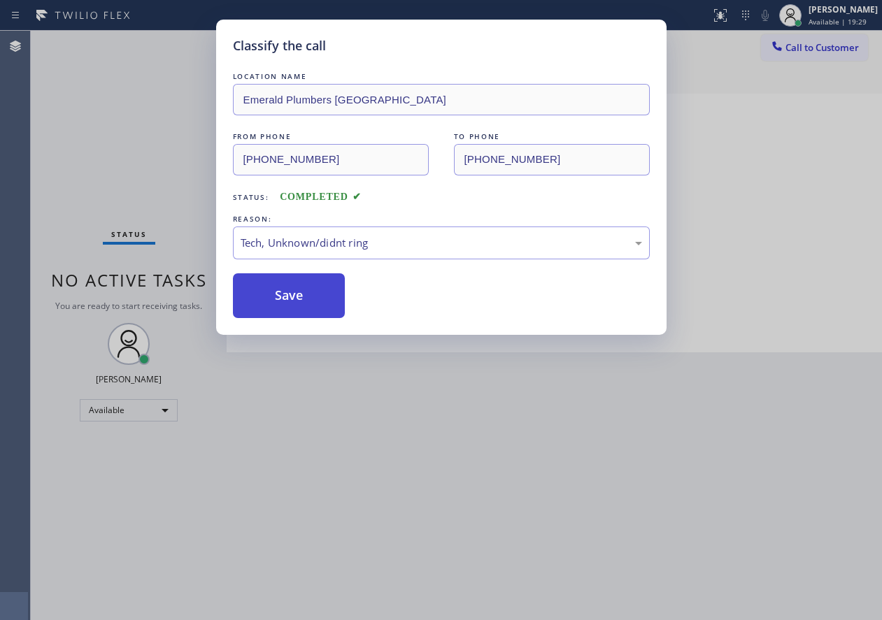
click at [310, 287] on button "Save" at bounding box center [289, 296] width 113 height 45
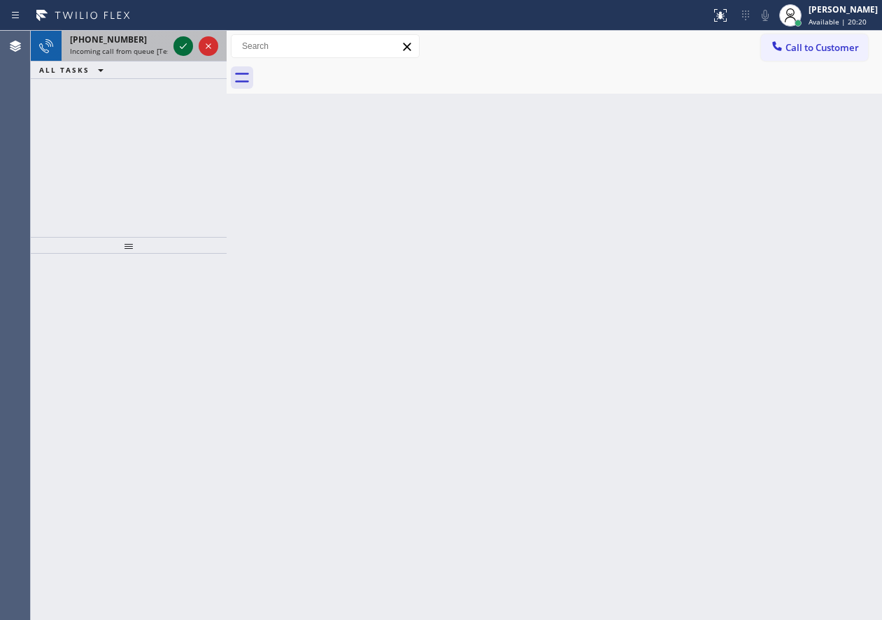
click at [184, 46] on icon at bounding box center [183, 46] width 7 height 6
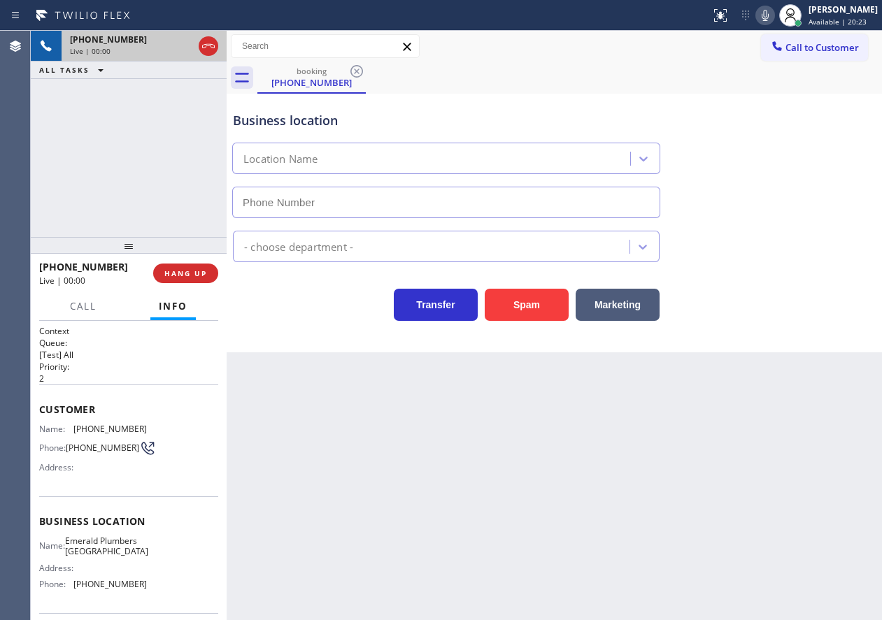
type input "[PHONE_NUMBER]"
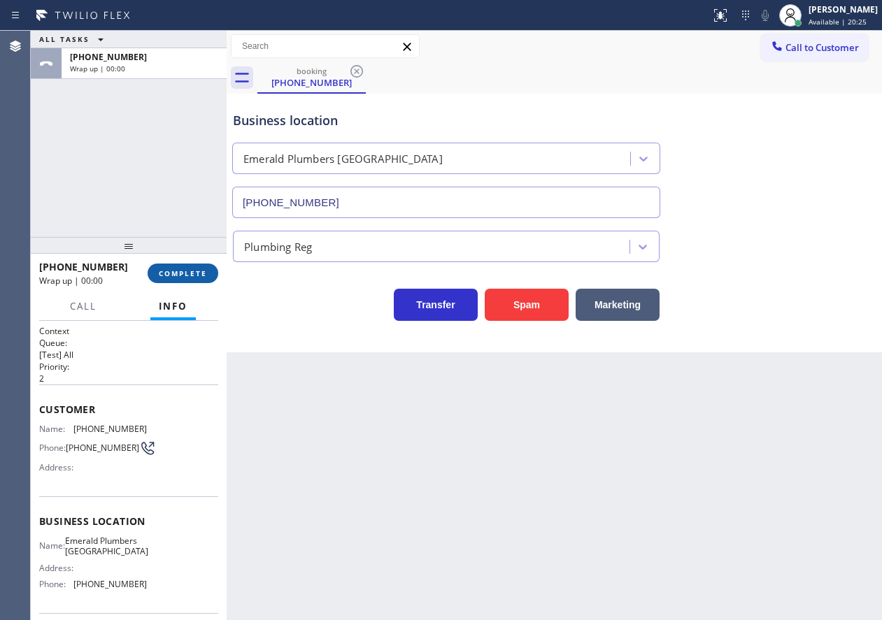
click at [187, 272] on span "COMPLETE" at bounding box center [183, 274] width 48 height 10
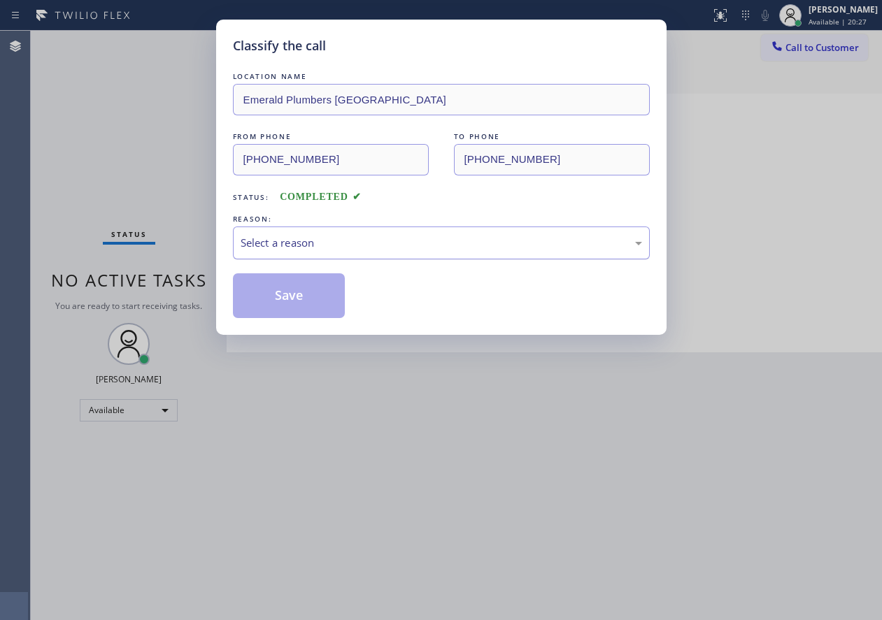
drag, startPoint x: 359, startPoint y: 235, endPoint x: 347, endPoint y: 257, distance: 24.7
click at [359, 236] on div "Select a reason" at bounding box center [442, 243] width 402 height 16
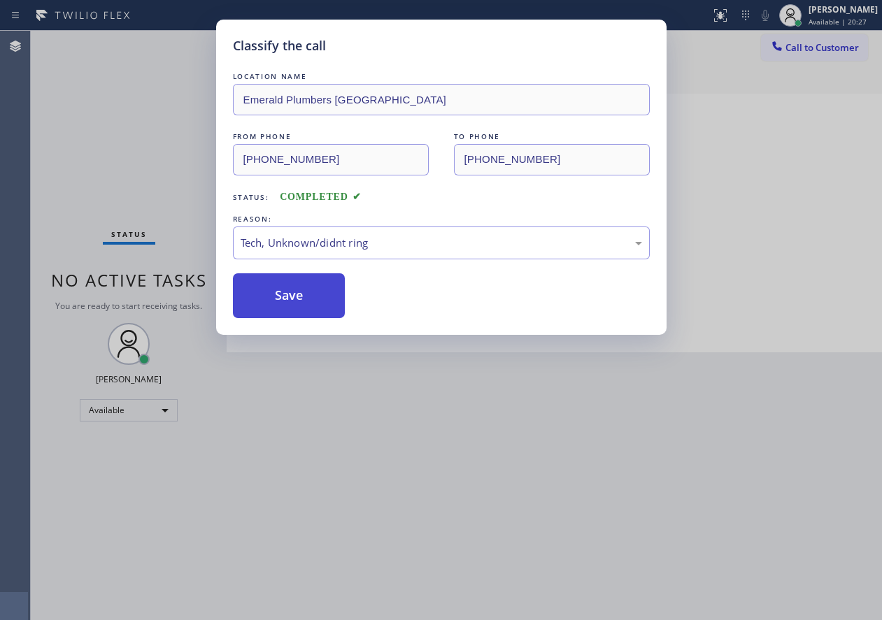
click at [315, 278] on button "Save" at bounding box center [289, 296] width 113 height 45
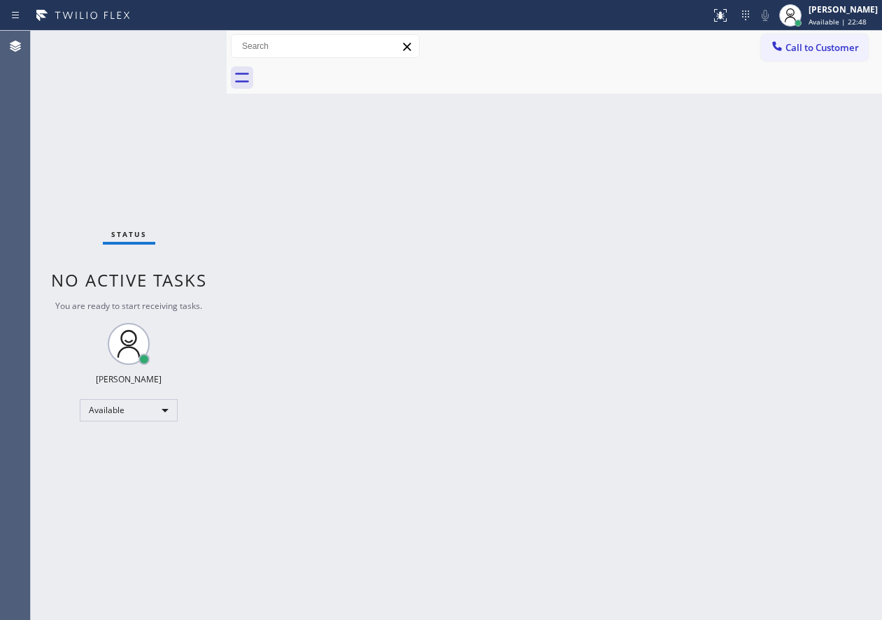
click at [737, 316] on div "Back to Dashboard Change Sender ID Customers Technicians Select a contact Outbo…" at bounding box center [554, 326] width 655 height 590
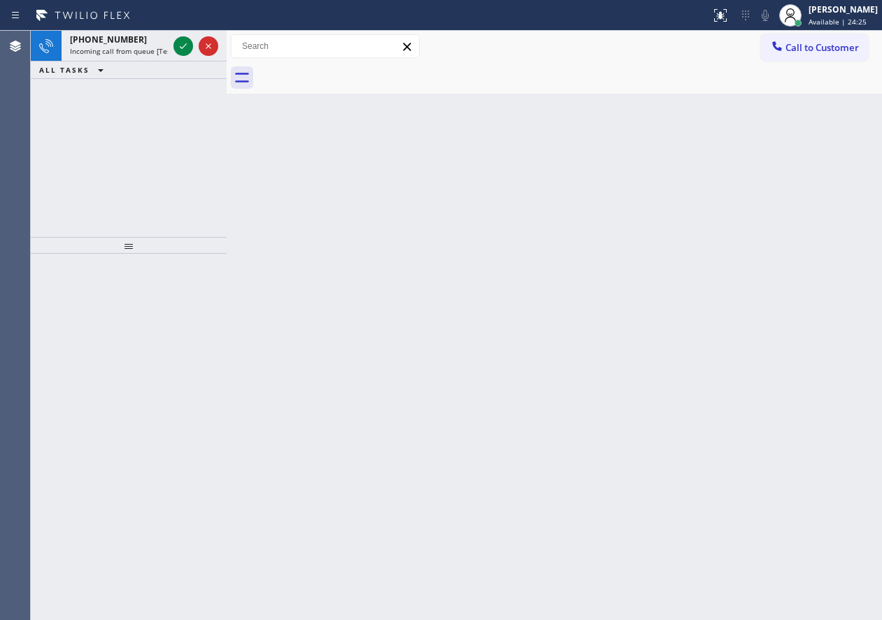
drag, startPoint x: 774, startPoint y: 196, endPoint x: 769, endPoint y: 190, distance: 8.0
click at [774, 196] on div "Back to Dashboard Change Sender ID Customers Technicians Select a contact Outbo…" at bounding box center [554, 326] width 655 height 590
click at [180, 44] on icon at bounding box center [183, 46] width 17 height 17
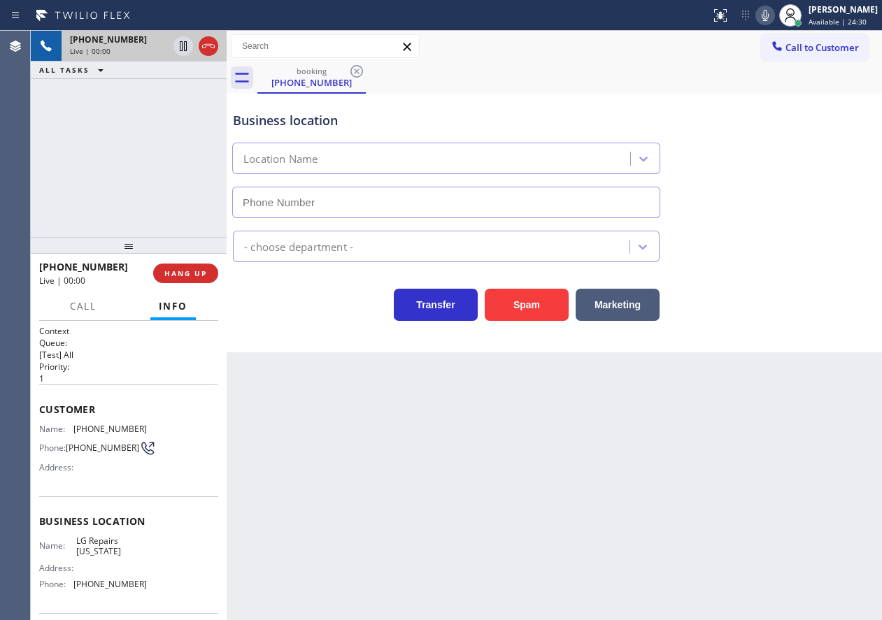
type input "[PHONE_NUMBER]"
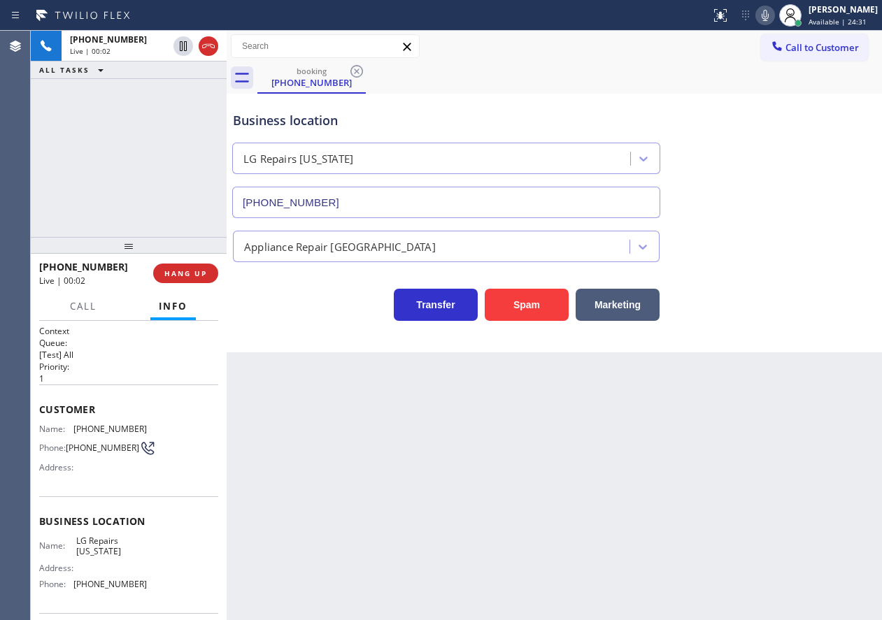
click at [108, 551] on span "LG Repairs [US_STATE]" at bounding box center [111, 547] width 70 height 22
click at [418, 204] on input "[PHONE_NUMBER]" at bounding box center [446, 202] width 428 height 31
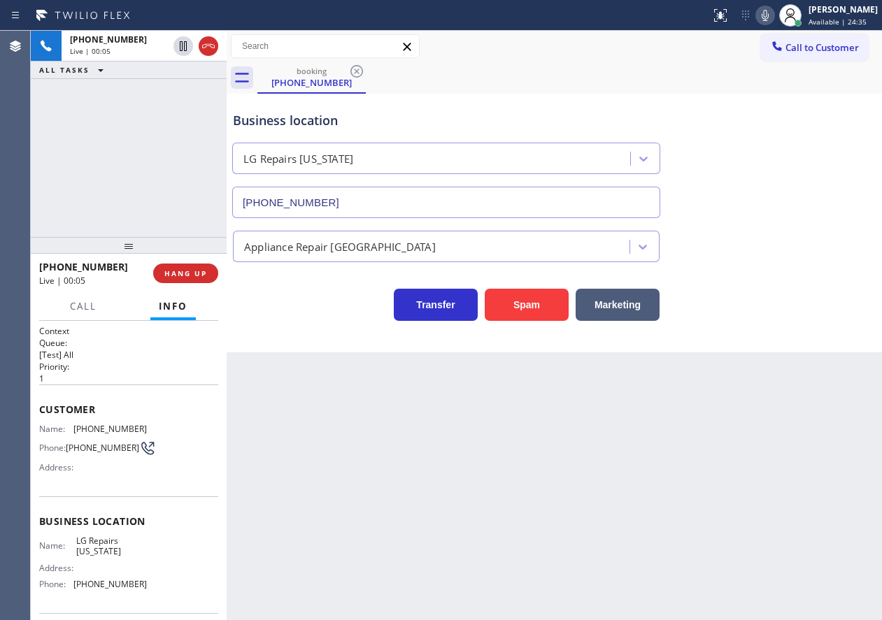
click at [418, 204] on input "[PHONE_NUMBER]" at bounding box center [446, 202] width 428 height 31
click at [457, 501] on div "Back to Dashboard Change Sender ID Customers Technicians Select a contact Outbo…" at bounding box center [554, 326] width 655 height 590
click at [109, 424] on span "[PHONE_NUMBER]" at bounding box center [109, 429] width 73 height 10
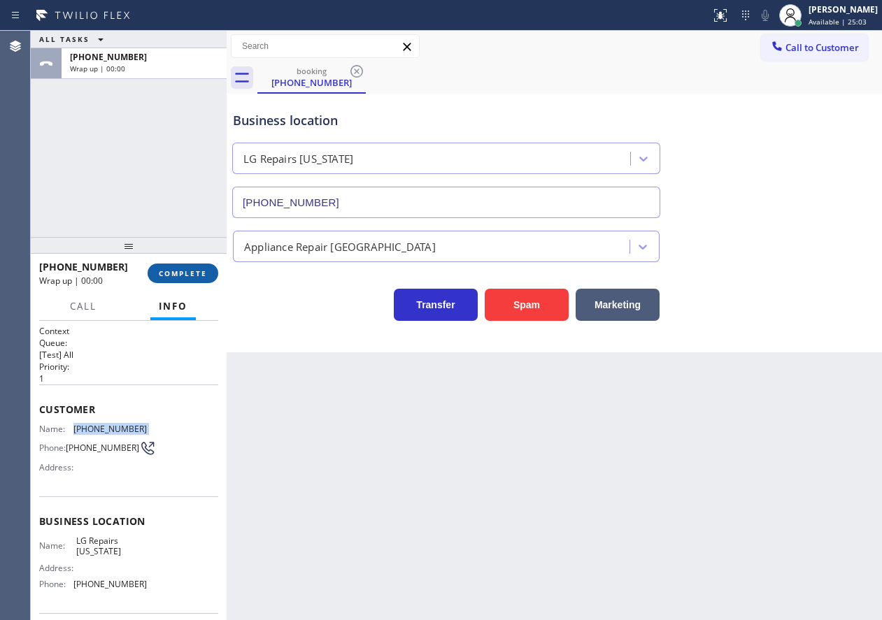
click at [194, 278] on span "COMPLETE" at bounding box center [183, 274] width 48 height 10
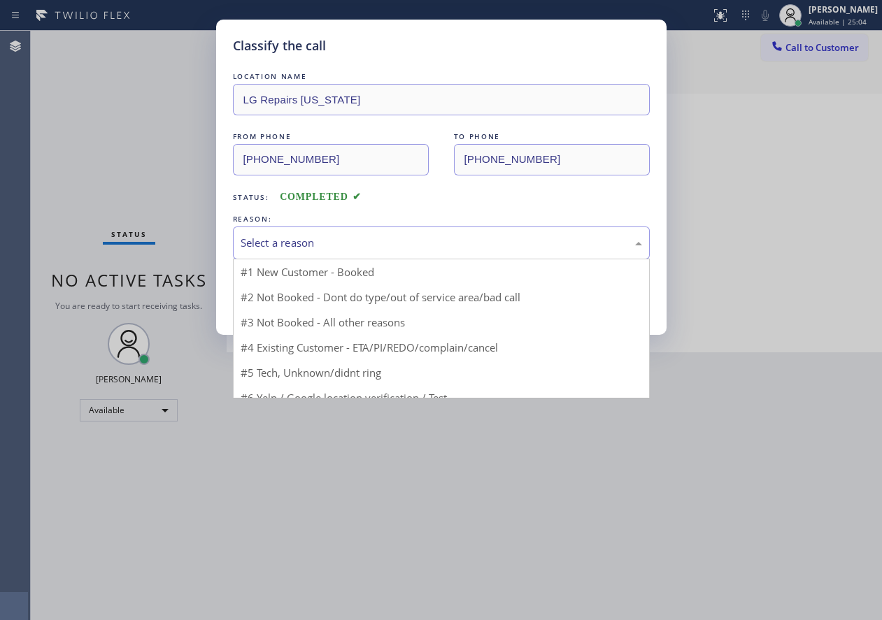
click at [362, 240] on div "Select a reason" at bounding box center [442, 243] width 402 height 16
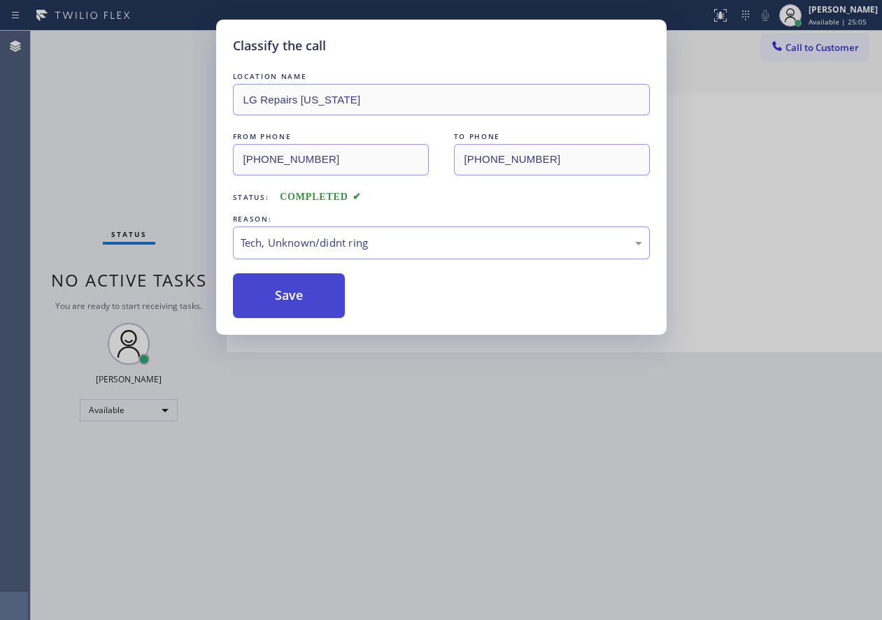
click at [303, 303] on button "Save" at bounding box center [289, 296] width 113 height 45
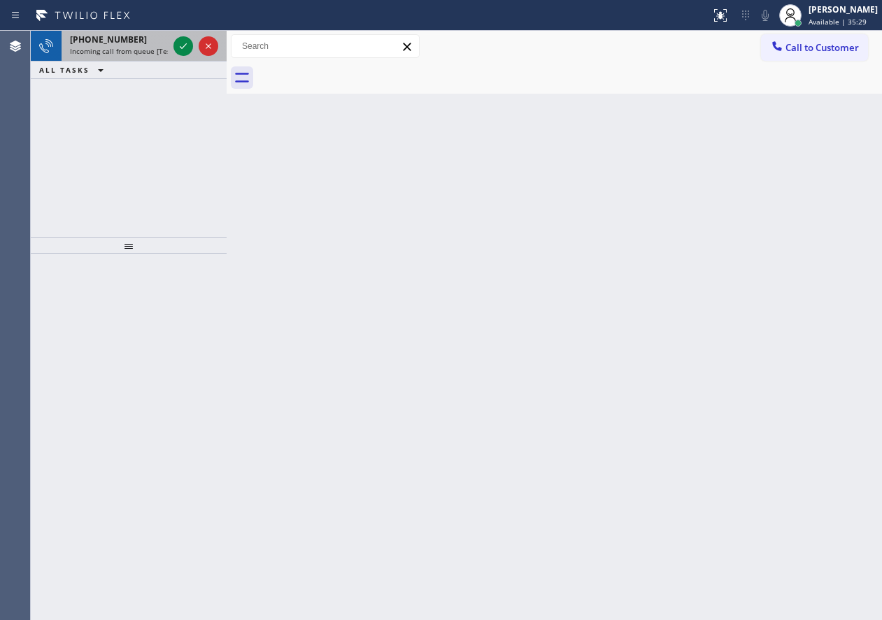
click at [173, 46] on div at bounding box center [196, 46] width 50 height 31
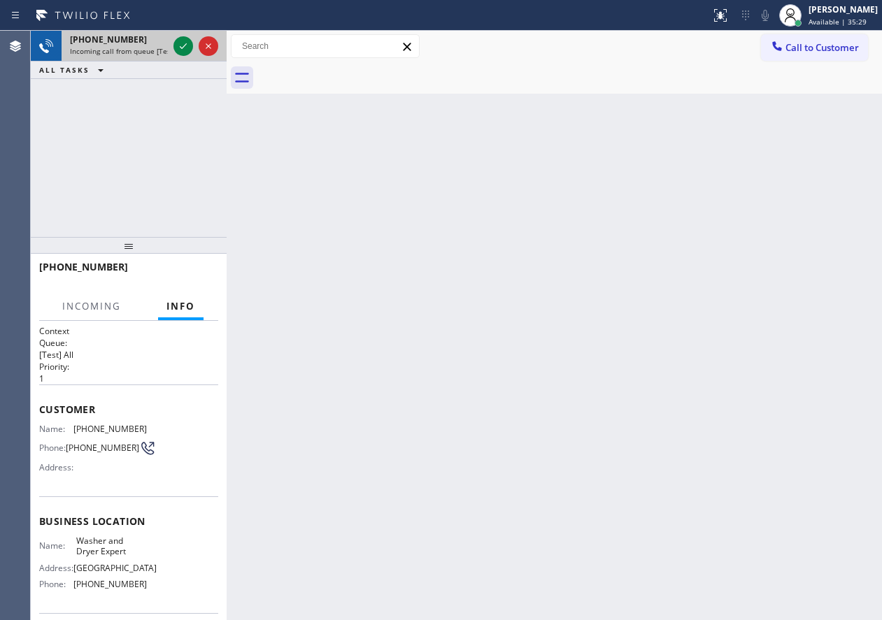
click at [173, 46] on div at bounding box center [196, 46] width 50 height 31
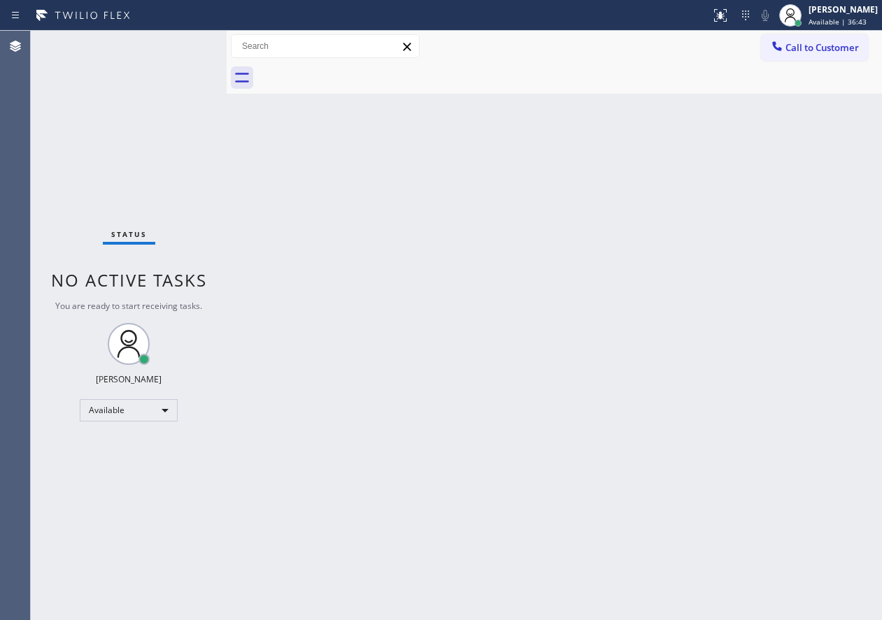
click at [745, 418] on div "Back to Dashboard Change Sender ID Customers Technicians Select a contact Outbo…" at bounding box center [554, 326] width 655 height 590
click at [178, 43] on div "Status No active tasks You are ready to start receiving tasks. [PERSON_NAME] Av…" at bounding box center [129, 326] width 196 height 590
click at [788, 50] on span "Call to Customer" at bounding box center [822, 47] width 73 height 13
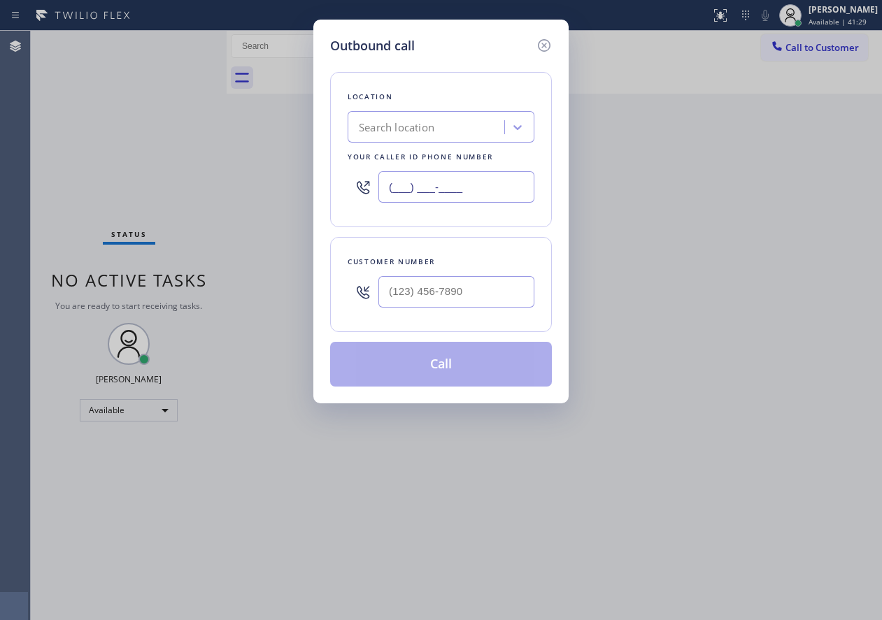
click at [489, 181] on input "(___) ___-____" at bounding box center [456, 186] width 156 height 31
paste input "786) 589-4088"
type input "[PHONE_NUMBER]"
click at [467, 288] on input "(___) ___-____" at bounding box center [456, 291] width 156 height 31
paste input "786) 295-4773"
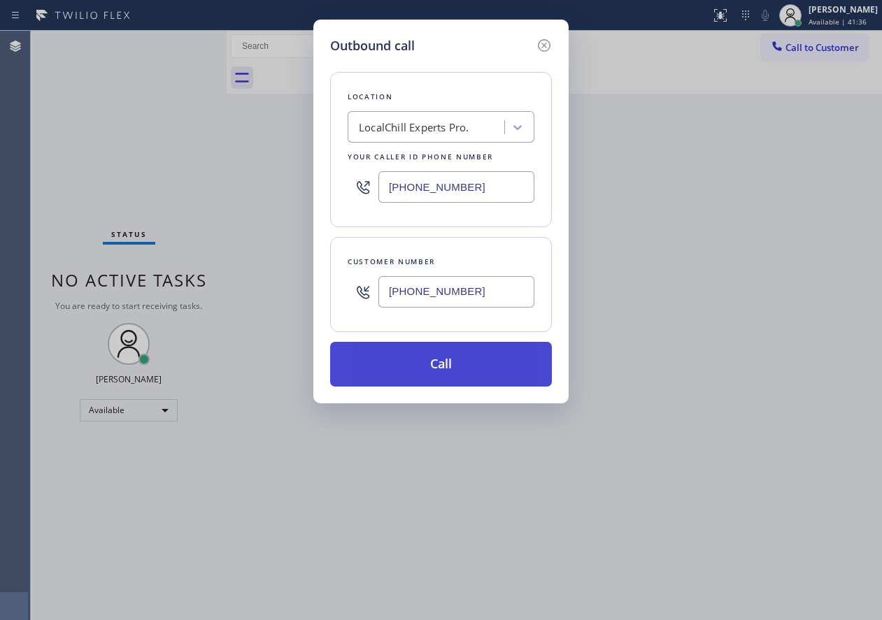
type input "[PHONE_NUMBER]"
click at [464, 376] on button "Call" at bounding box center [441, 364] width 222 height 45
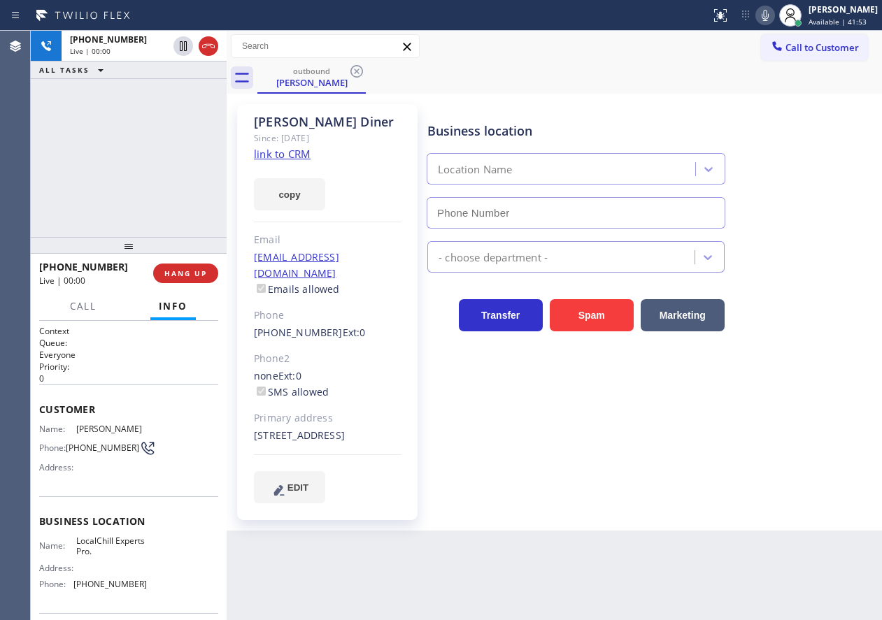
type input "[PHONE_NUMBER]"
click at [749, 104] on div "Business location LocalChill Experts Pro. [PHONE_NUMBER]" at bounding box center [652, 165] width 454 height 127
drag, startPoint x: 370, startPoint y: 420, endPoint x: 399, endPoint y: 421, distance: 28.7
click at [399, 428] on div "[STREET_ADDRESS]" at bounding box center [328, 436] width 148 height 16
click at [190, 267] on button "HANG UP" at bounding box center [185, 274] width 65 height 20
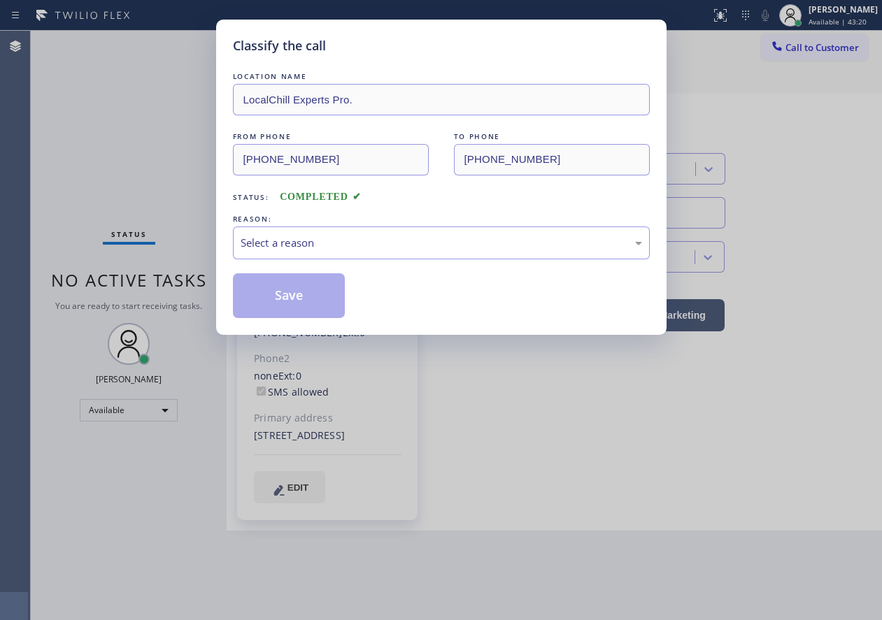
click at [183, 269] on div "Classify the call LOCATION NAME LocalChill Experts Pro. FROM PHONE [PHONE_NUMBE…" at bounding box center [441, 310] width 882 height 620
click at [300, 245] on div "Select a reason" at bounding box center [442, 243] width 402 height 16
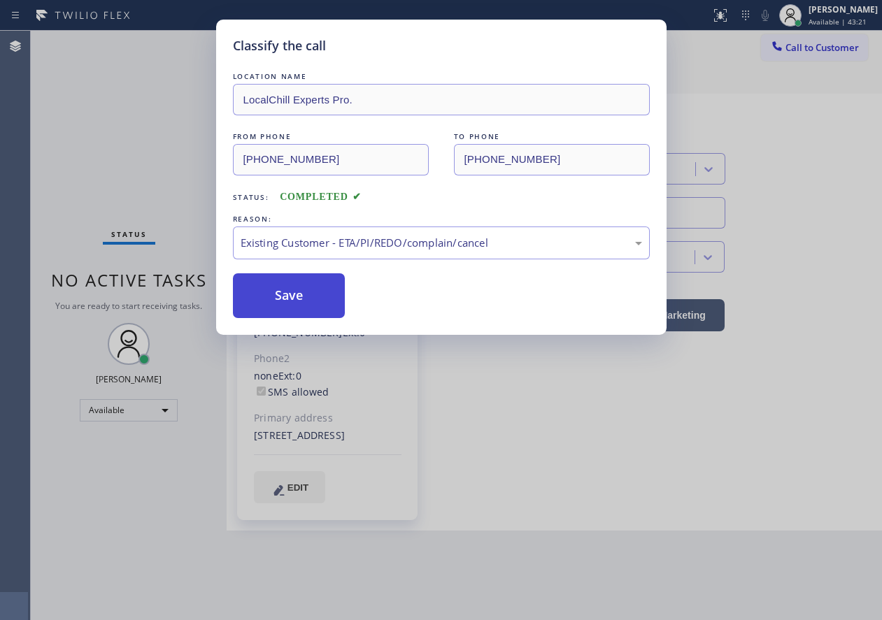
click at [300, 275] on button "Save" at bounding box center [289, 296] width 113 height 45
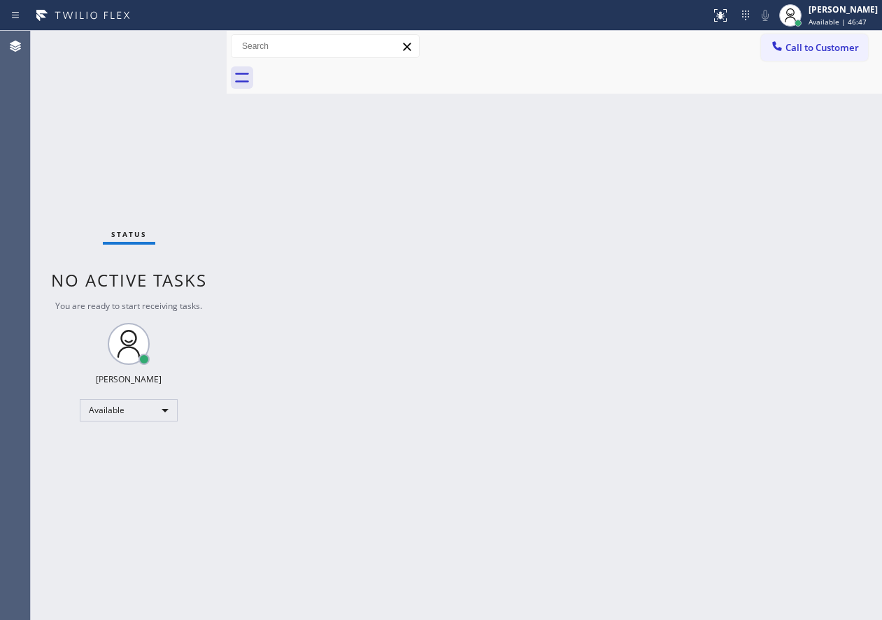
click at [859, 362] on div "Back to Dashboard Change Sender ID Customers Technicians Select a contact Outbo…" at bounding box center [554, 326] width 655 height 590
click at [831, 268] on div "Back to Dashboard Change Sender ID Customers Technicians Select a contact Outbo…" at bounding box center [554, 326] width 655 height 590
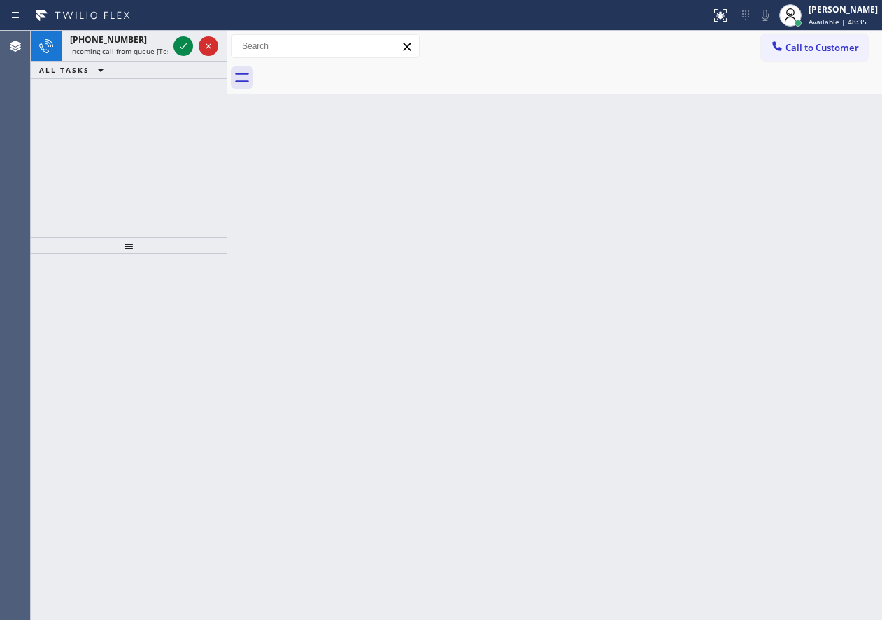
click at [754, 277] on div "Back to Dashboard Change Sender ID Customers Technicians Select a contact Outbo…" at bounding box center [554, 326] width 655 height 590
click at [184, 45] on icon at bounding box center [183, 46] width 17 height 17
click at [174, 157] on div "[PHONE_NUMBER] Incoming call from queue [Test] All ALL TASKS ALL TASKS ACTIVE T…" at bounding box center [129, 134] width 196 height 206
click at [190, 45] on icon at bounding box center [183, 46] width 17 height 17
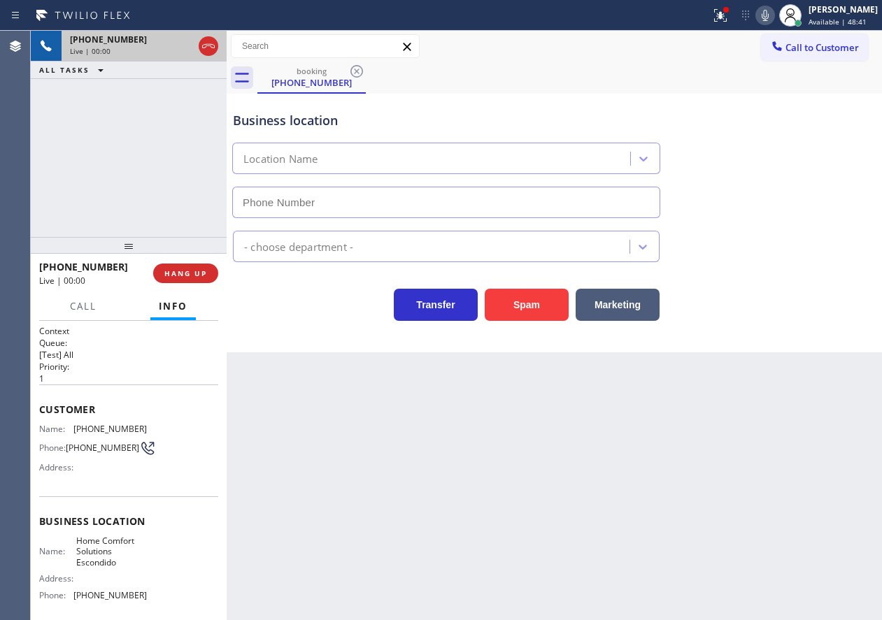
type input "[PHONE_NUMBER]"
click at [185, 270] on span "HANG UP" at bounding box center [185, 274] width 43 height 10
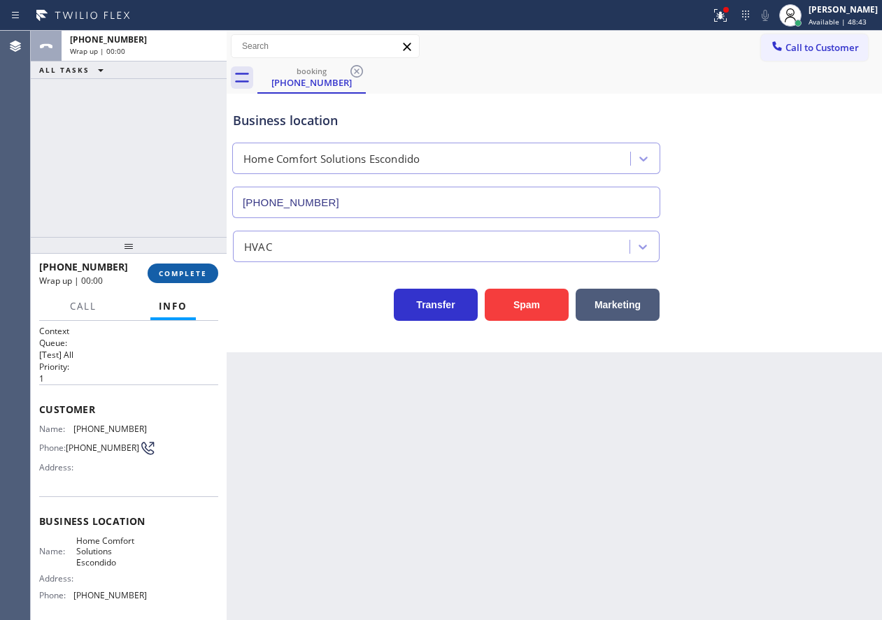
click at [185, 270] on span "COMPLETE" at bounding box center [183, 274] width 48 height 10
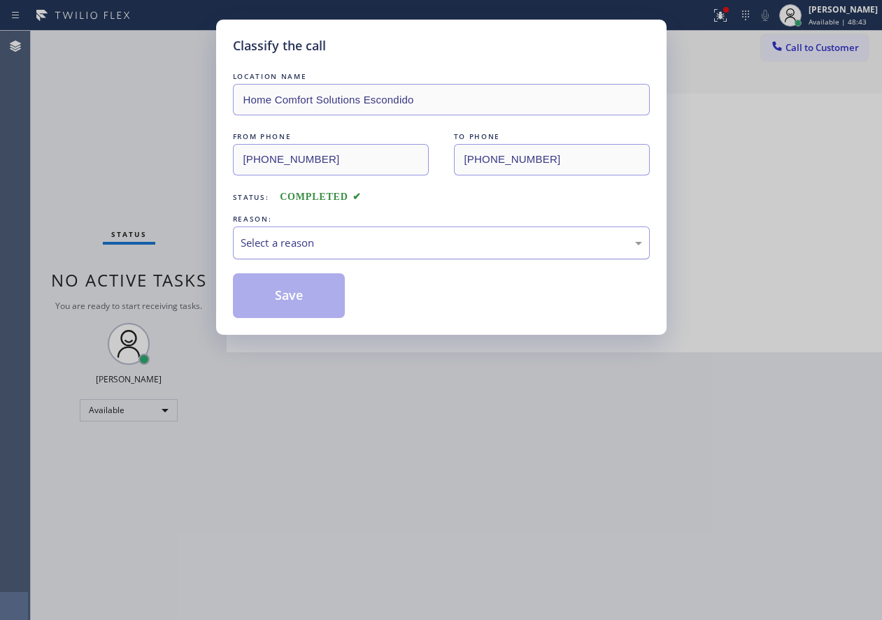
click at [304, 235] on div "Select a reason" at bounding box center [442, 243] width 402 height 16
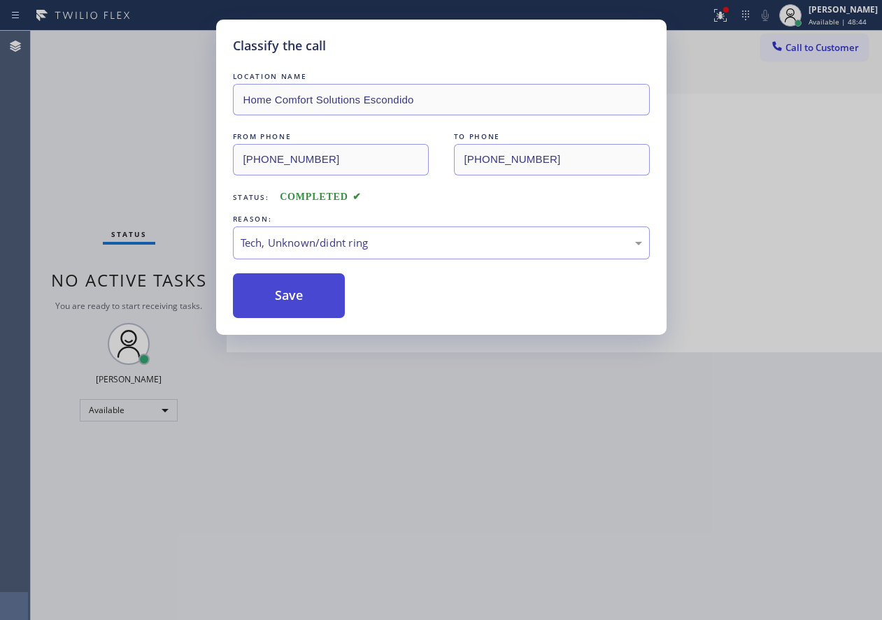
click at [325, 306] on button "Save" at bounding box center [289, 296] width 113 height 45
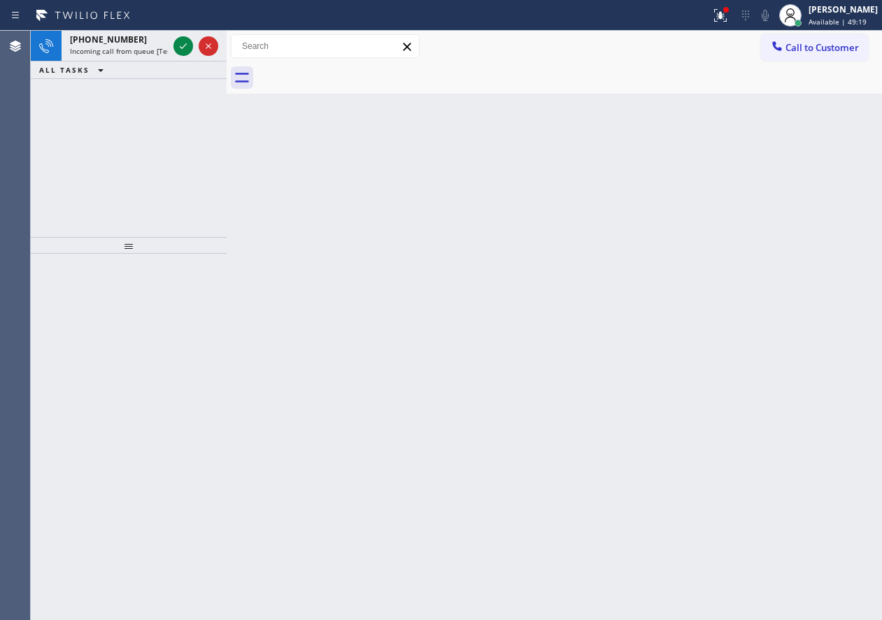
click at [796, 229] on div "Back to Dashboard Change Sender ID Customers Technicians Select a contact Outbo…" at bounding box center [554, 326] width 655 height 590
click at [185, 51] on icon at bounding box center [183, 46] width 17 height 17
click at [171, 43] on div at bounding box center [196, 46] width 50 height 31
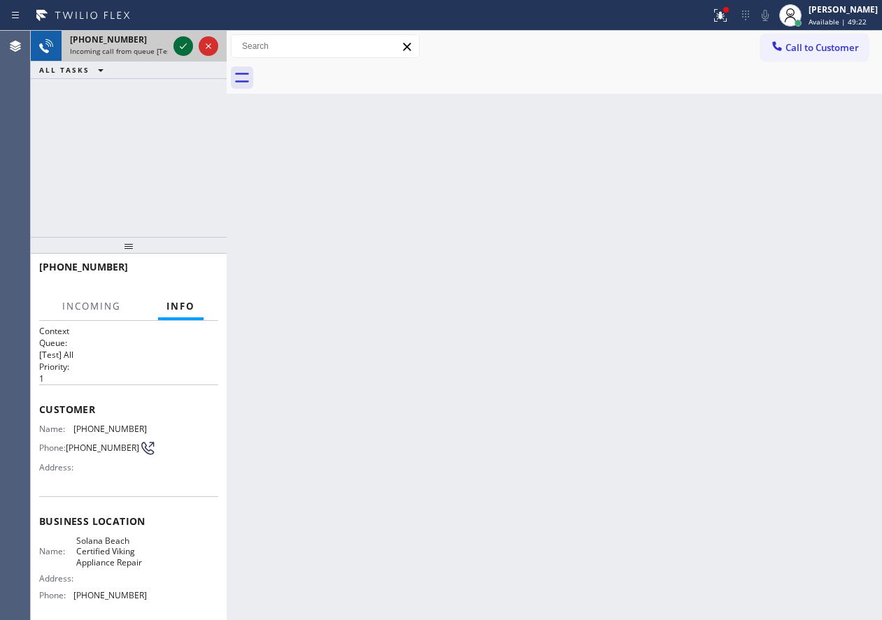
click at [178, 43] on icon at bounding box center [183, 46] width 17 height 17
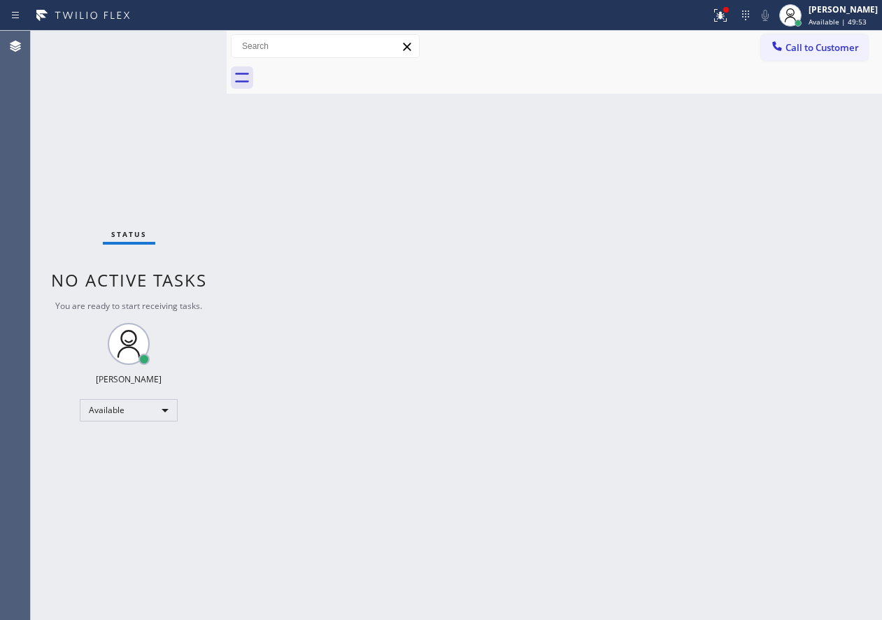
click at [837, 387] on div "Back to Dashboard Change Sender ID Customers Technicians Select a contact Outbo…" at bounding box center [554, 326] width 655 height 590
click at [867, 20] on span "Available | 50:30" at bounding box center [838, 22] width 58 height 10
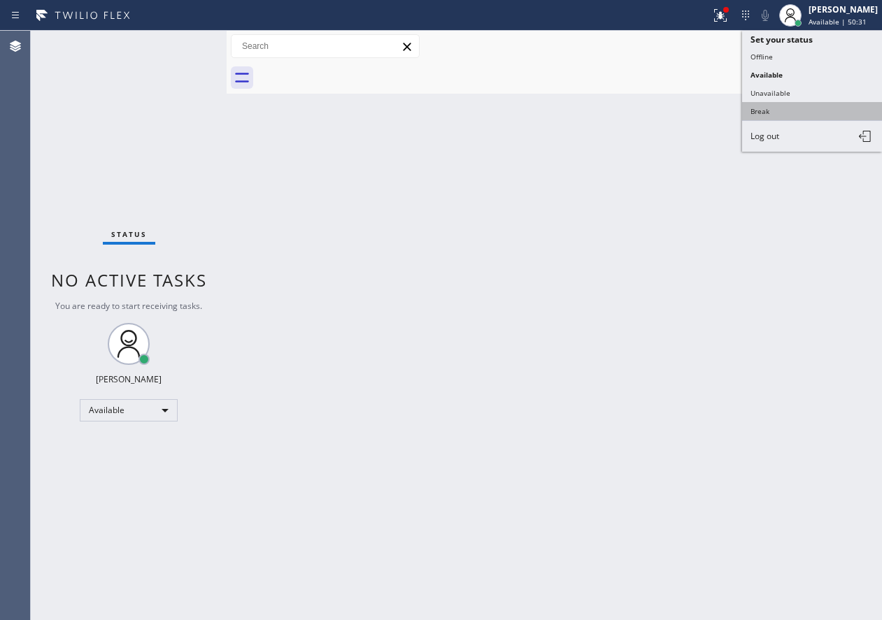
click at [775, 113] on button "Break" at bounding box center [812, 111] width 140 height 18
